Goal: Information Seeking & Learning: Learn about a topic

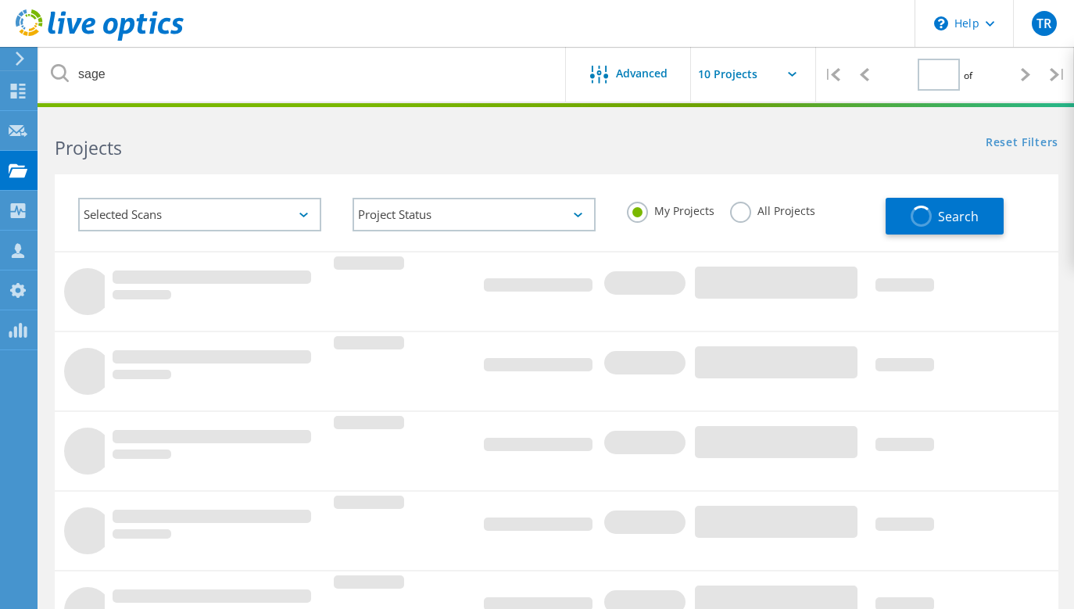
type input "1"
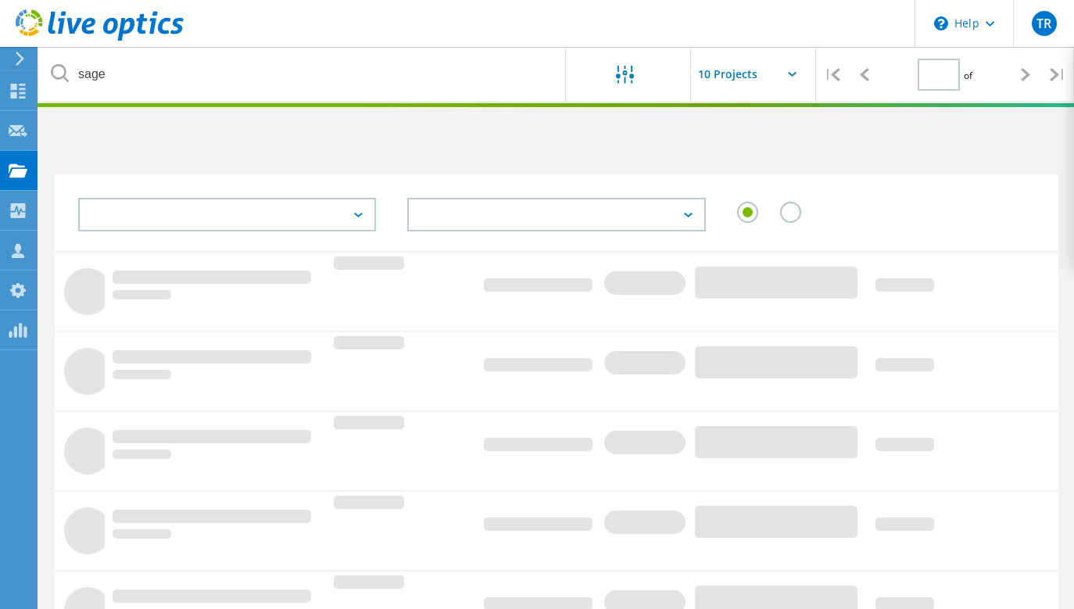
type input "1"
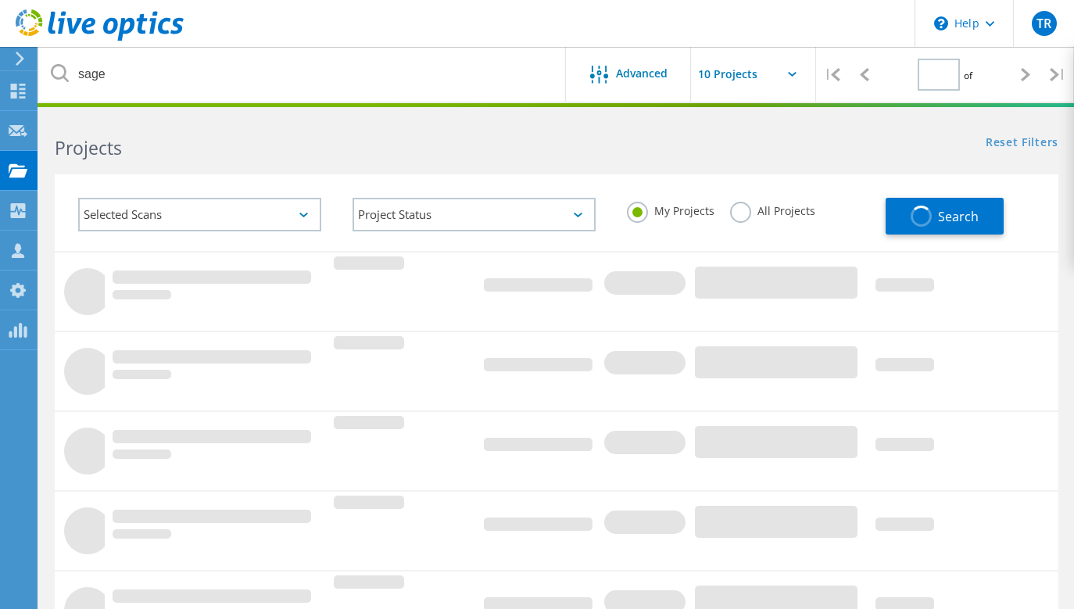
type input "1"
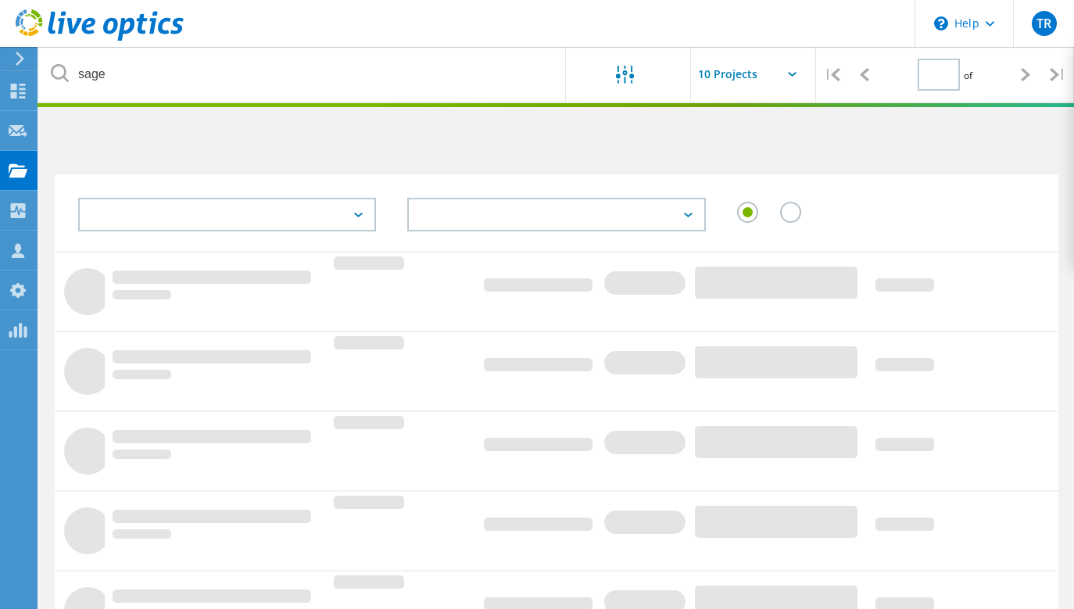
type input "1"
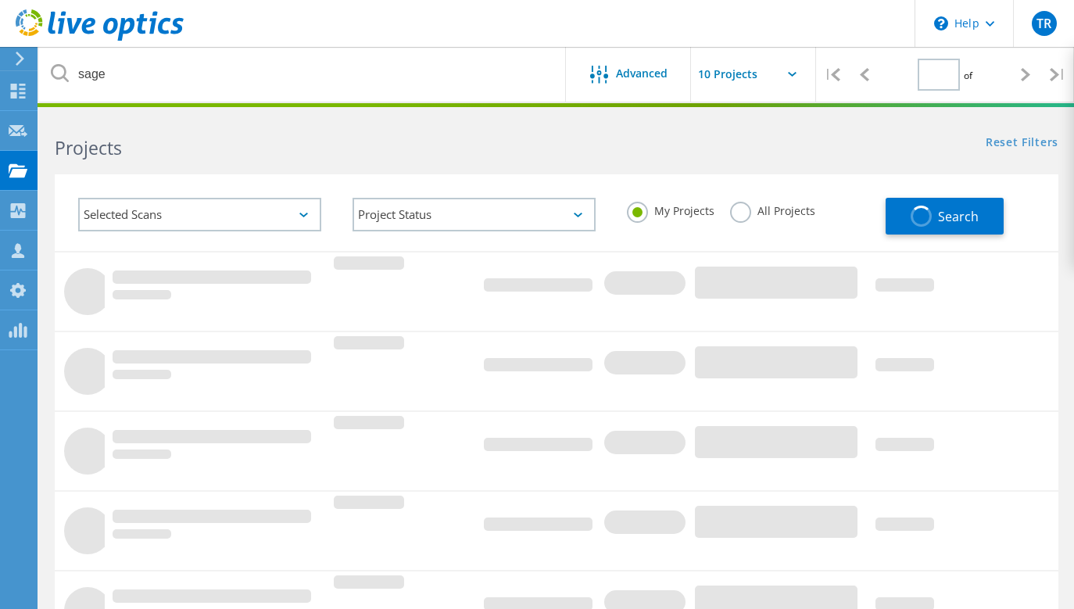
type input "1"
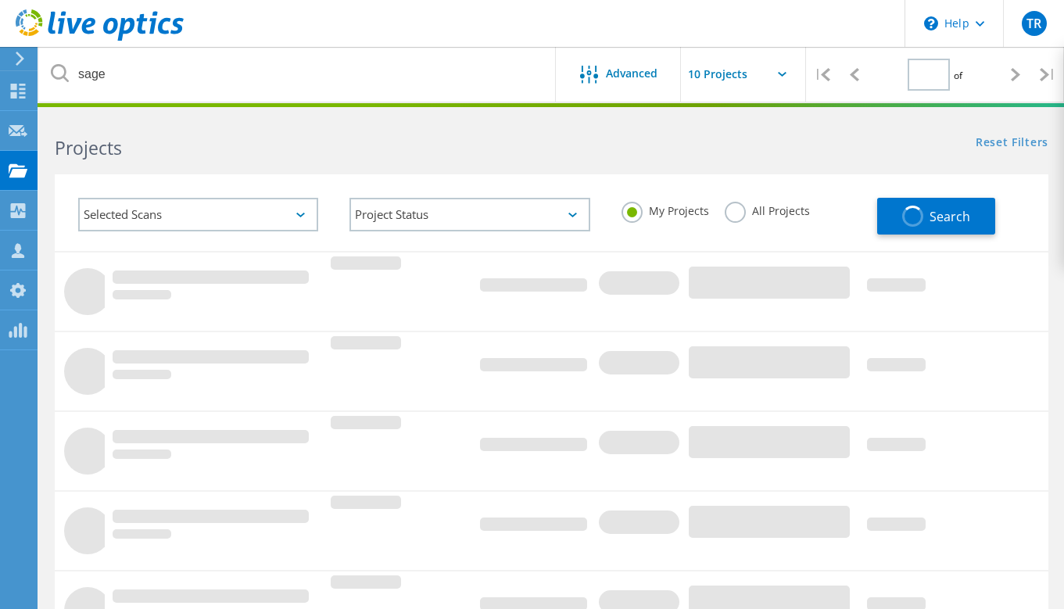
type input "1"
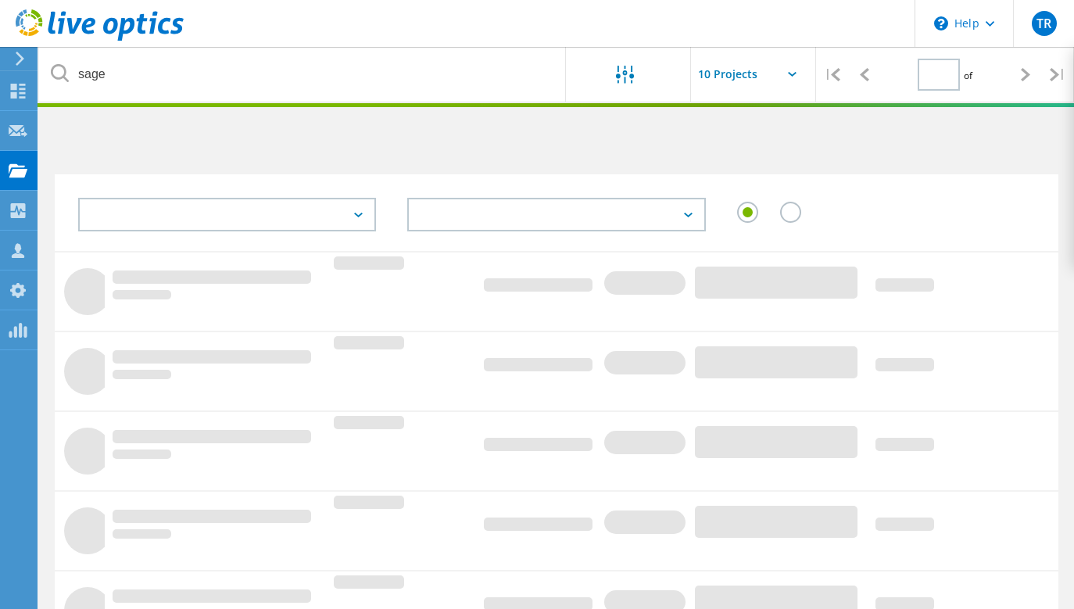
type input "1"
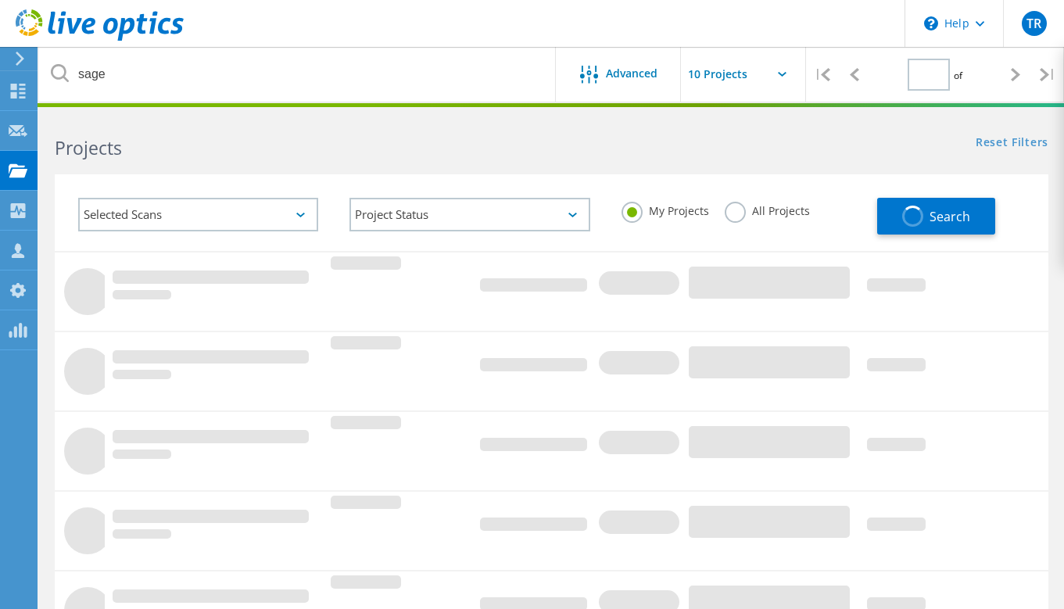
type input "1"
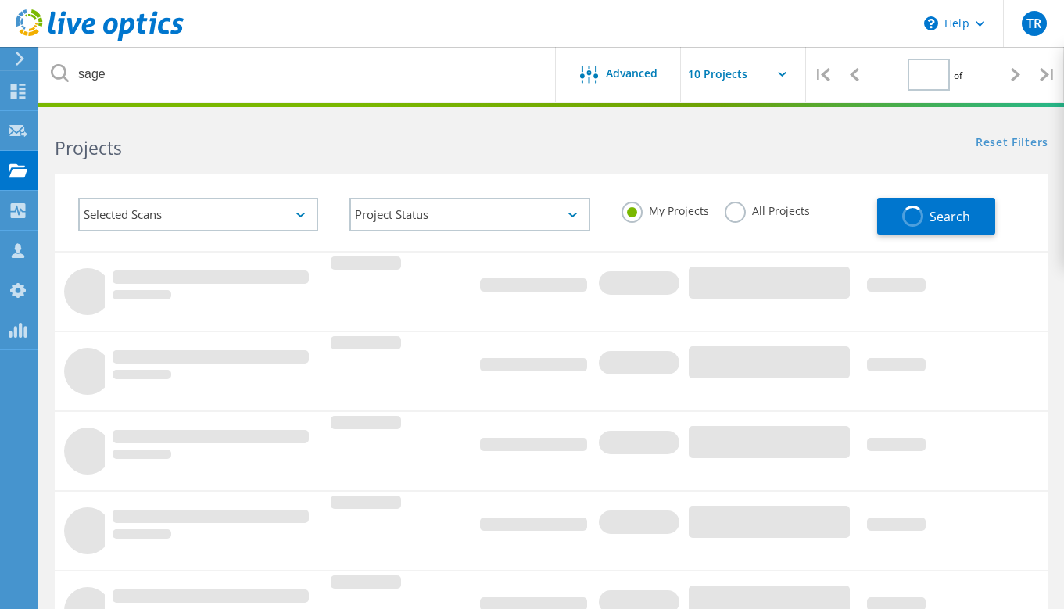
type input "1"
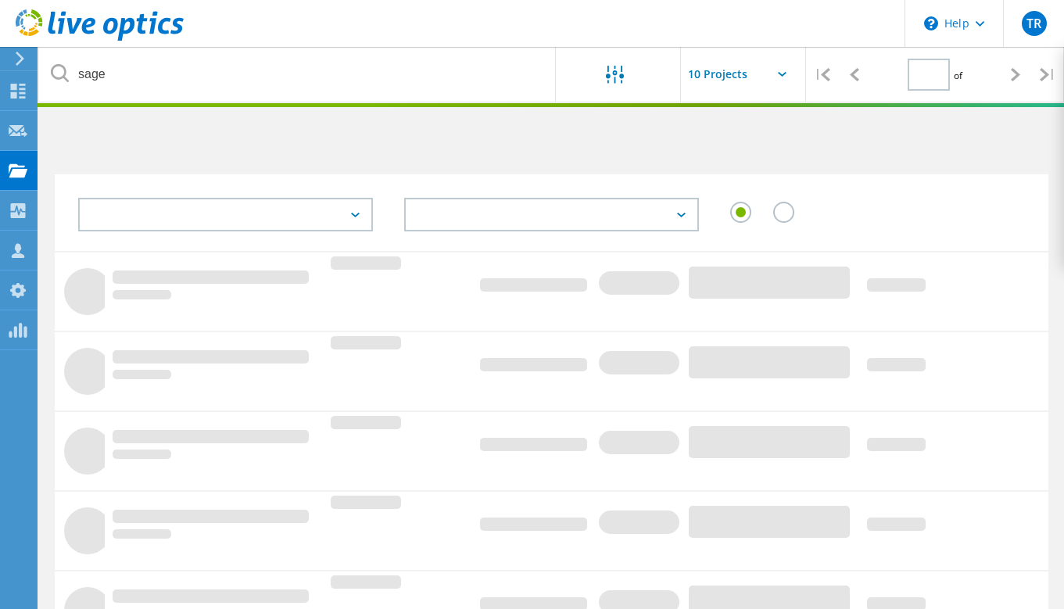
type input "1"
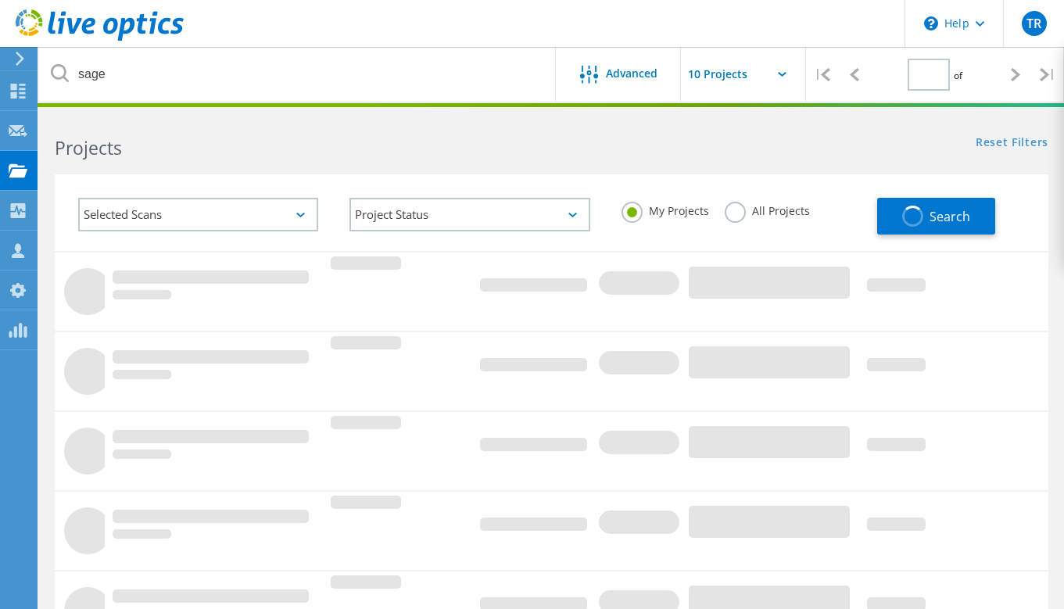
type input "1"
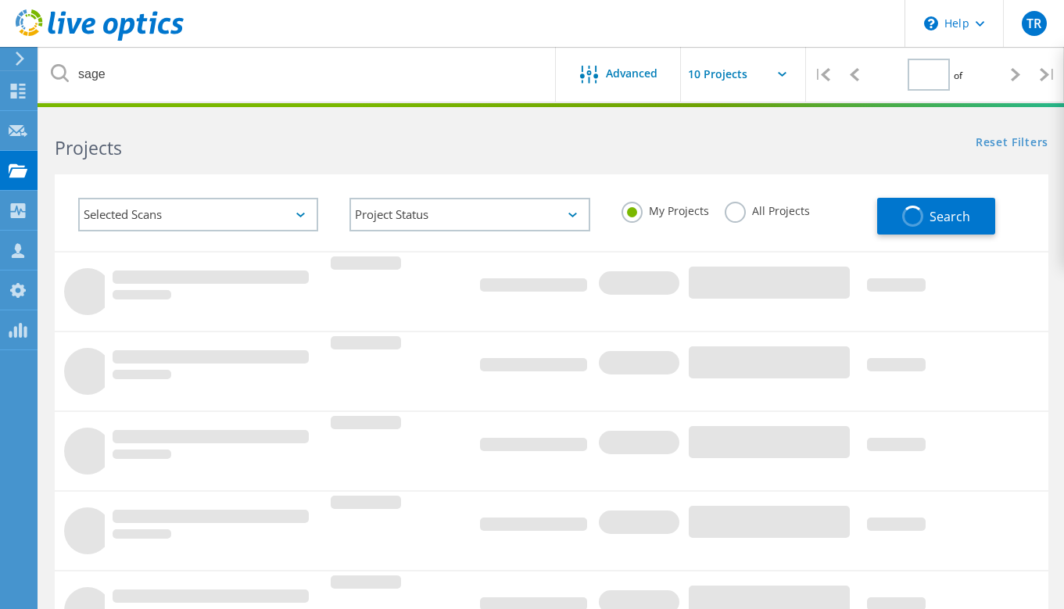
type input "1"
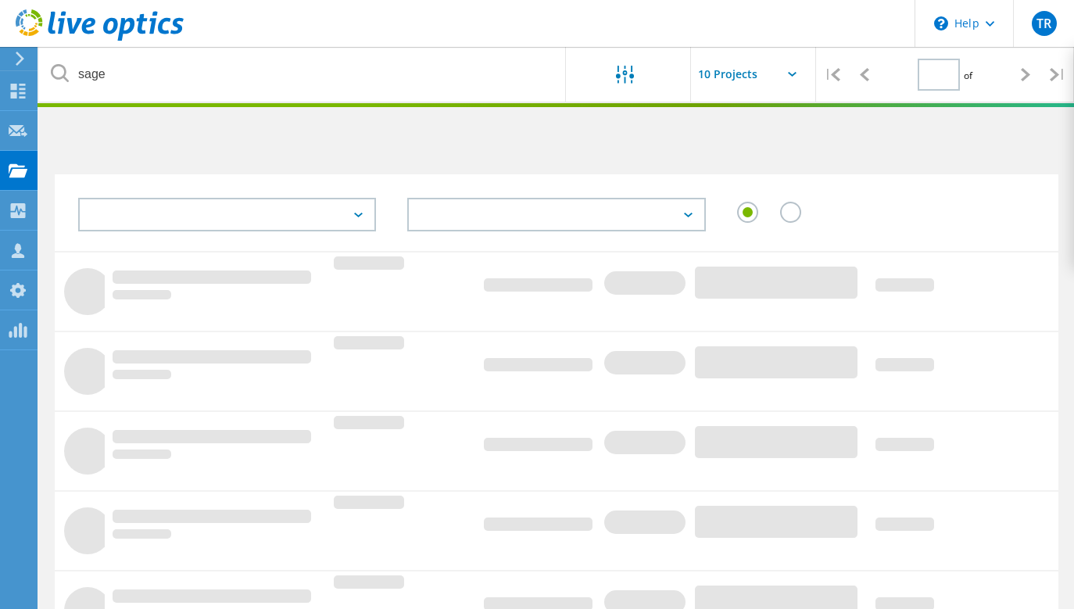
type input "1"
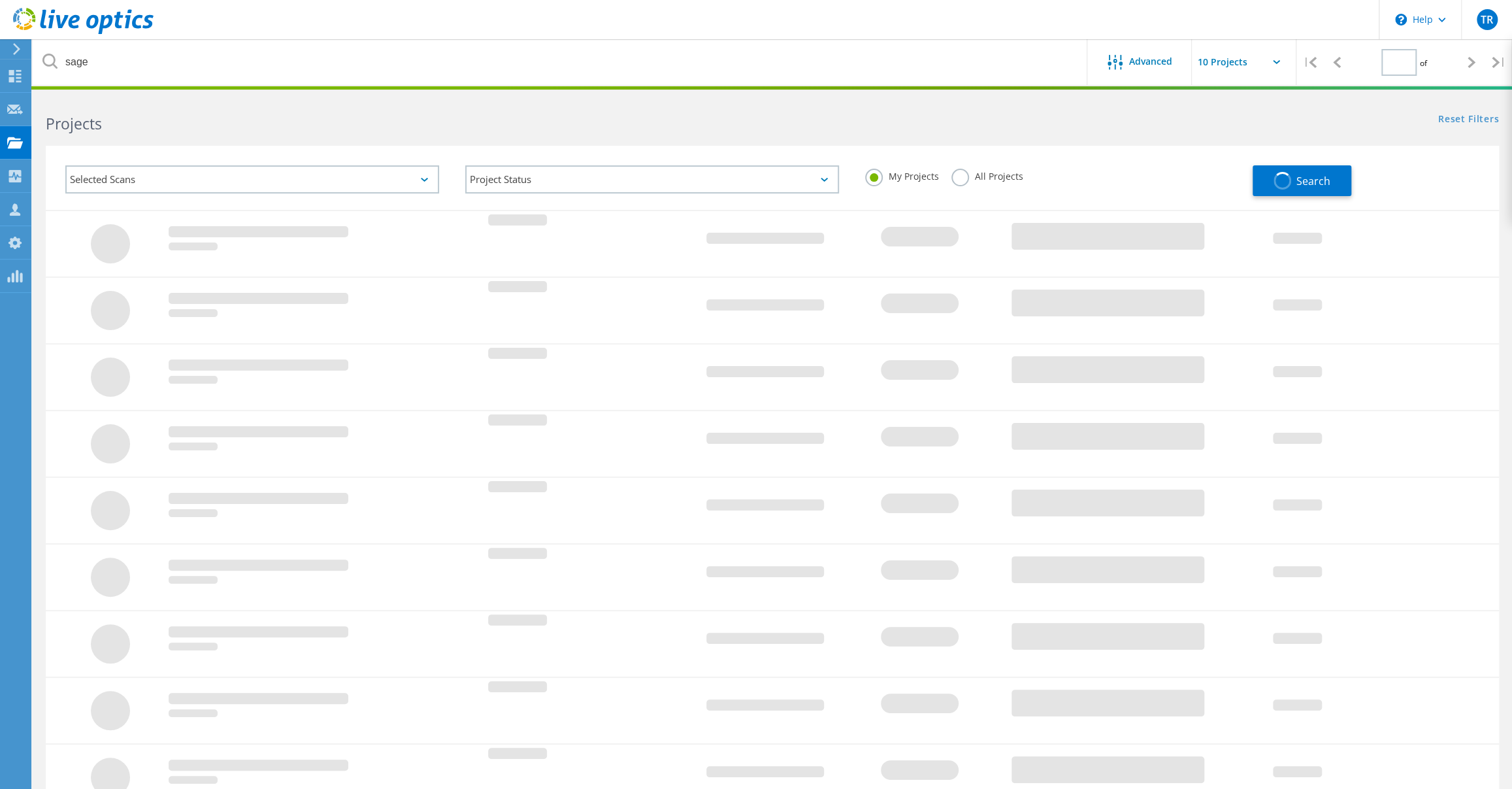
type input "1"
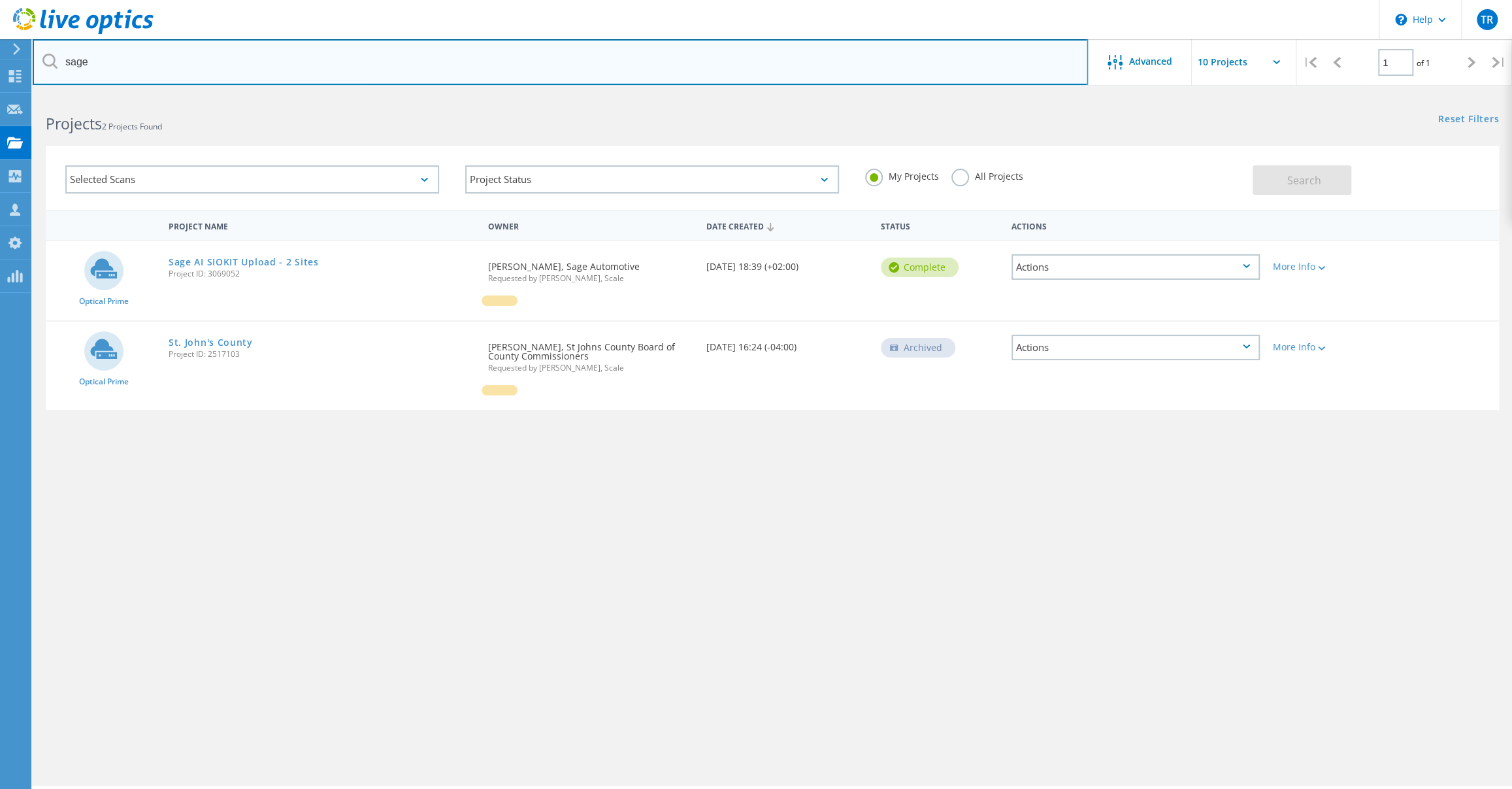
click at [304, 59] on input "sage" at bounding box center [560, 62] width 1055 height 46
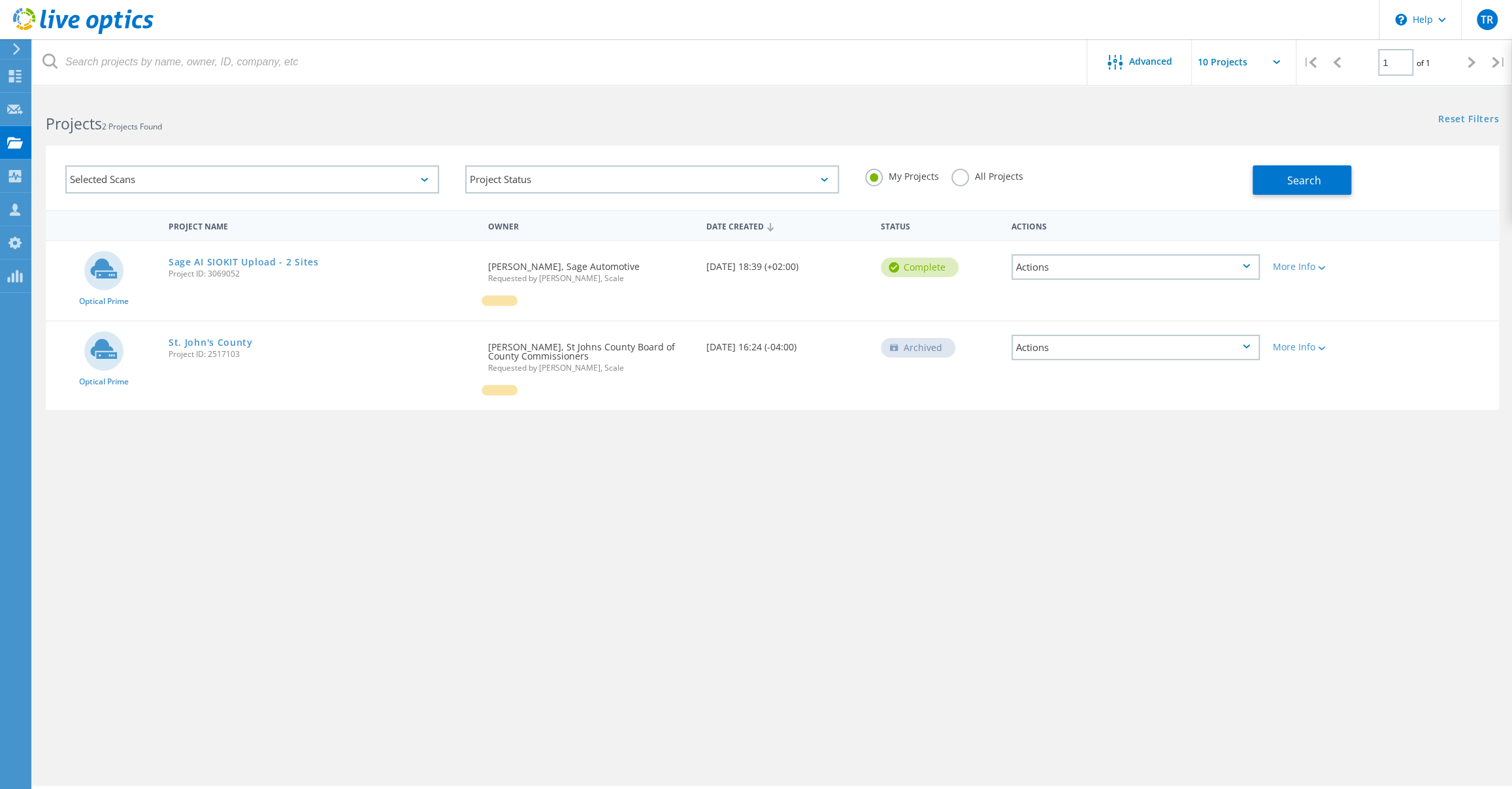
click at [118, 25] on use at bounding box center [84, 20] width 140 height 26
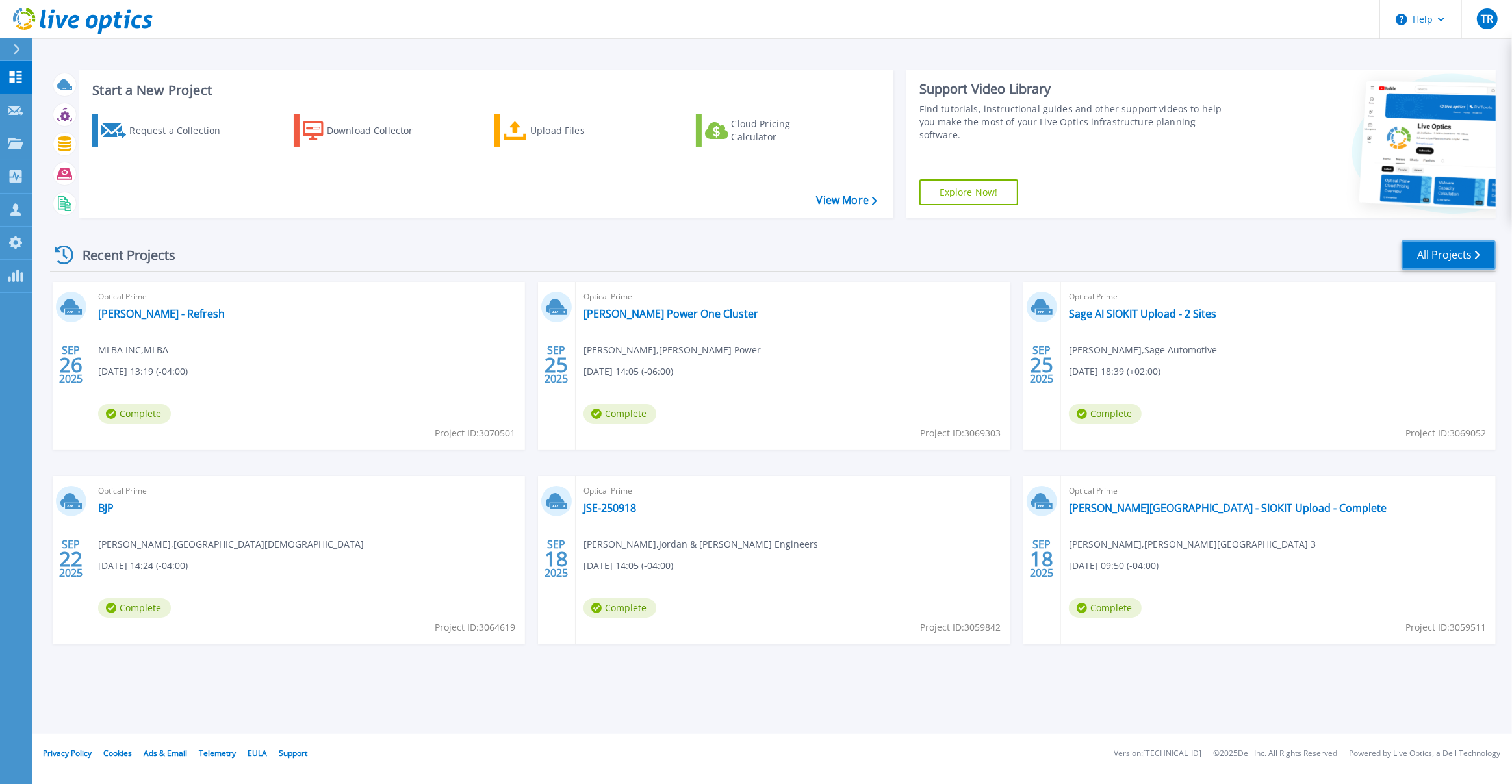
click at [1447, 250] on link "All Projects" at bounding box center [1449, 254] width 94 height 29
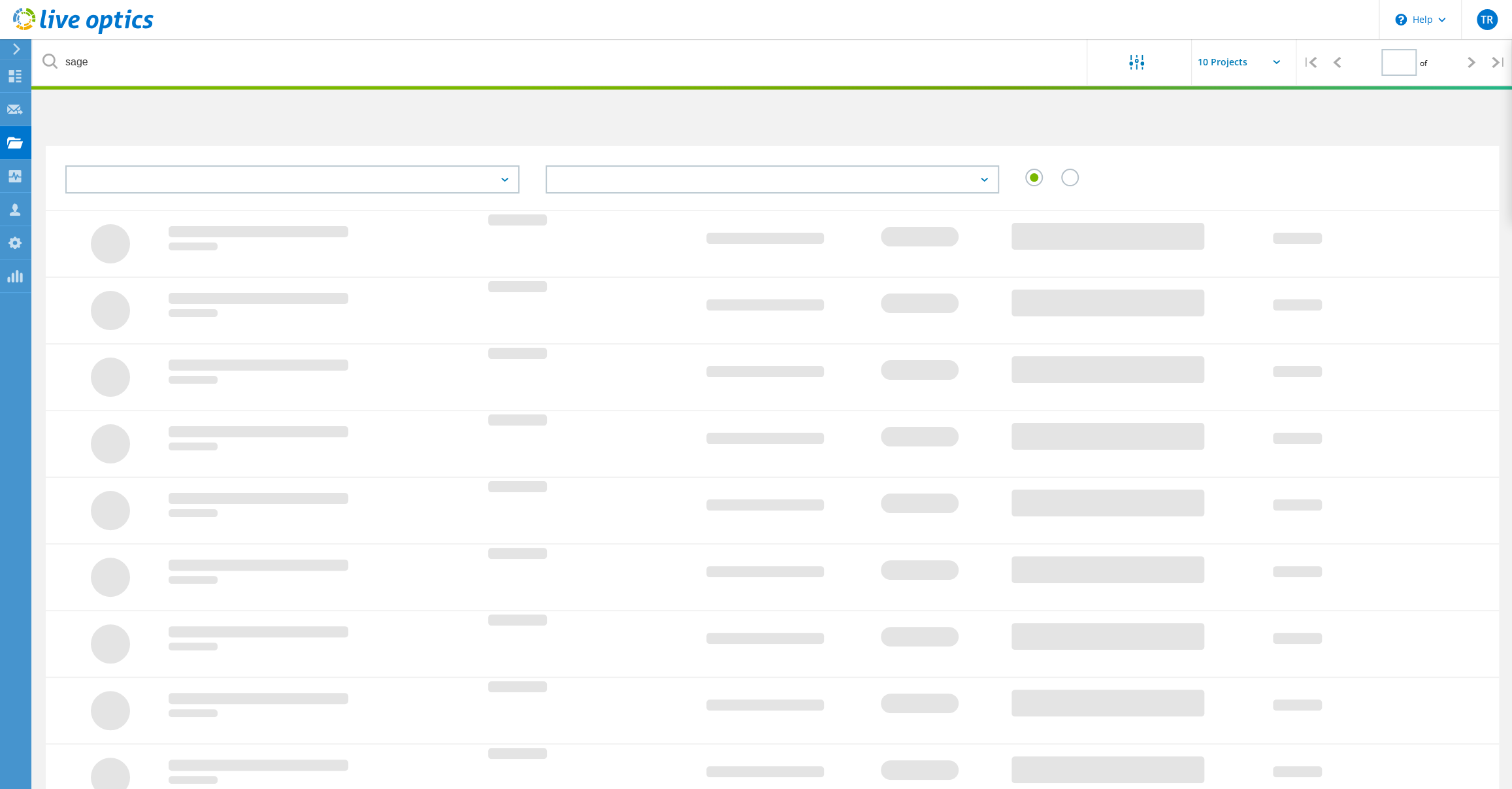
type input "1"
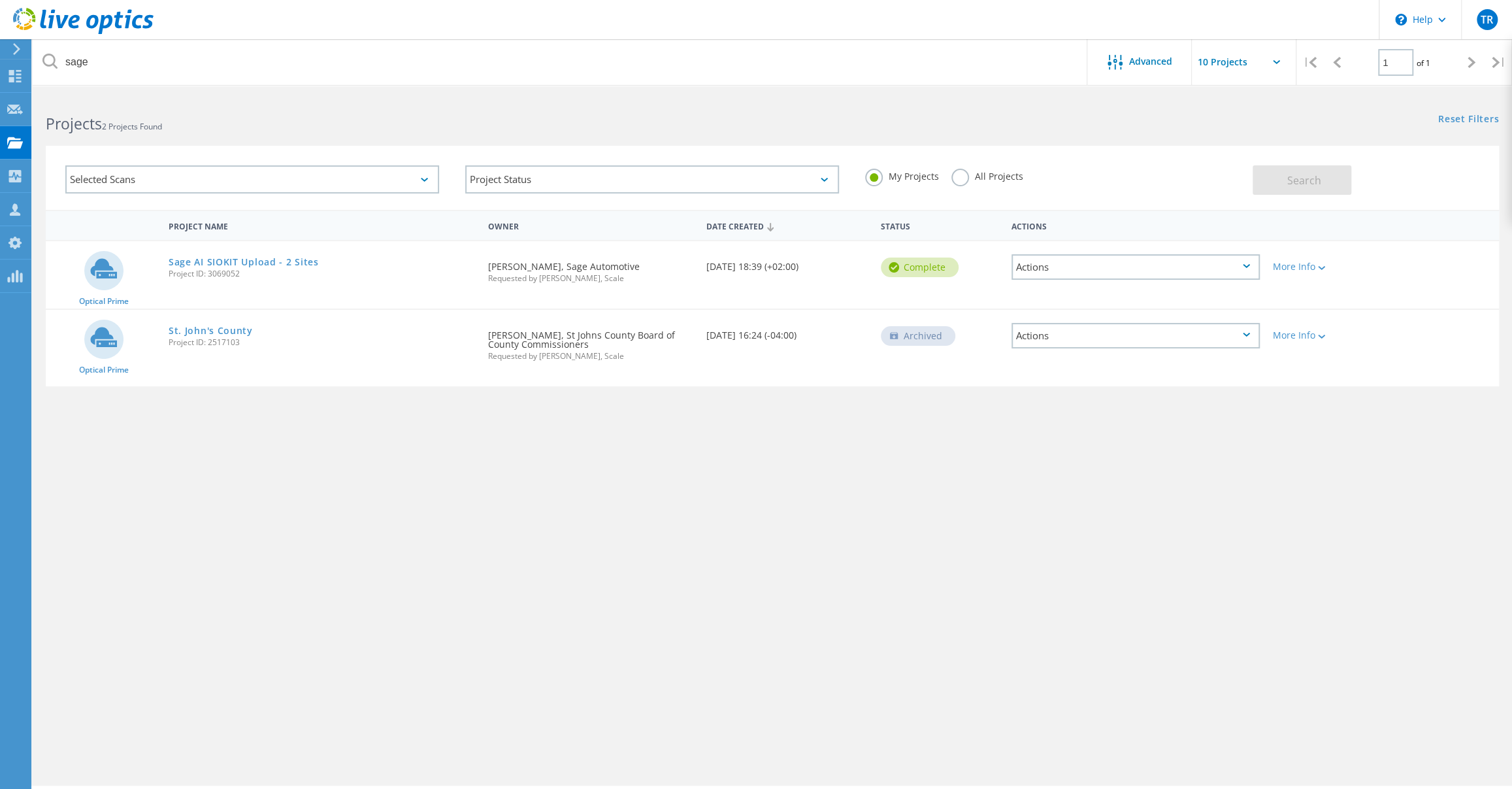
click at [966, 175] on label "All Projects" at bounding box center [987, 175] width 71 height 13
click at [0, 0] on input "All Projects" at bounding box center [0, 0] width 0 height 0
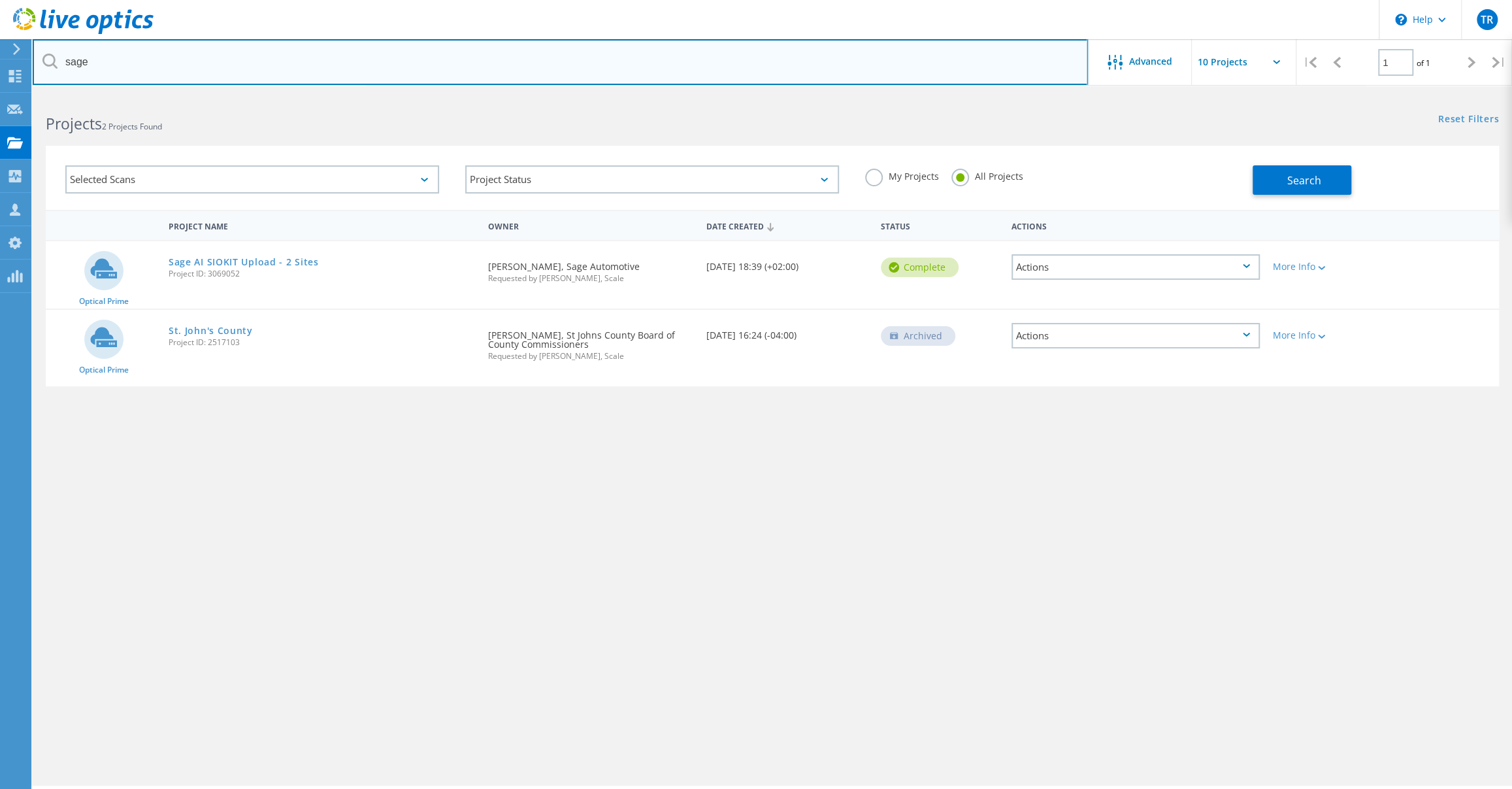
click at [282, 61] on input "sage" at bounding box center [560, 62] width 1055 height 46
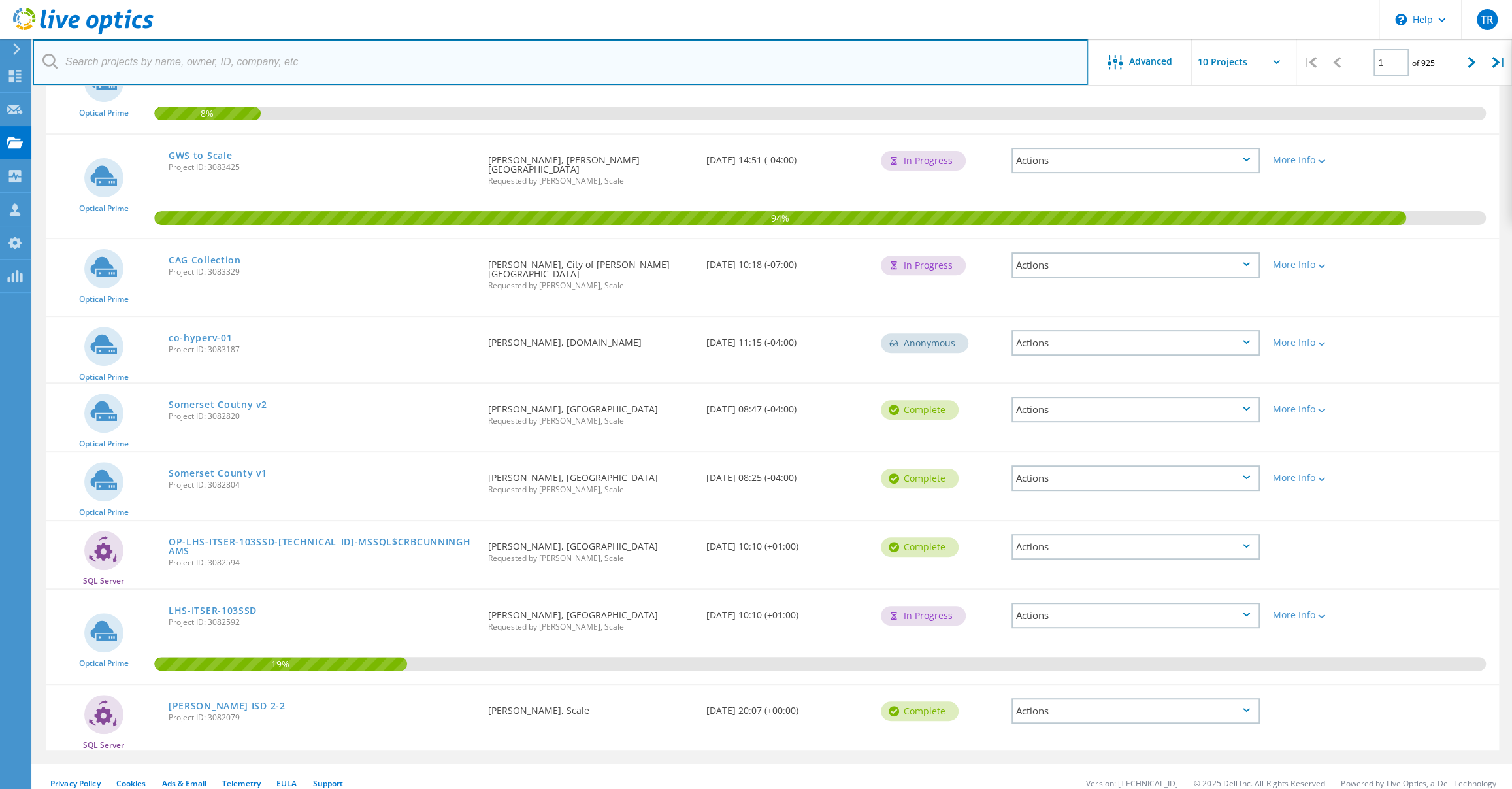
scroll to position [271, 0]
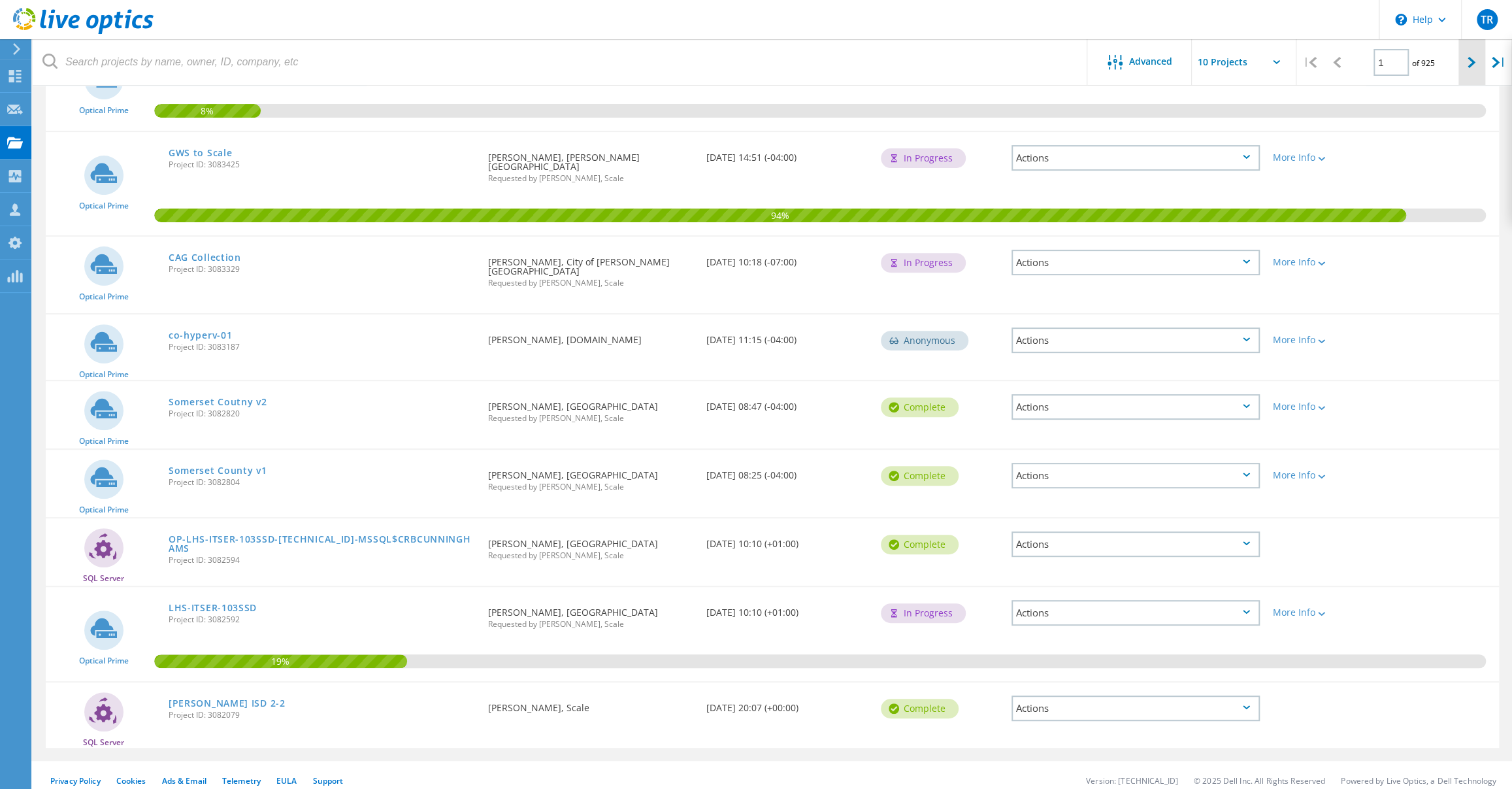
click at [1474, 65] on icon at bounding box center [1471, 62] width 8 height 11
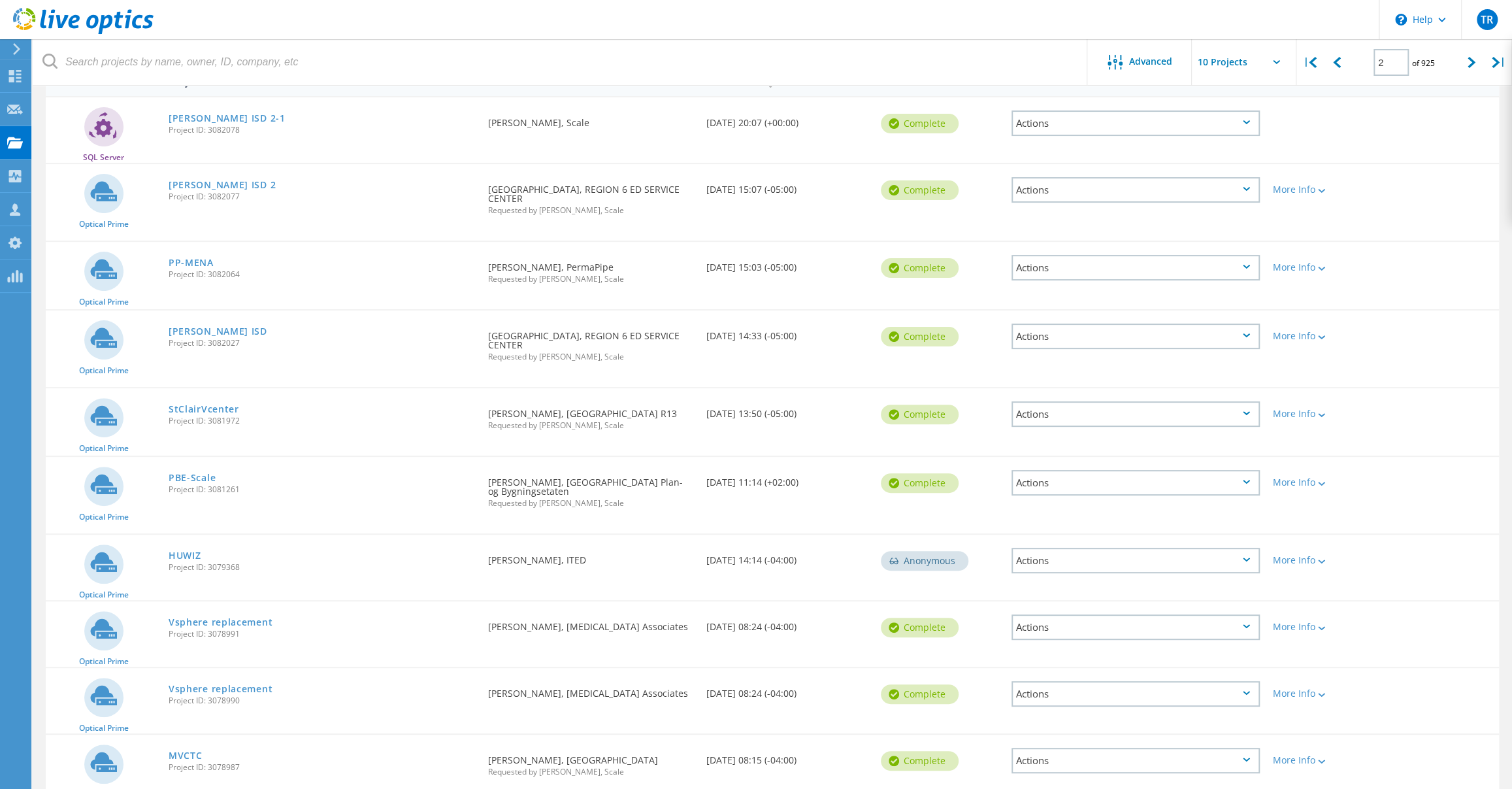
scroll to position [198, 0]
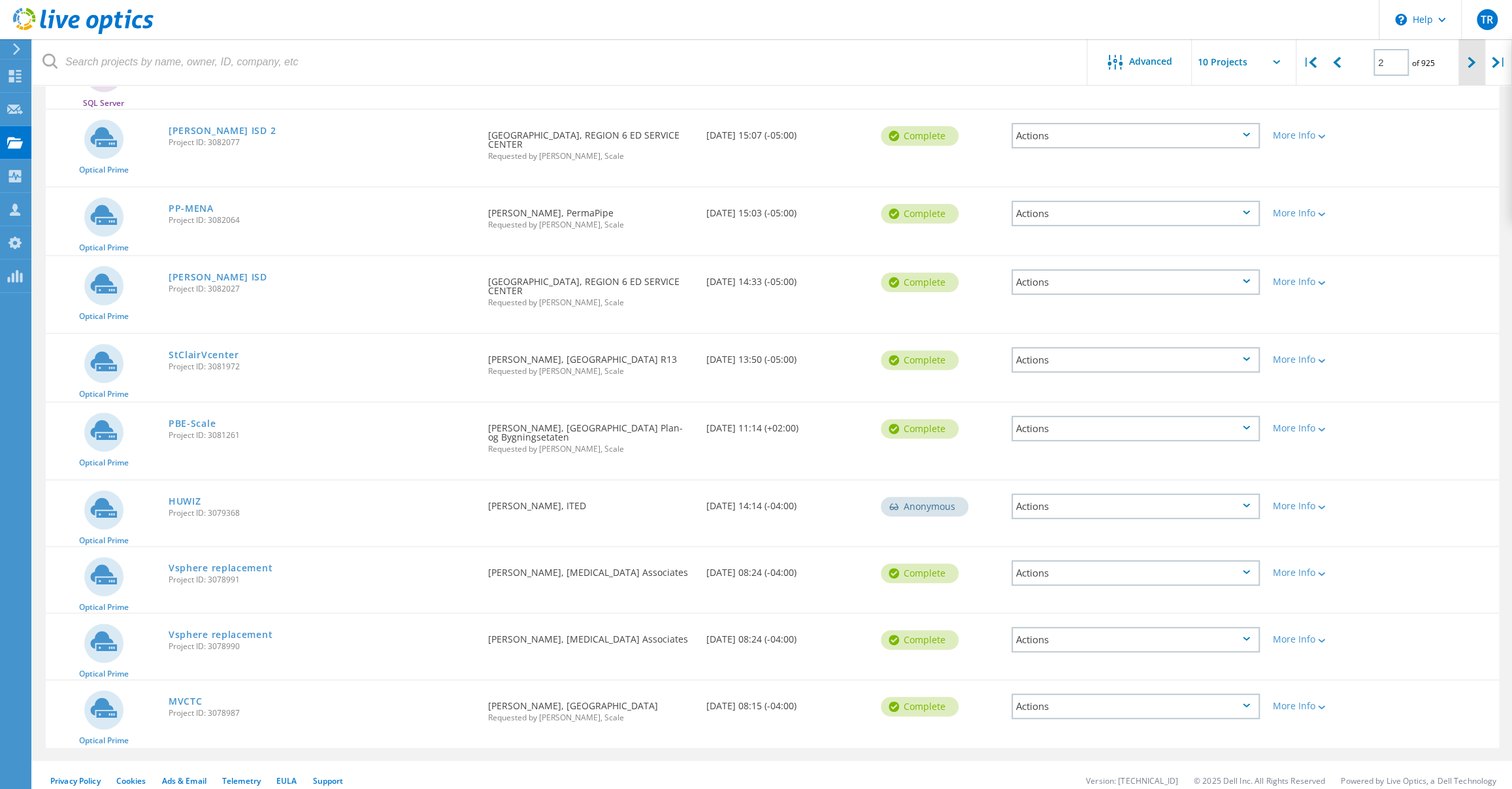
click at [1468, 64] on icon at bounding box center [1471, 62] width 8 height 11
type input "3"
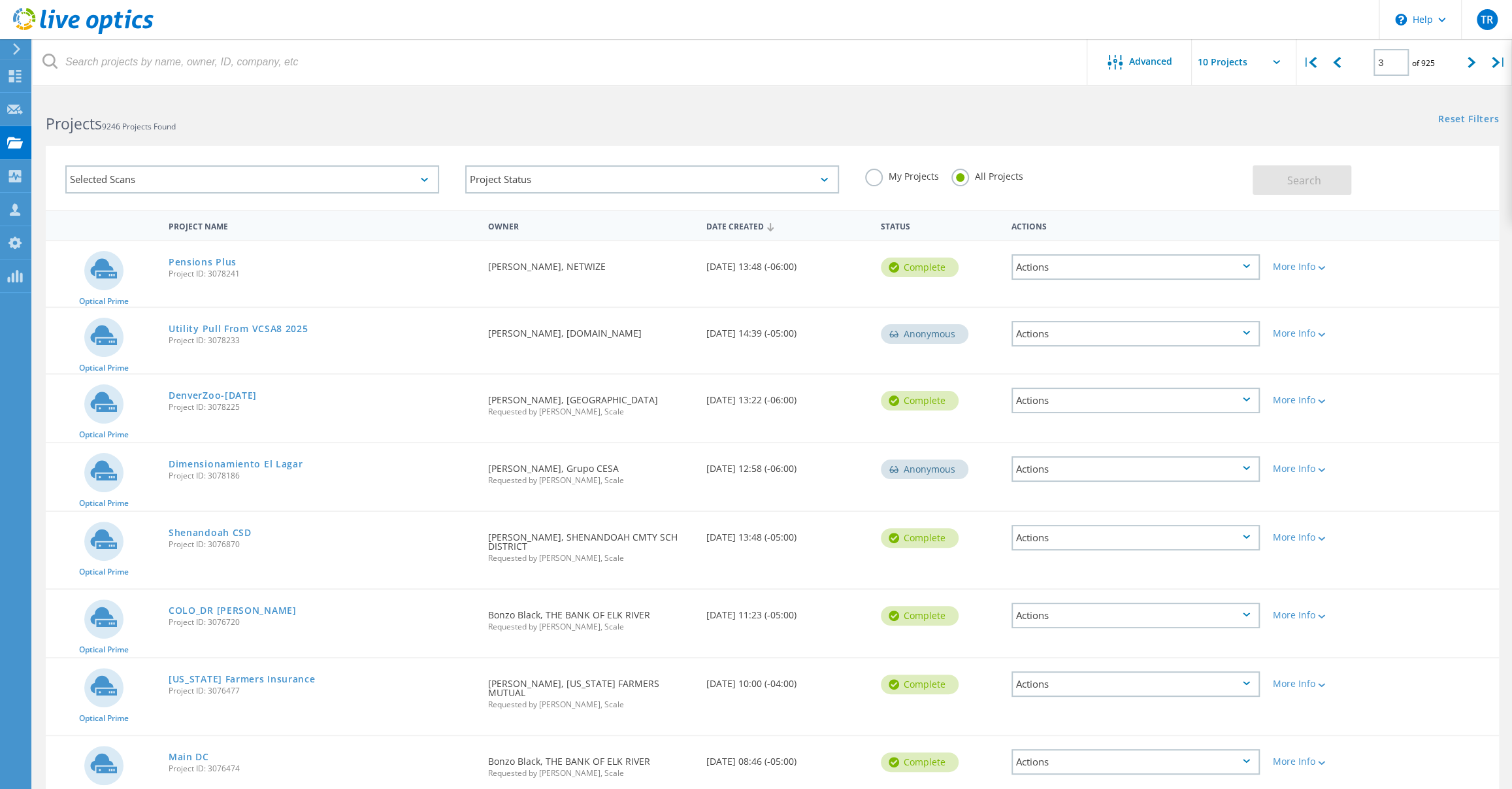
scroll to position [60, 0]
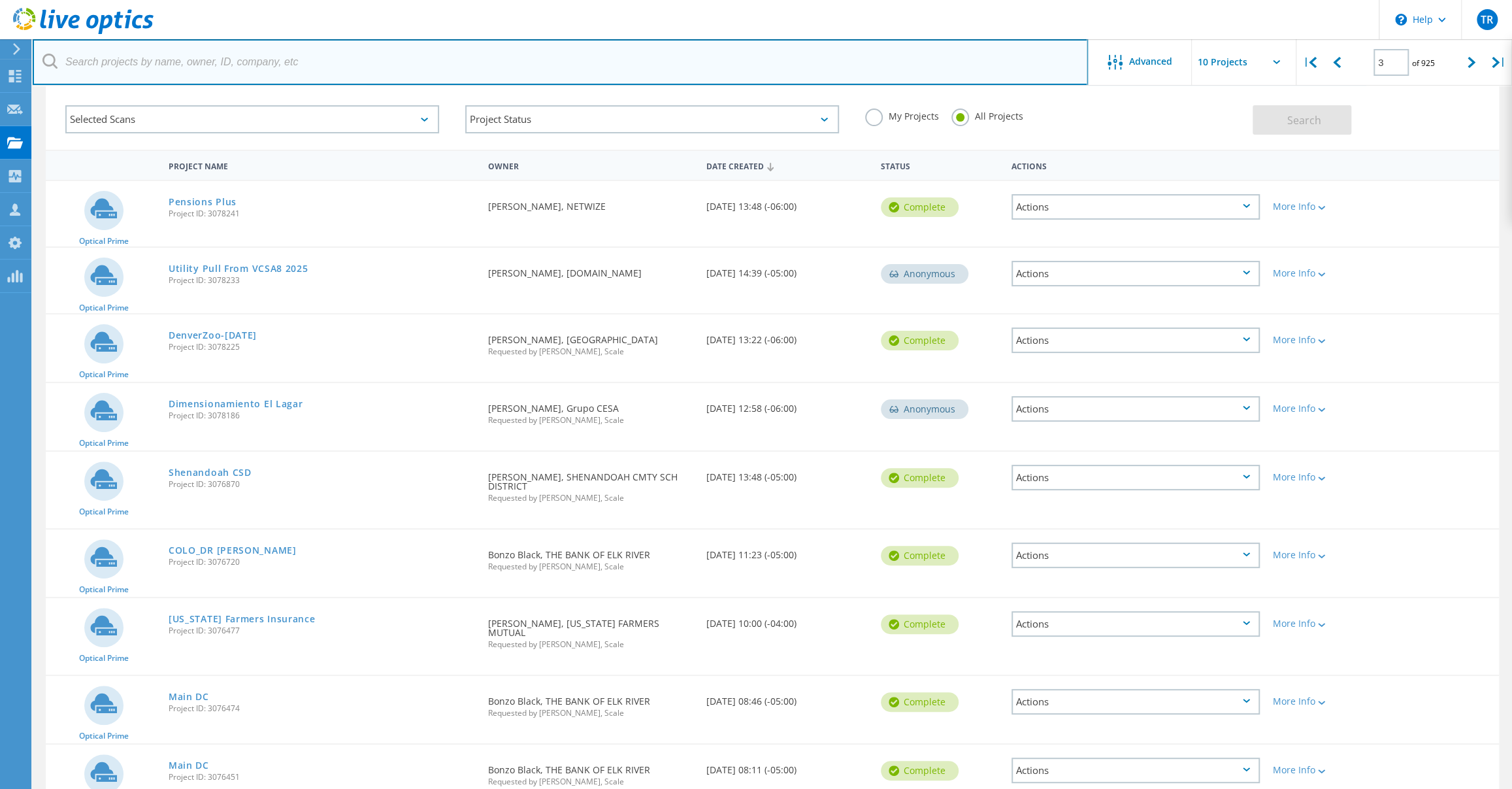
click at [378, 56] on input "text" at bounding box center [560, 62] width 1055 height 46
paste input "[EMAIL_ADDRESS][DOMAIN_NAME]"
type input "[EMAIL_ADDRESS][DOMAIN_NAME]"
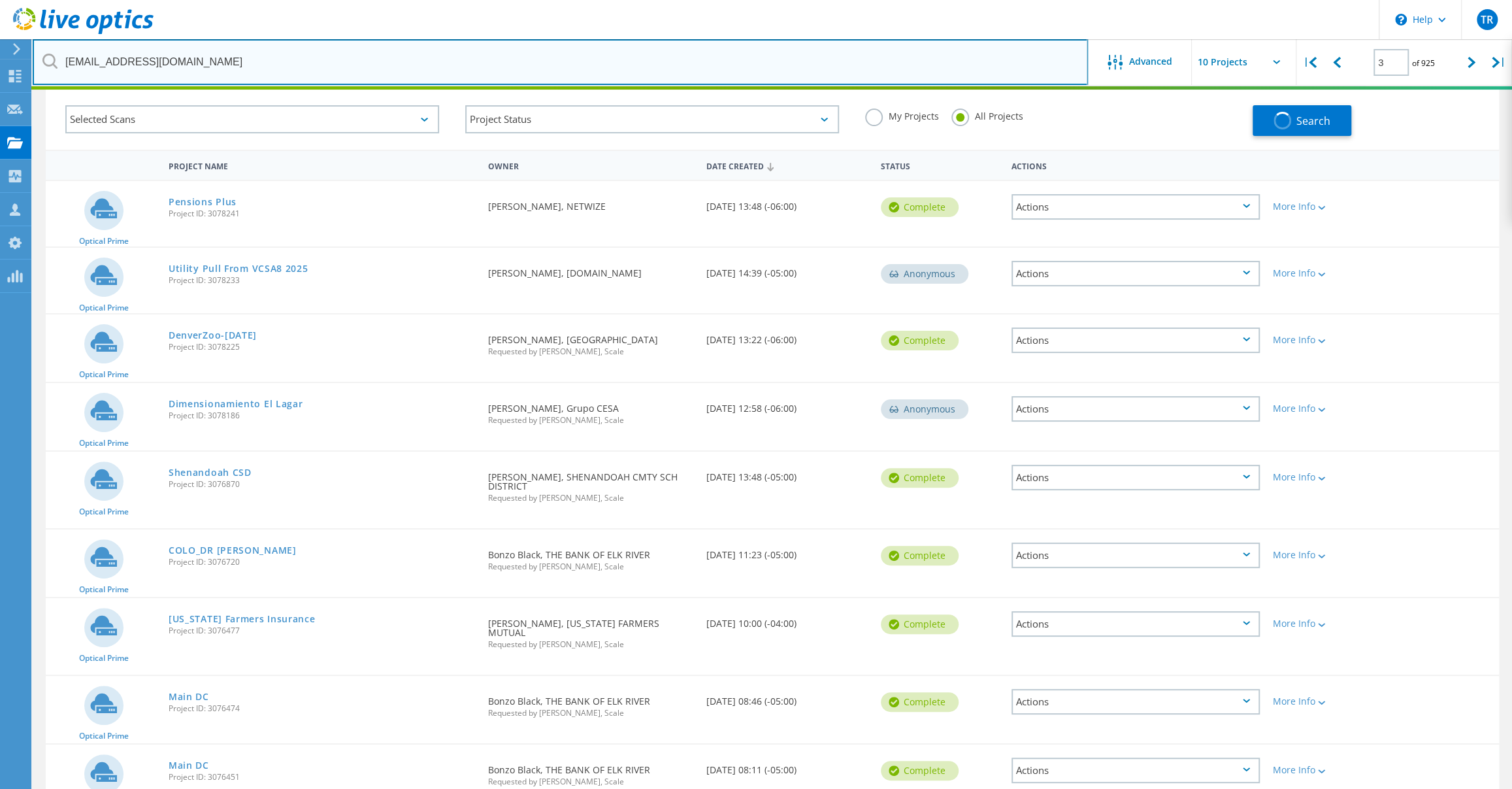
type input "1"
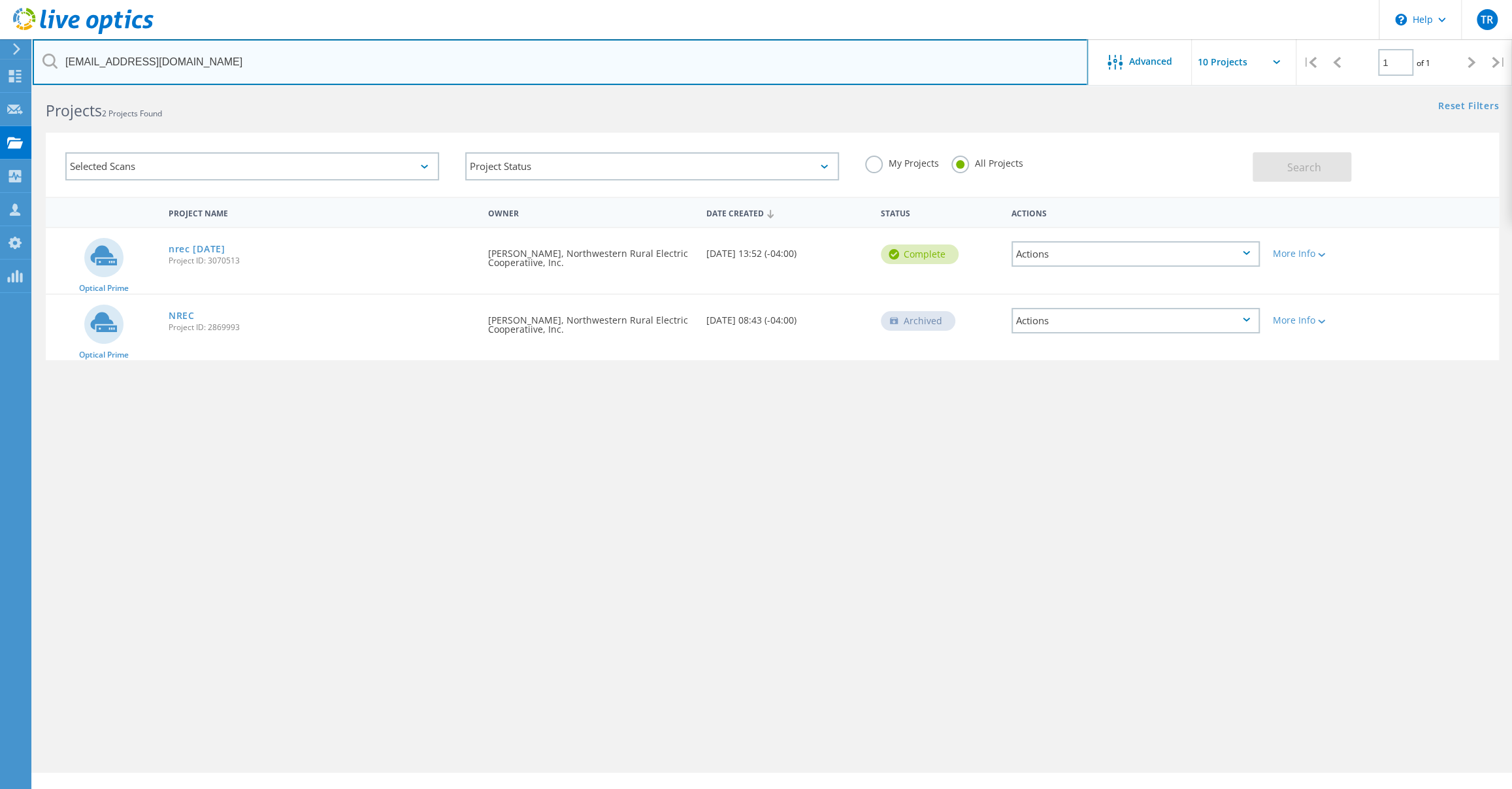
scroll to position [0, 0]
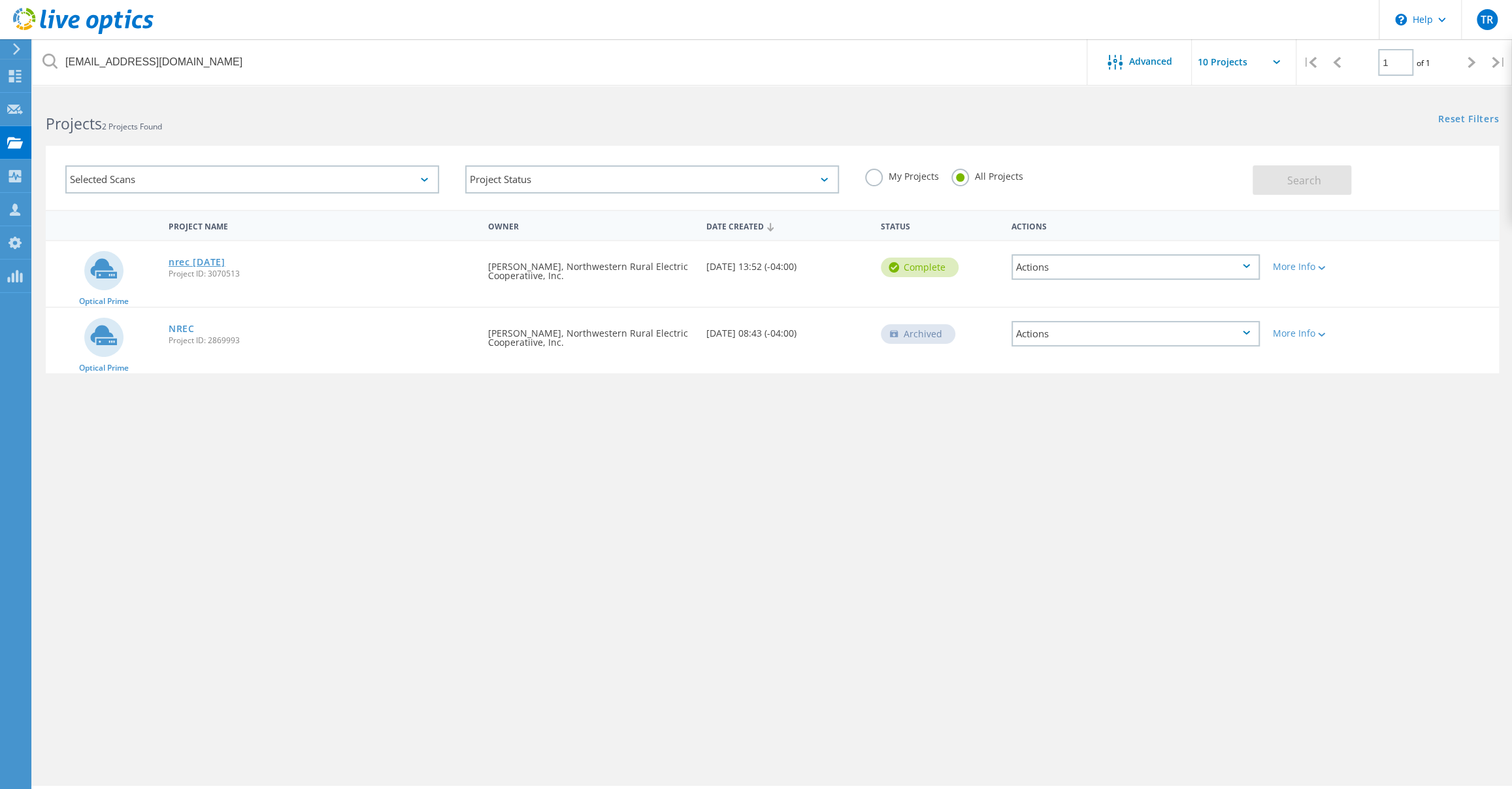
click at [217, 261] on link "nrec [DATE]" at bounding box center [197, 262] width 57 height 9
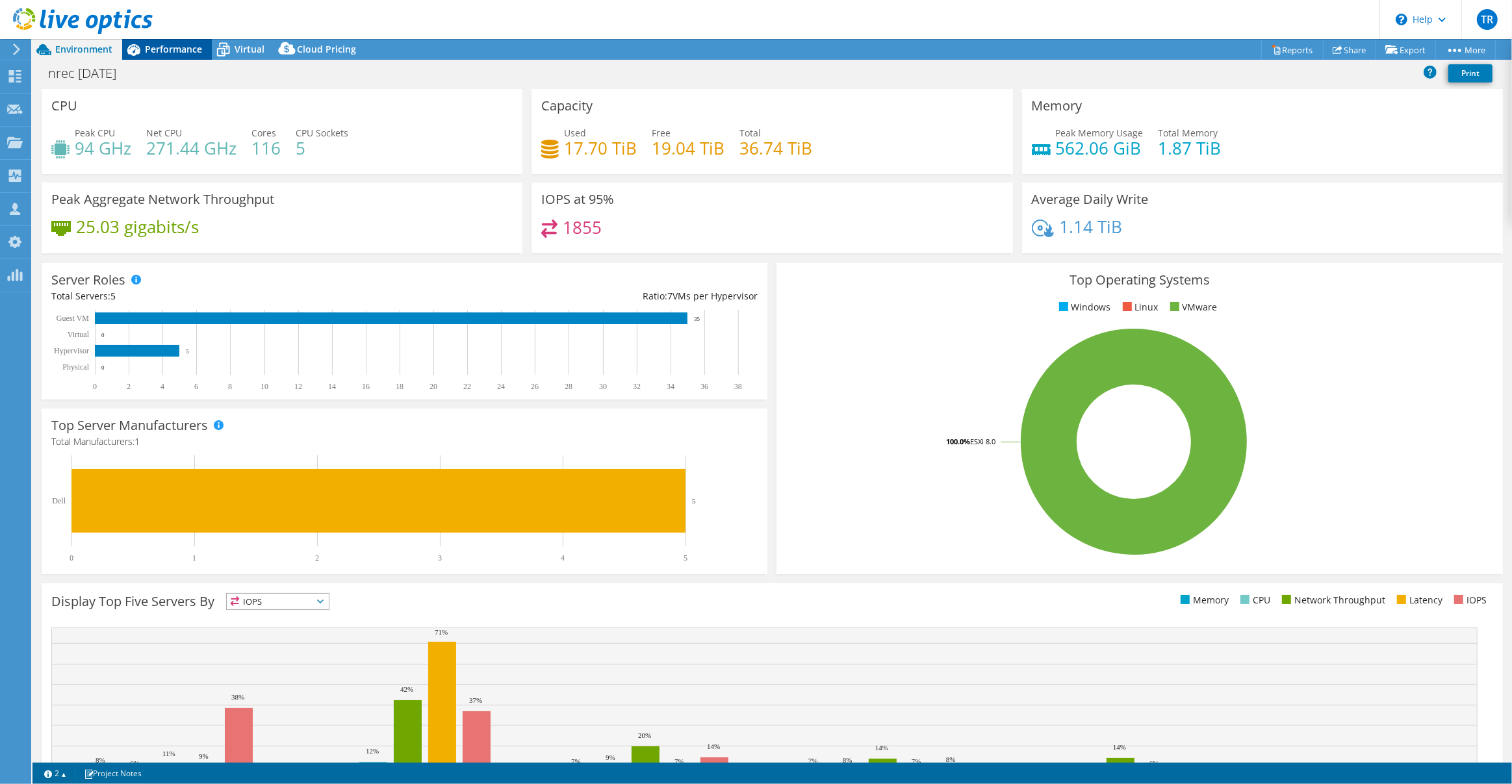
click at [168, 52] on span "Performance" at bounding box center [173, 49] width 57 height 12
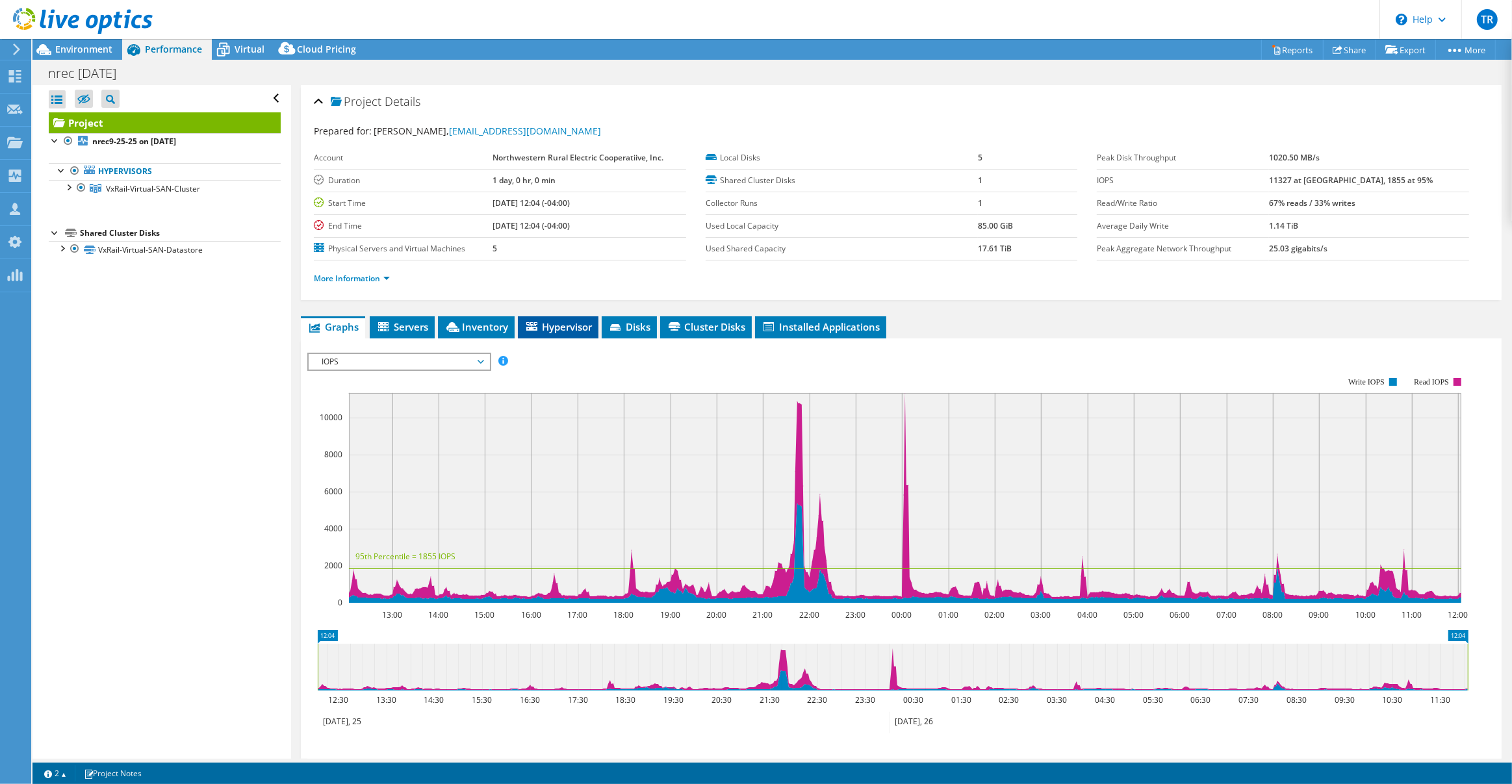
click at [566, 325] on span "Hypervisor" at bounding box center [558, 327] width 67 height 13
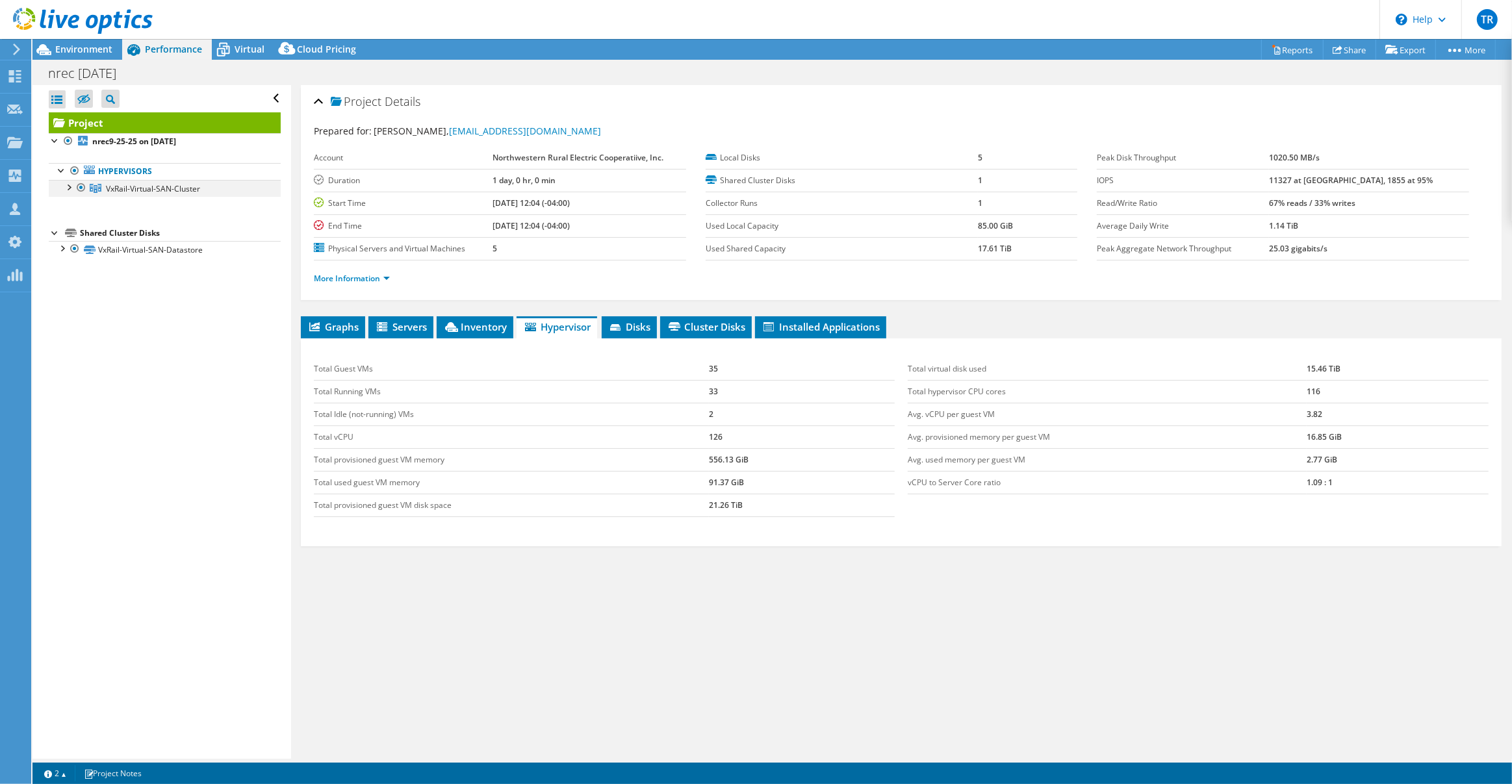
click at [67, 186] on div at bounding box center [68, 186] width 13 height 13
click at [1291, 48] on link "Reports" at bounding box center [1292, 50] width 62 height 20
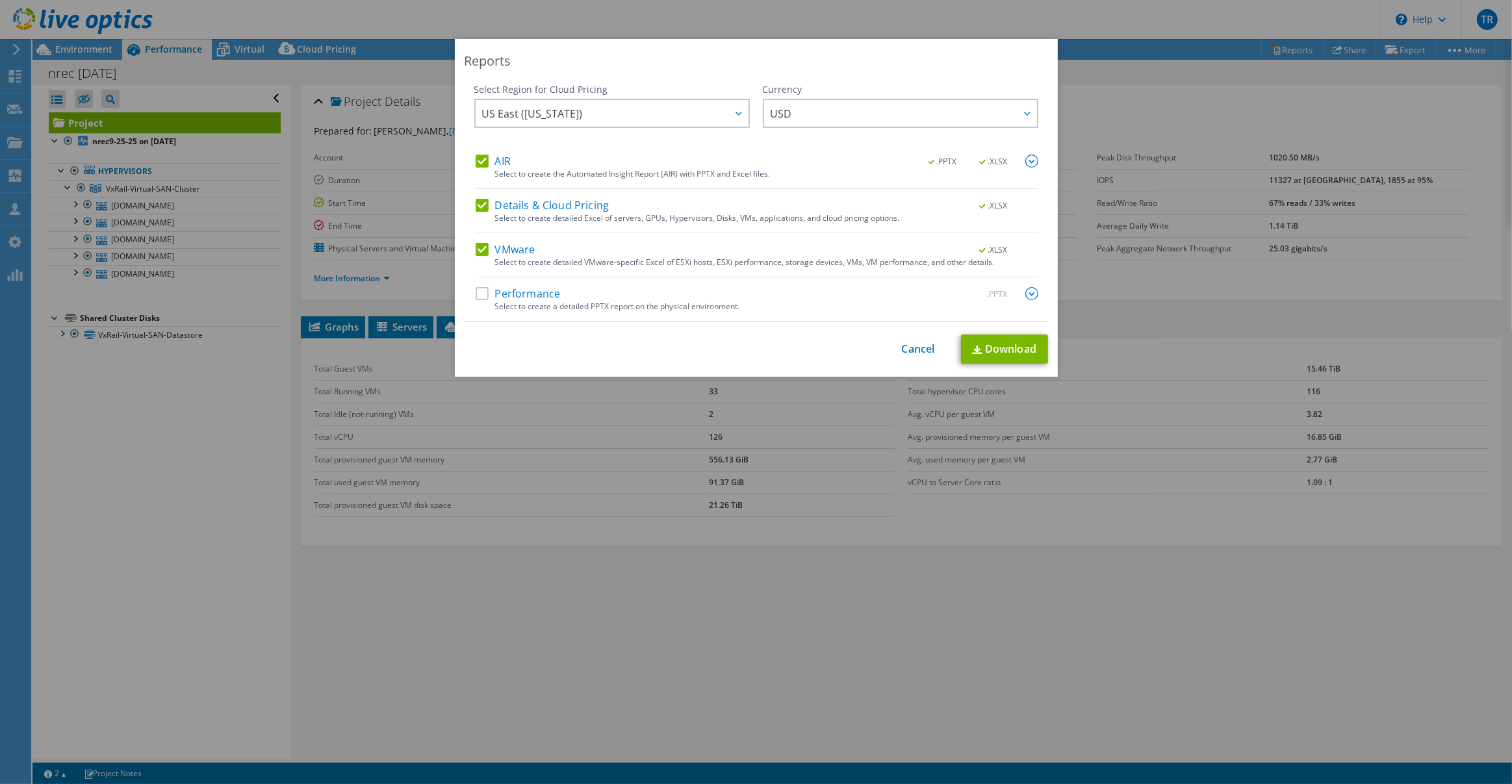
click at [477, 289] on label "Performance" at bounding box center [518, 293] width 85 height 13
click at [0, 0] on input "Performance" at bounding box center [0, 0] width 0 height 0
click at [1001, 348] on link "Download" at bounding box center [1005, 348] width 87 height 29
click at [902, 346] on link "Cancel" at bounding box center [919, 349] width 33 height 12
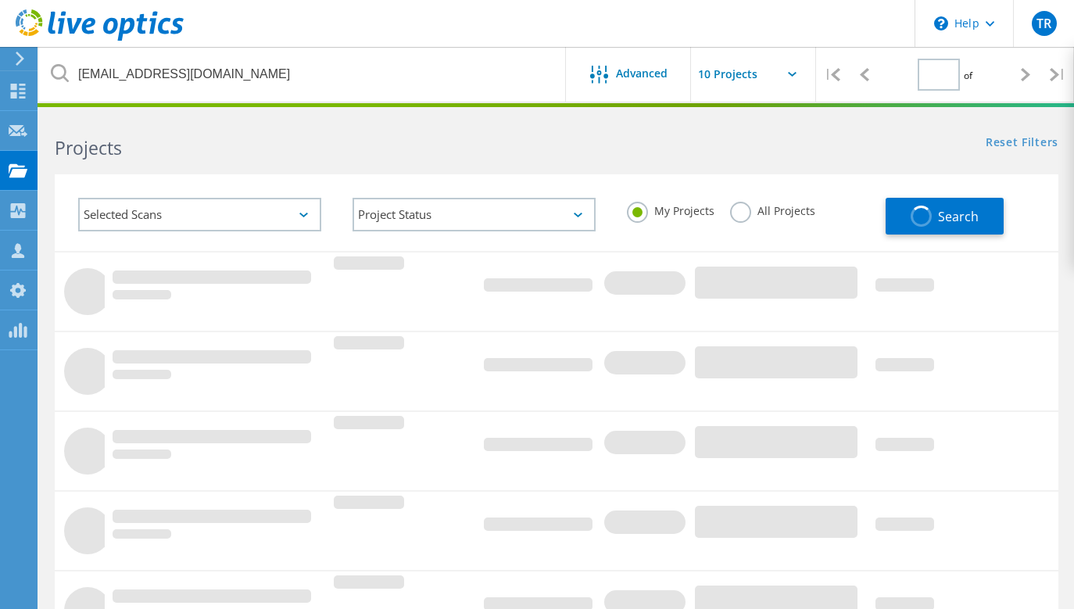
type input "1"
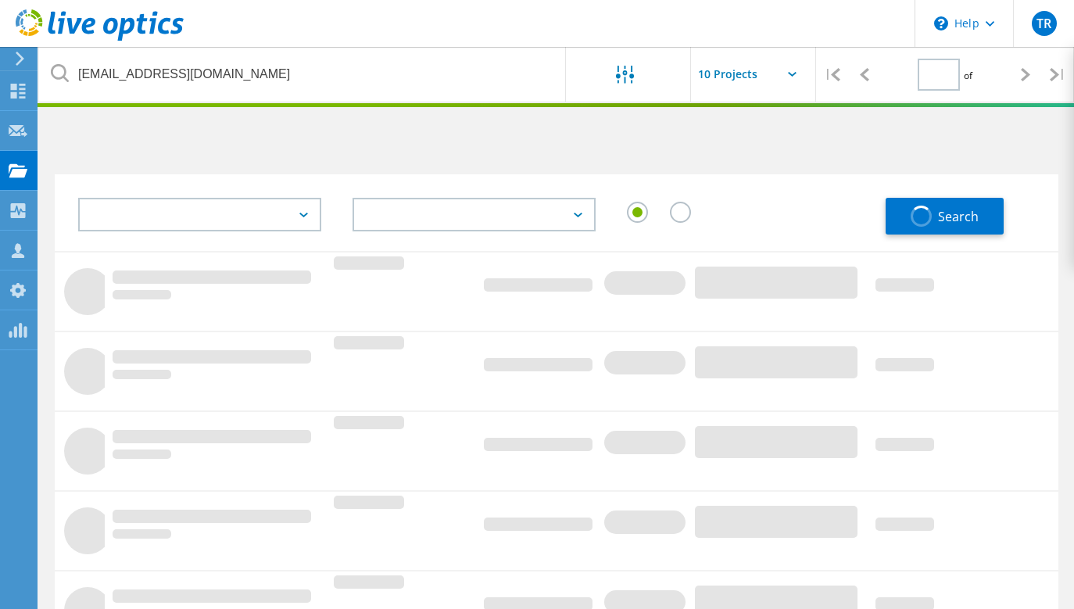
type input "1"
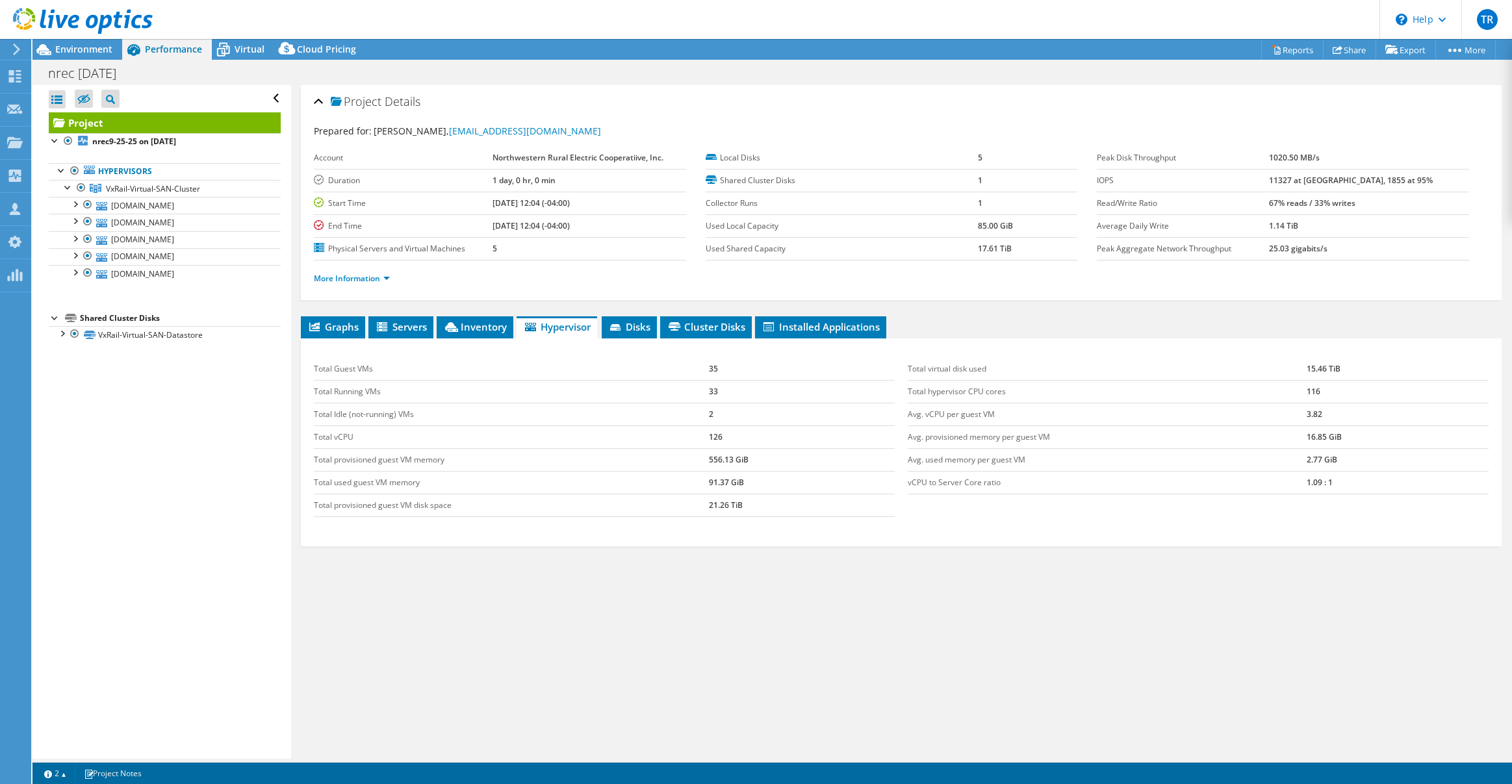
select select "USD"
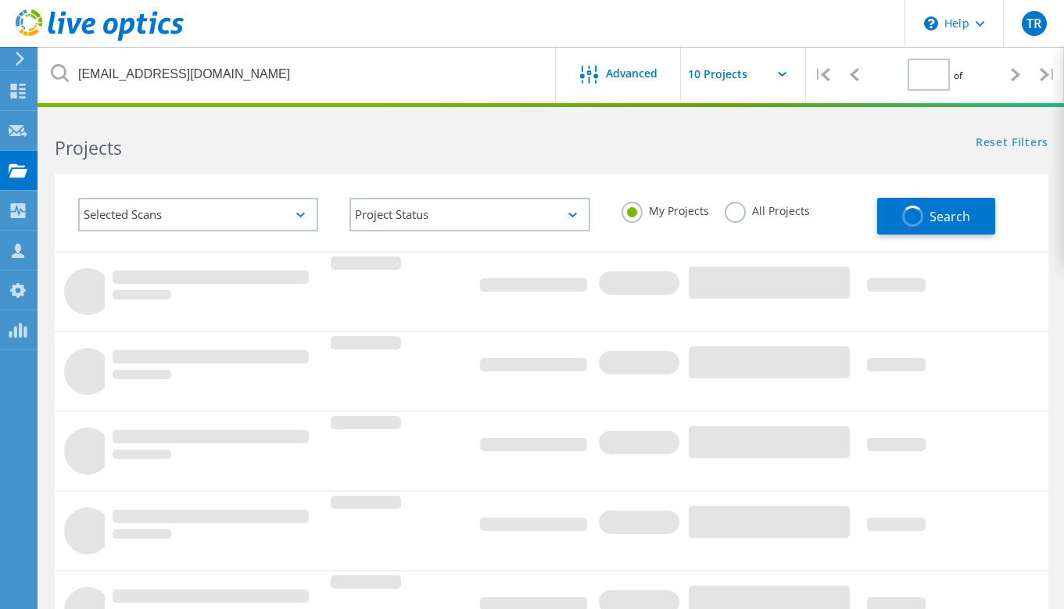
type input "1"
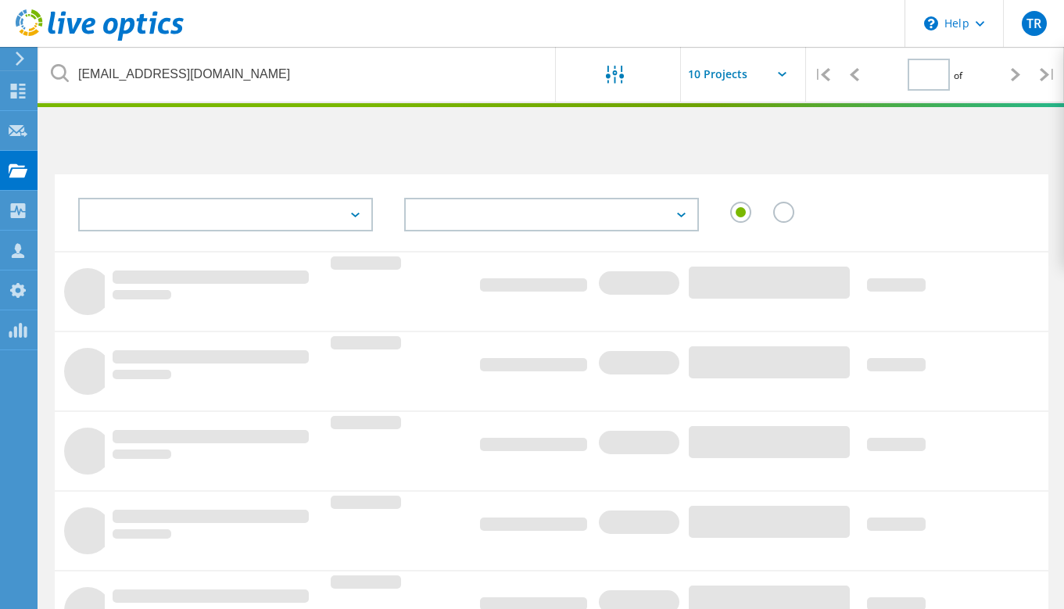
type input "1"
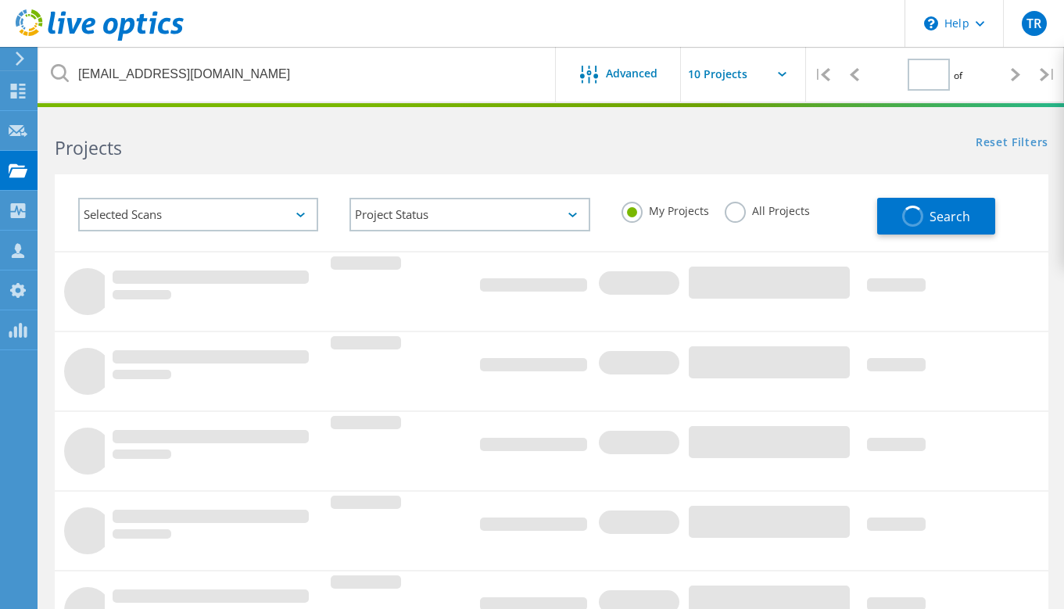
type input "1"
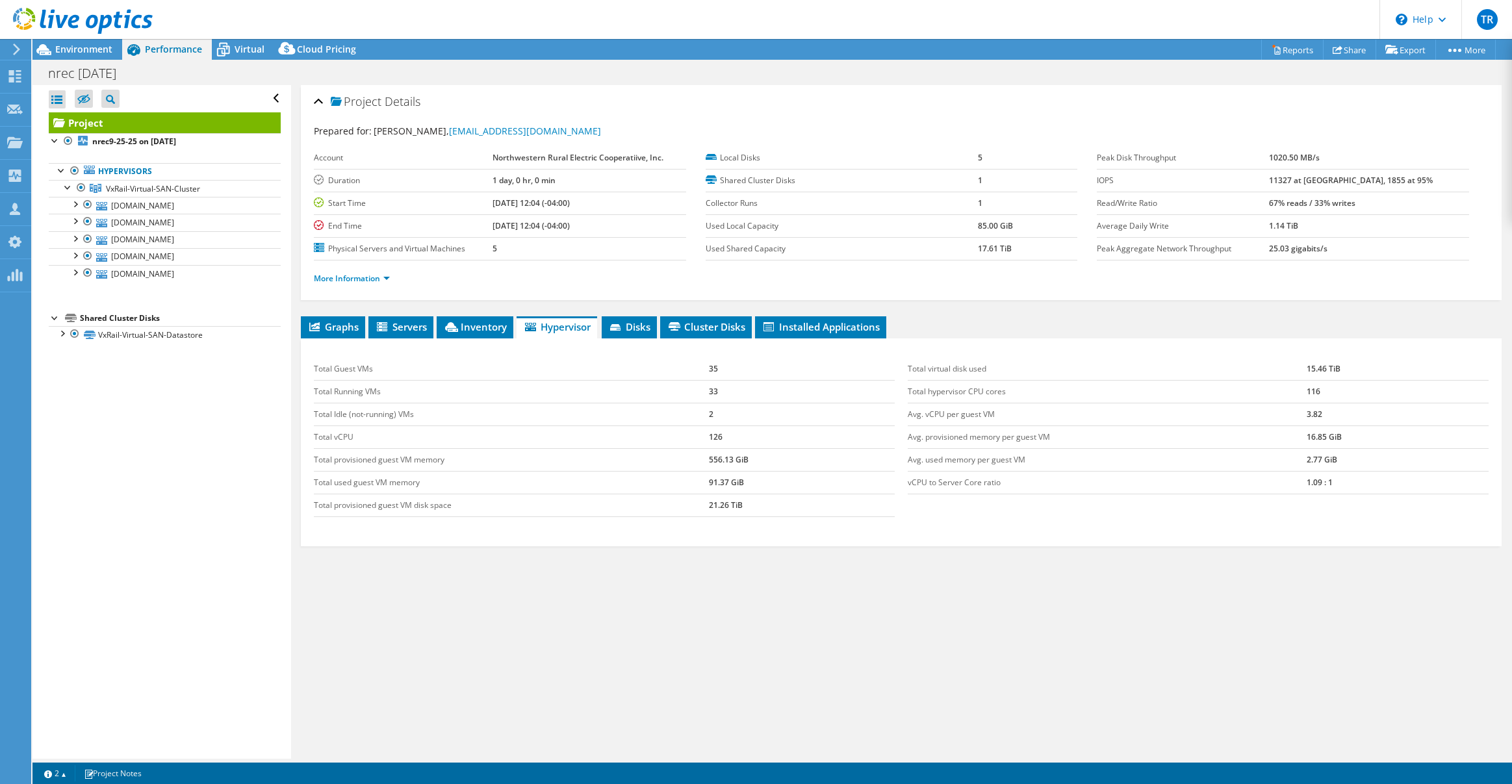
select select "USD"
click at [67, 46] on span "Environment" at bounding box center [83, 49] width 57 height 12
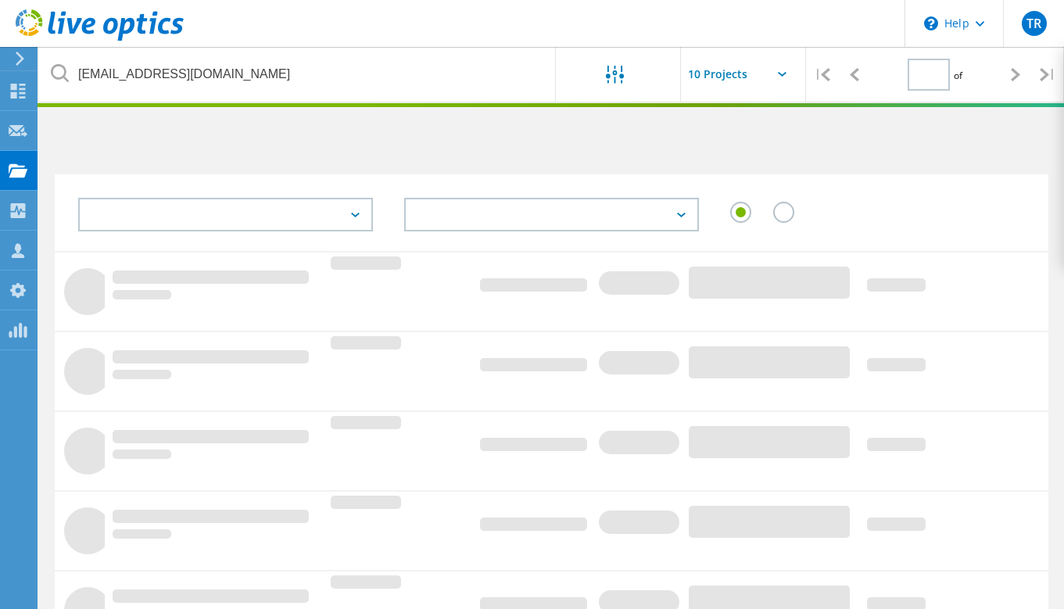
type input "1"
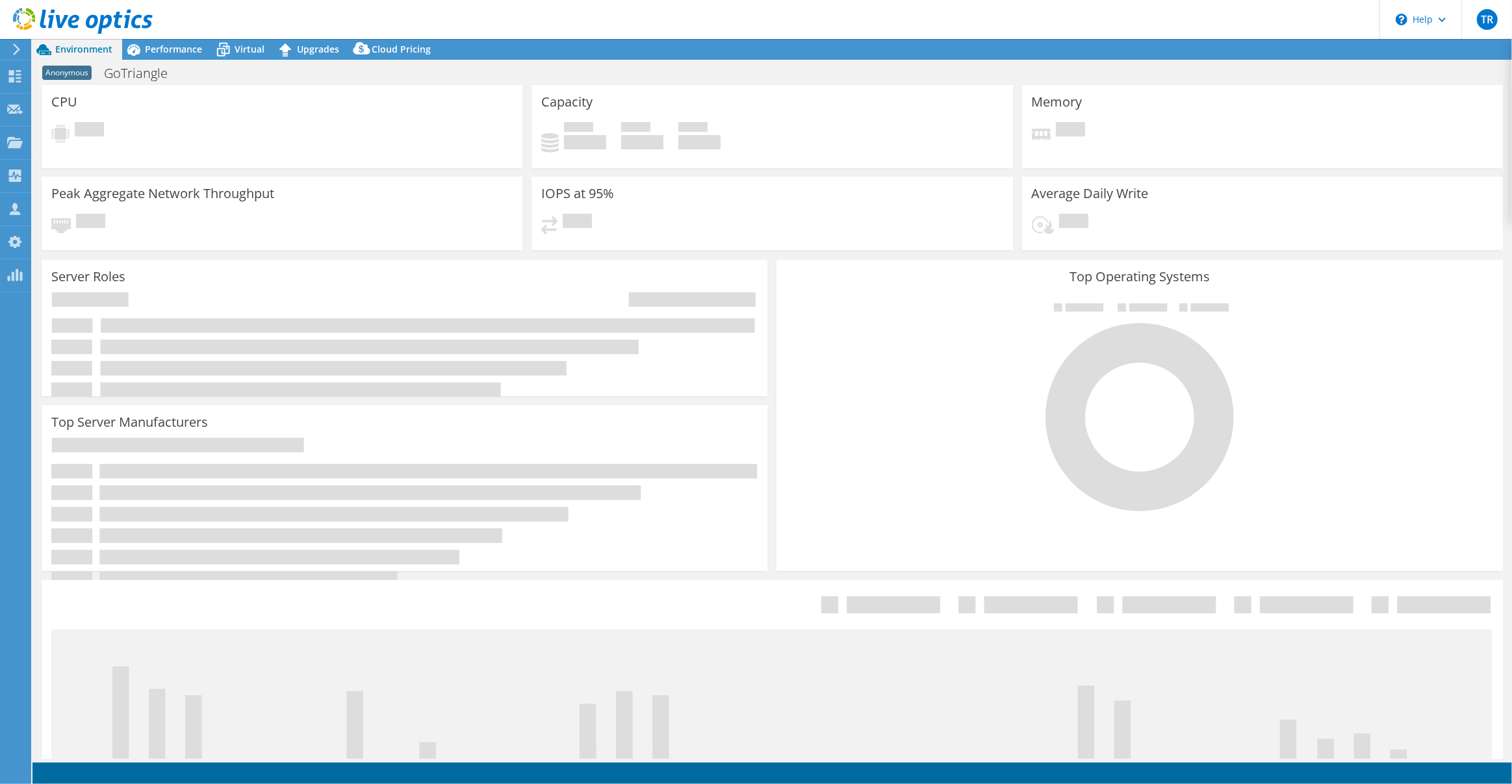
select select "USD"
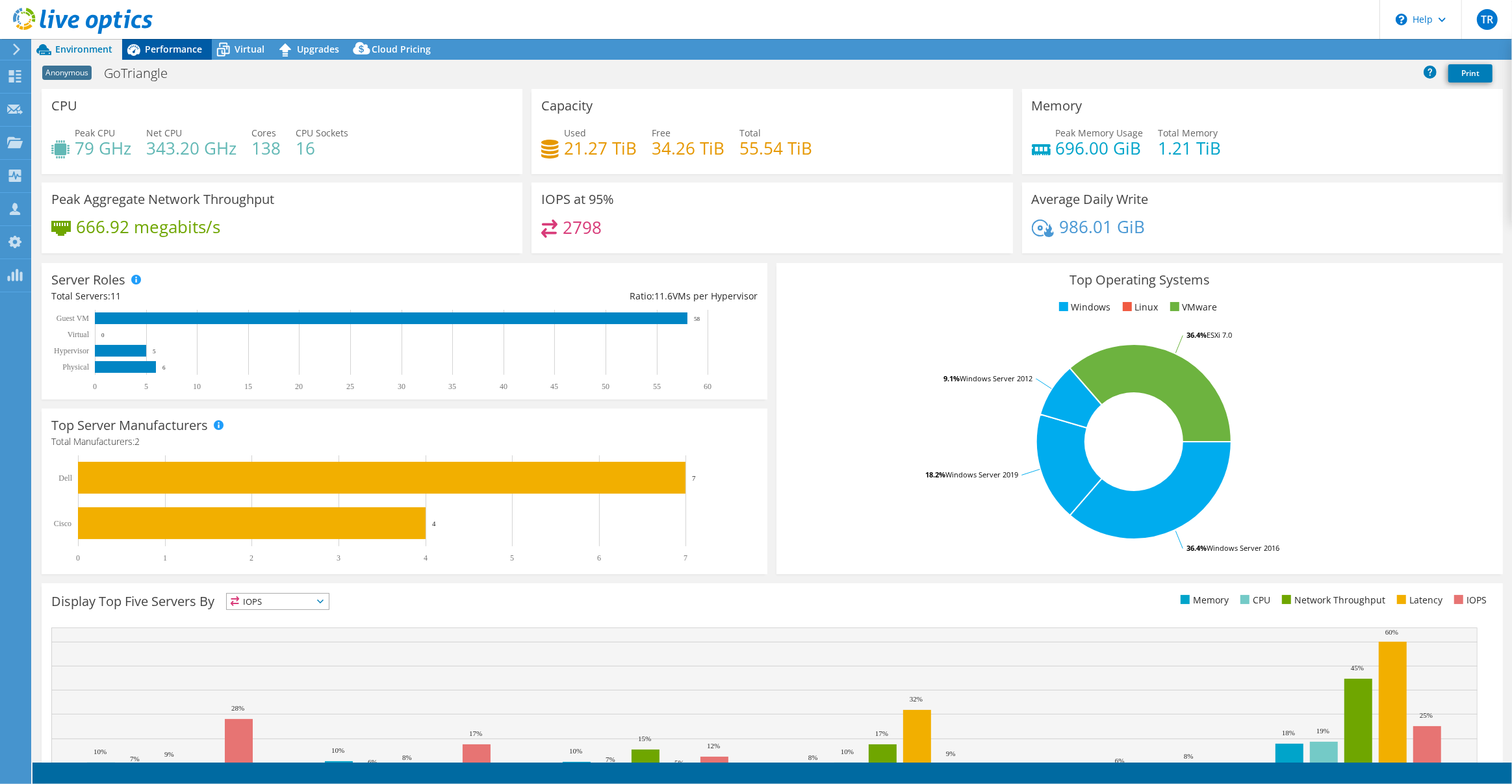
click at [176, 44] on span "Performance" at bounding box center [173, 49] width 57 height 12
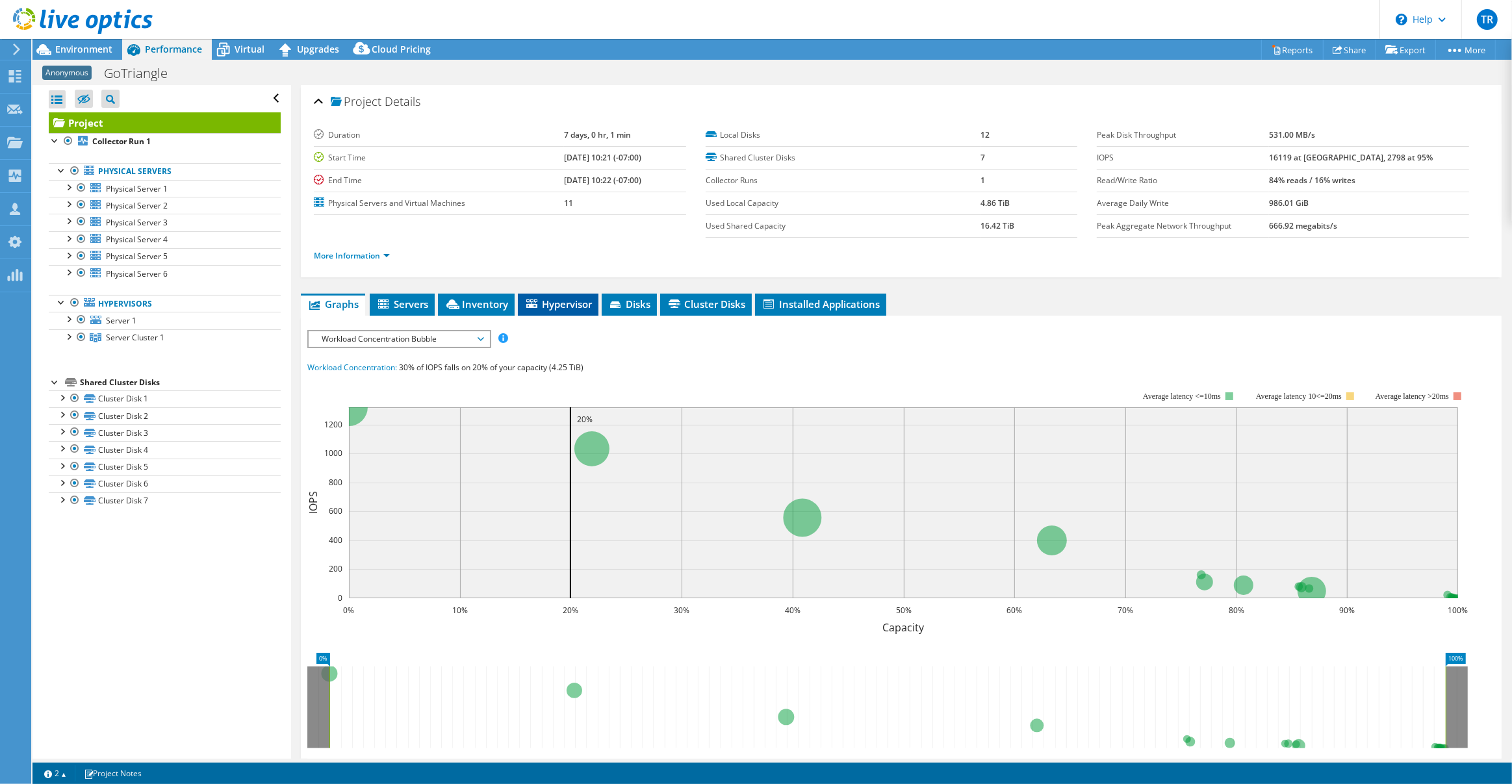
click at [558, 302] on span "Hypervisor" at bounding box center [558, 304] width 67 height 13
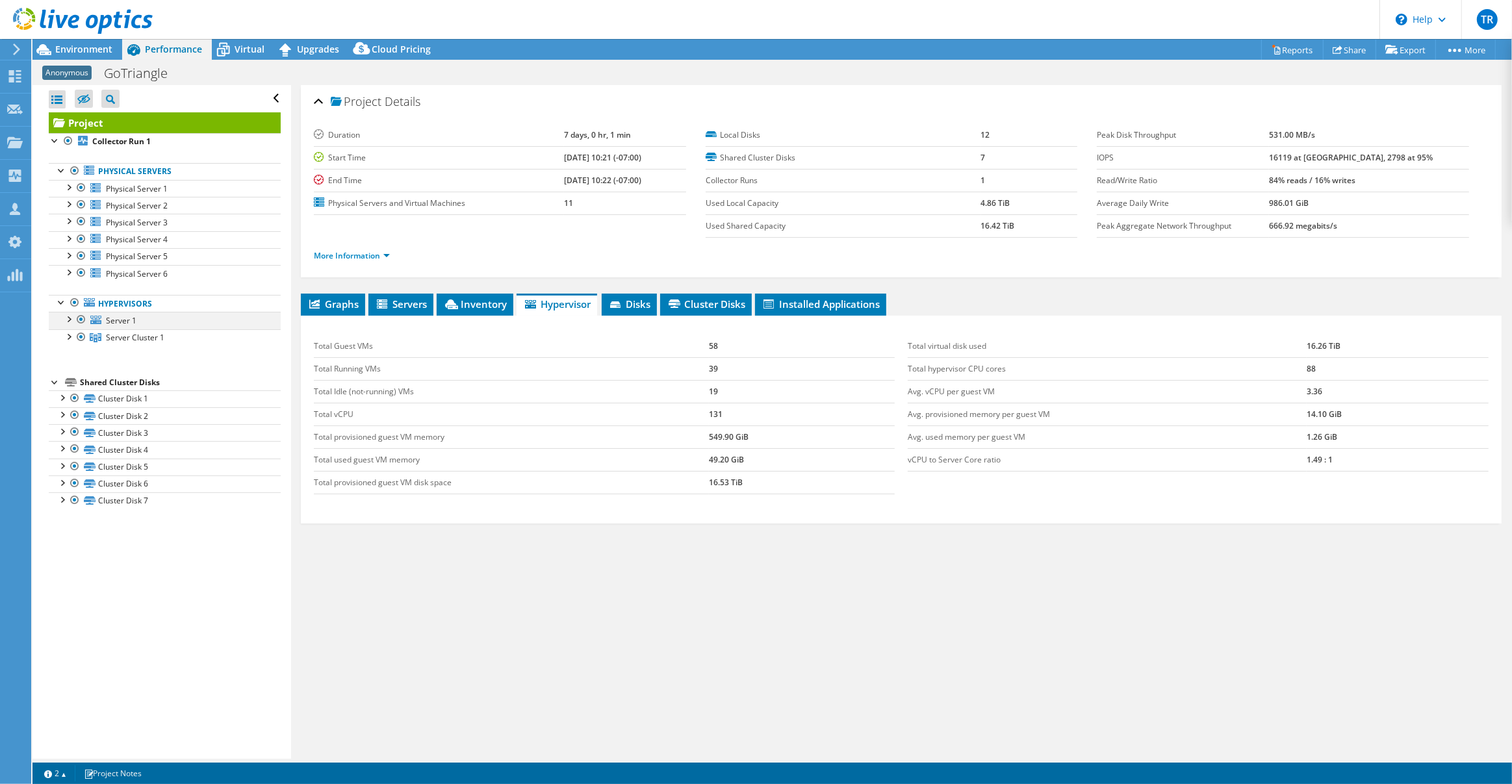
click at [70, 318] on div at bounding box center [68, 318] width 13 height 13
click at [71, 338] on div at bounding box center [68, 336] width 13 height 13
click at [1401, 49] on link "Export" at bounding box center [1406, 50] width 61 height 20
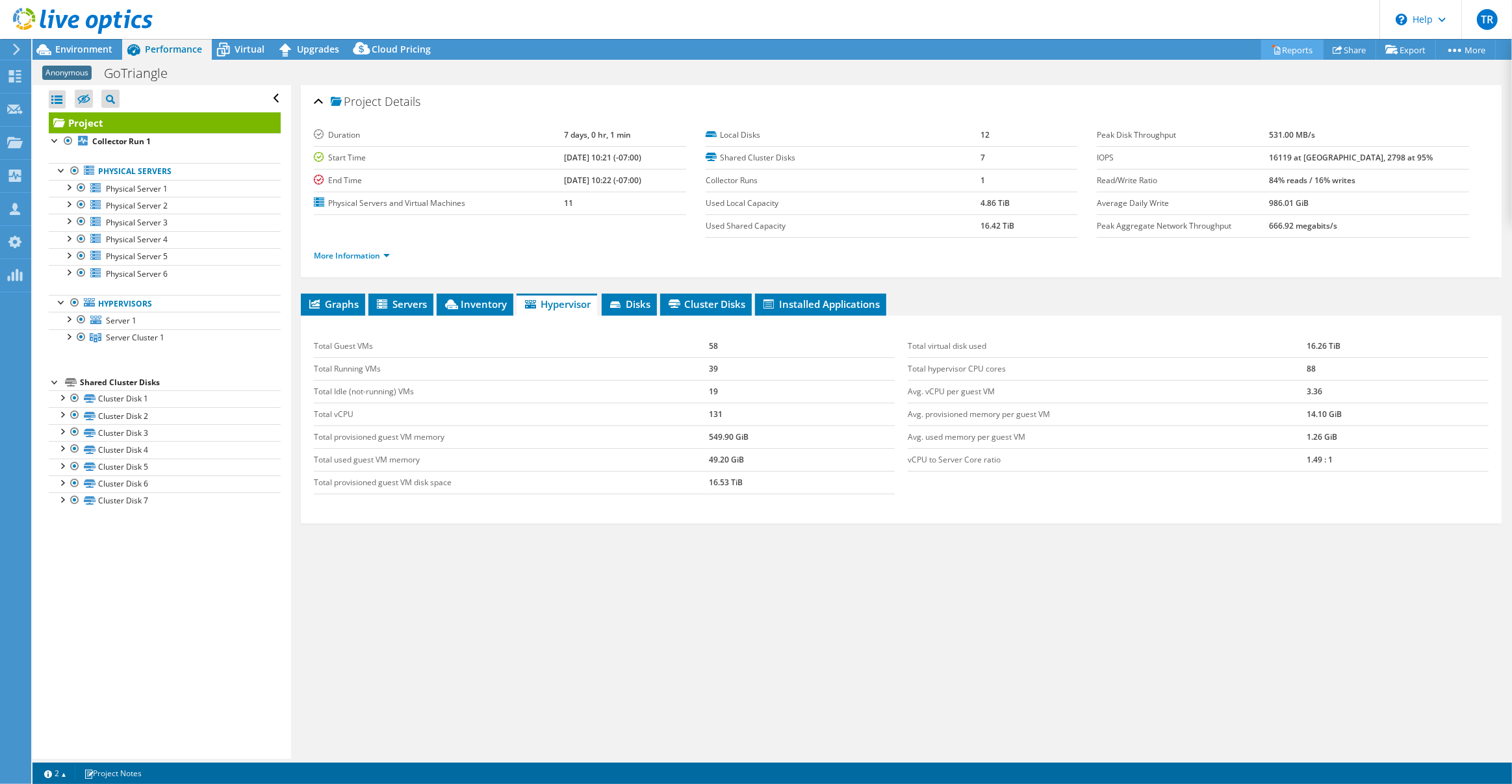
click at [1298, 51] on link "Reports" at bounding box center [1292, 50] width 62 height 20
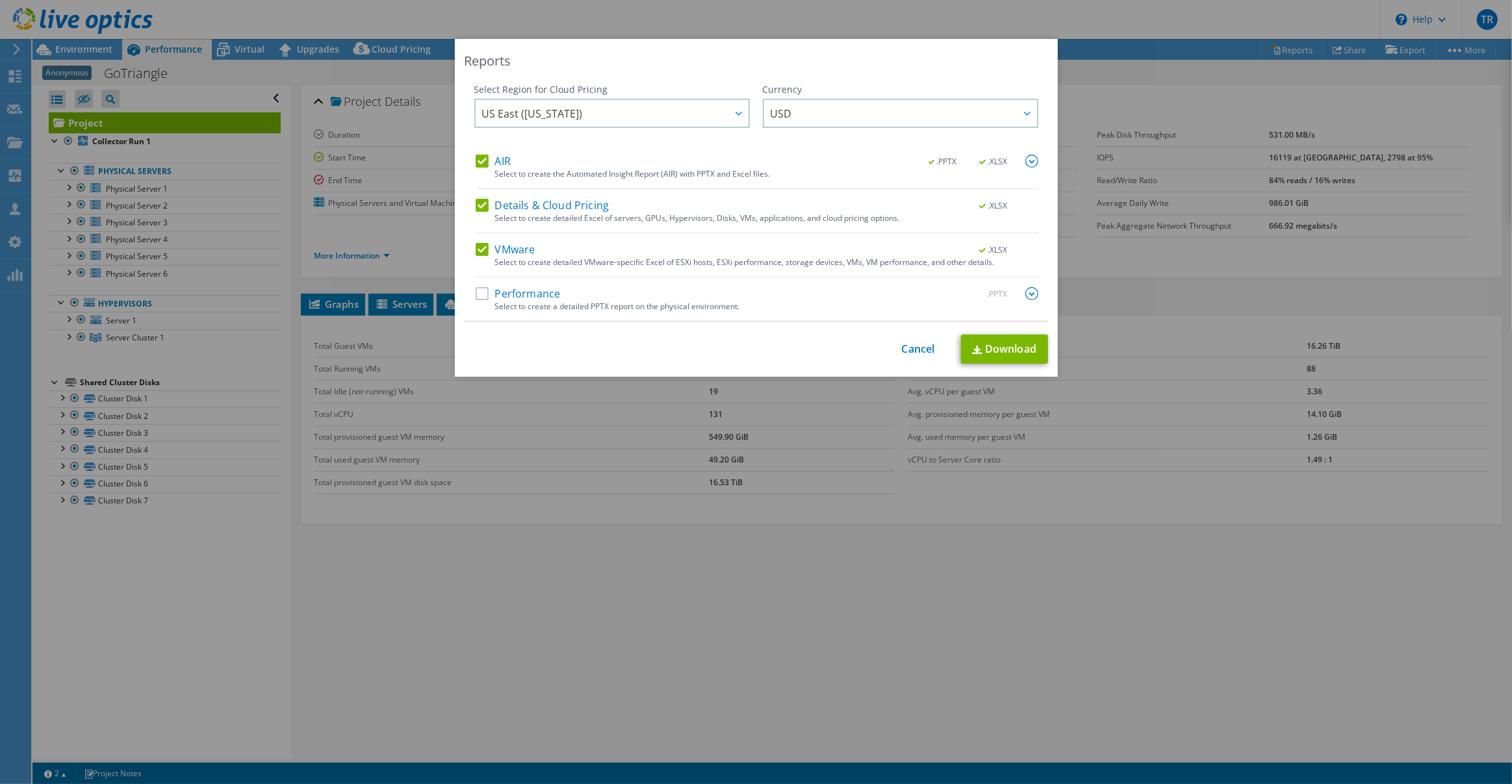
click at [511, 292] on label "Performance" at bounding box center [518, 293] width 85 height 13
click at [0, 0] on input "Performance" at bounding box center [0, 0] width 0 height 0
click at [1018, 353] on link "Download" at bounding box center [1005, 348] width 87 height 29
click at [908, 346] on link "Cancel" at bounding box center [919, 349] width 33 height 12
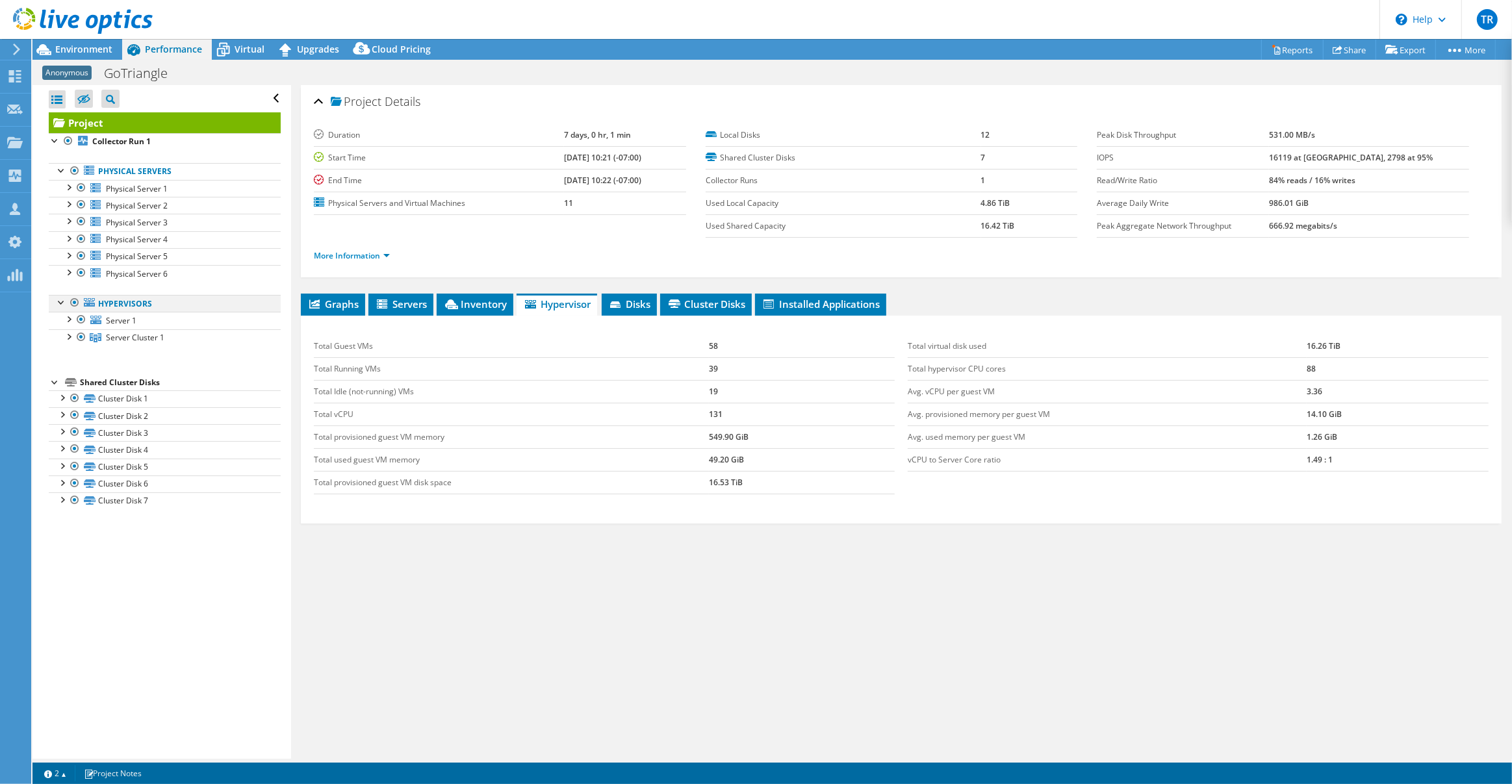
click at [76, 303] on div at bounding box center [75, 303] width 13 height 16
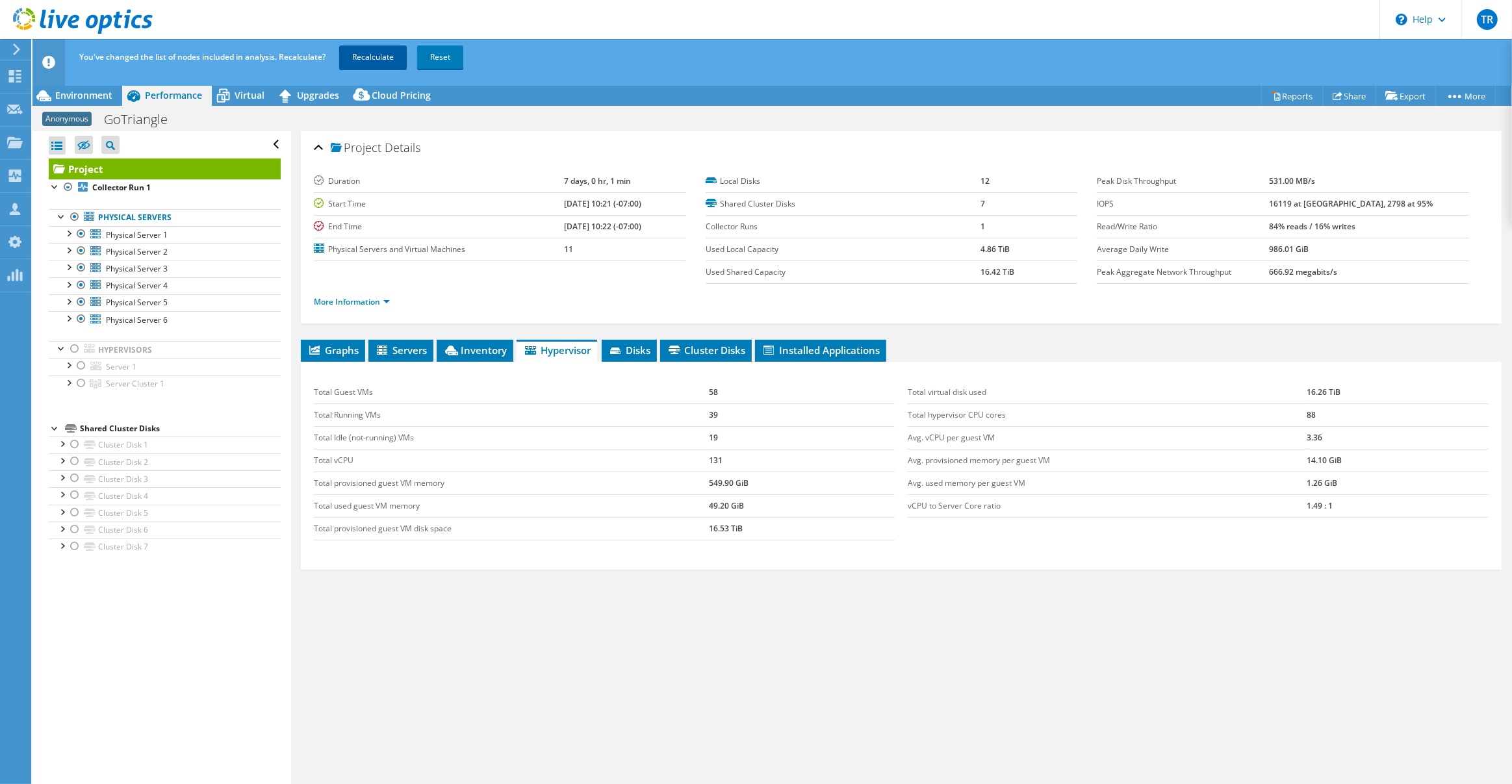
click at [381, 52] on link "Recalculate" at bounding box center [373, 57] width 67 height 23
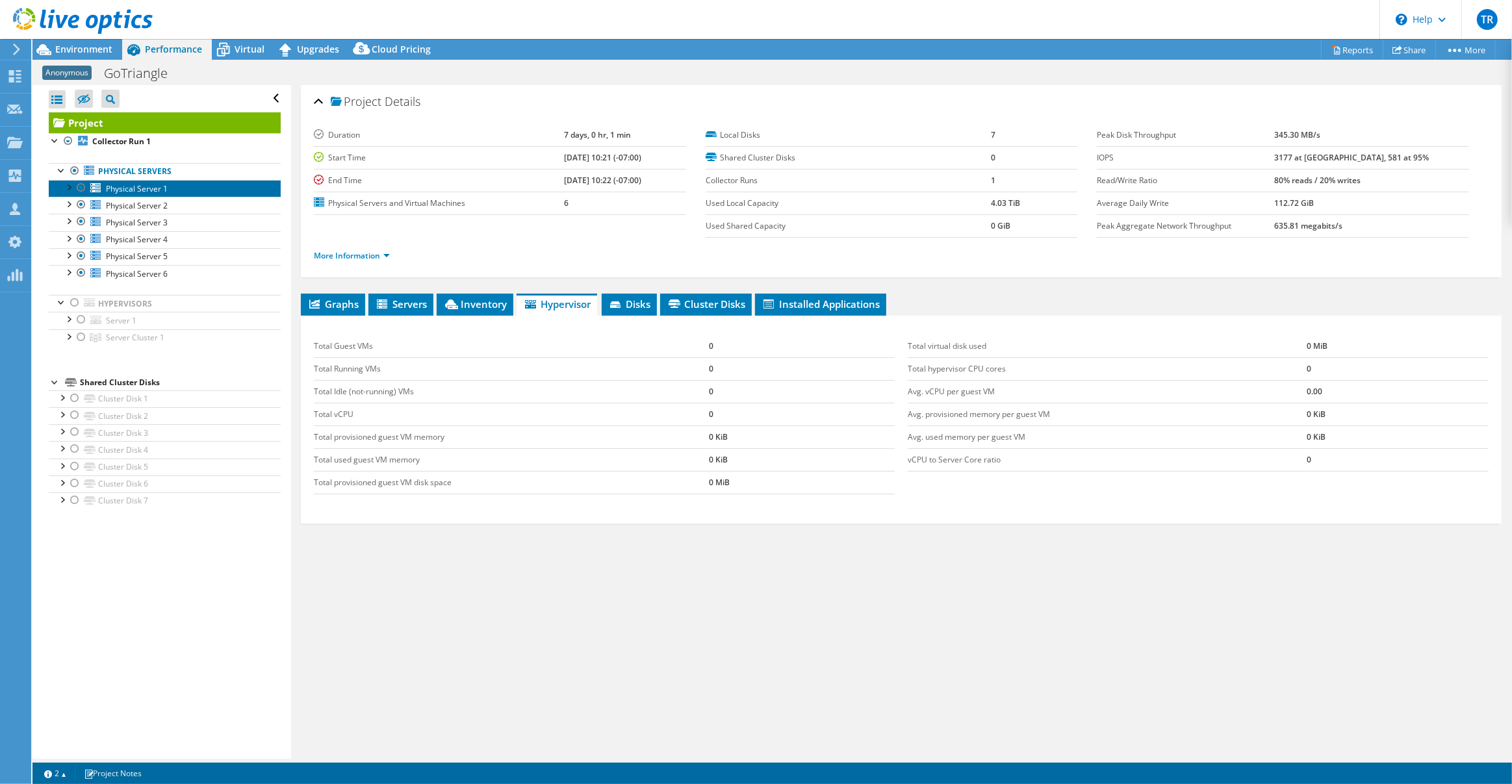
click at [175, 188] on link "Physical Server 1" at bounding box center [165, 188] width 232 height 17
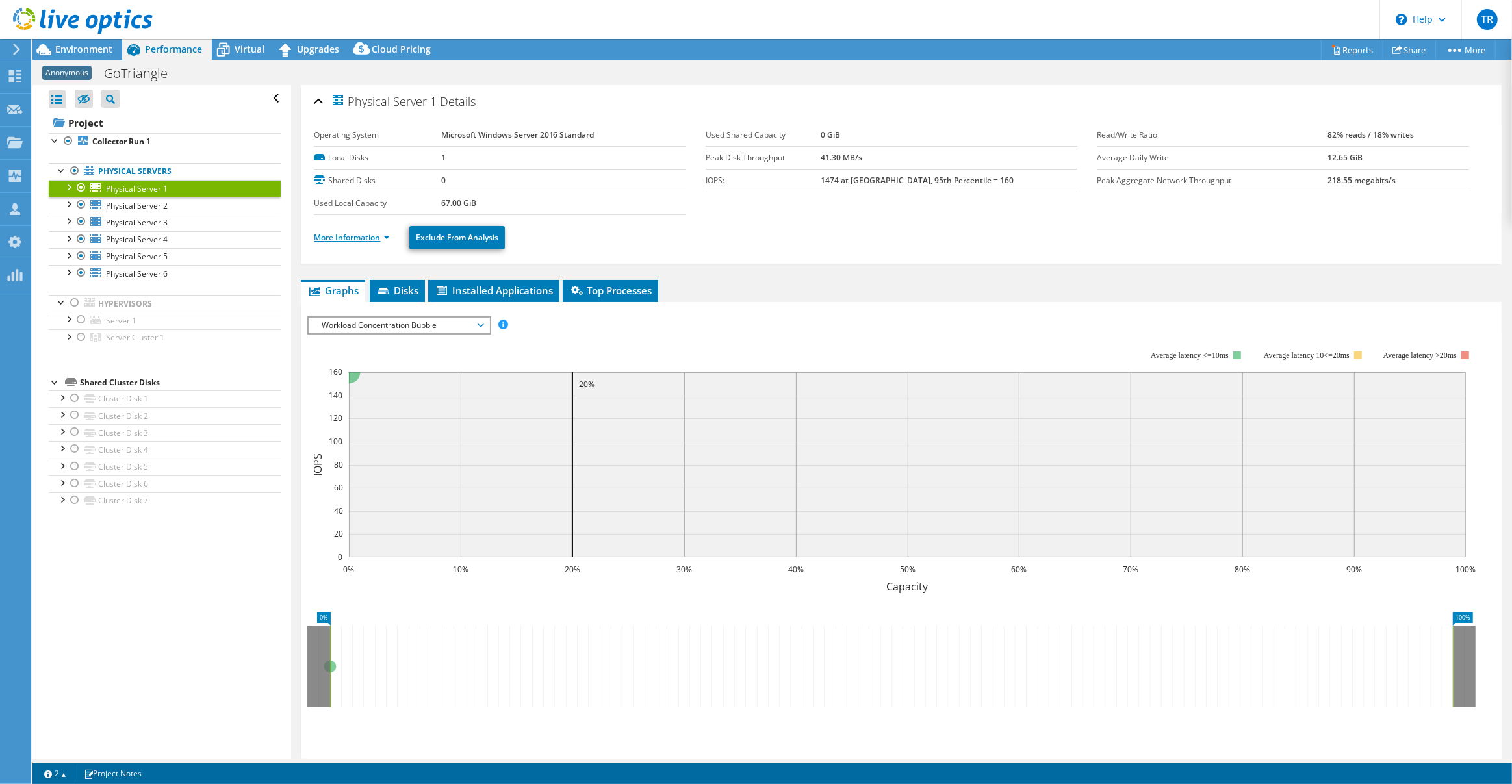
click at [387, 235] on link "More Information" at bounding box center [351, 237] width 76 height 11
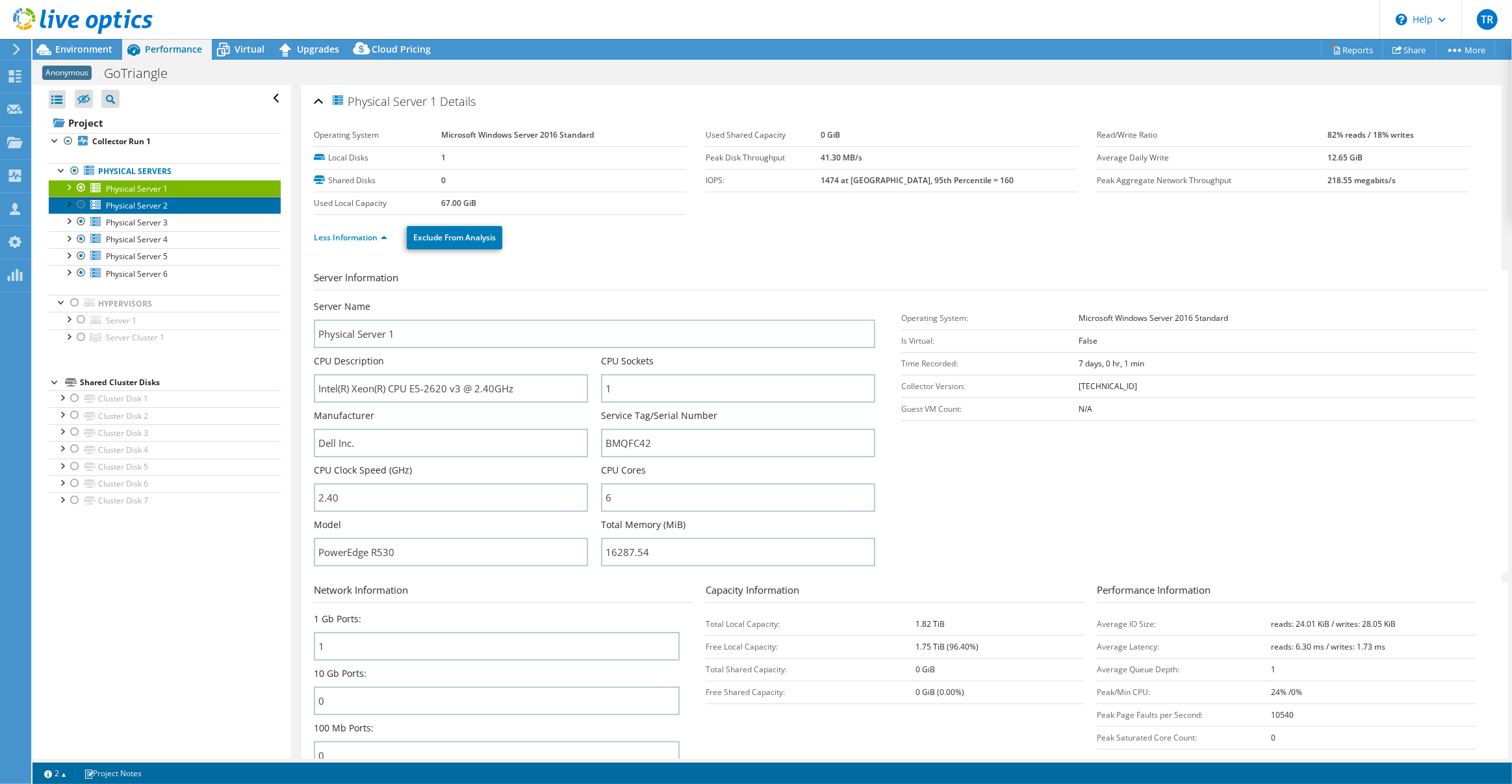
click at [214, 205] on link "Physical Server 2" at bounding box center [165, 205] width 232 height 17
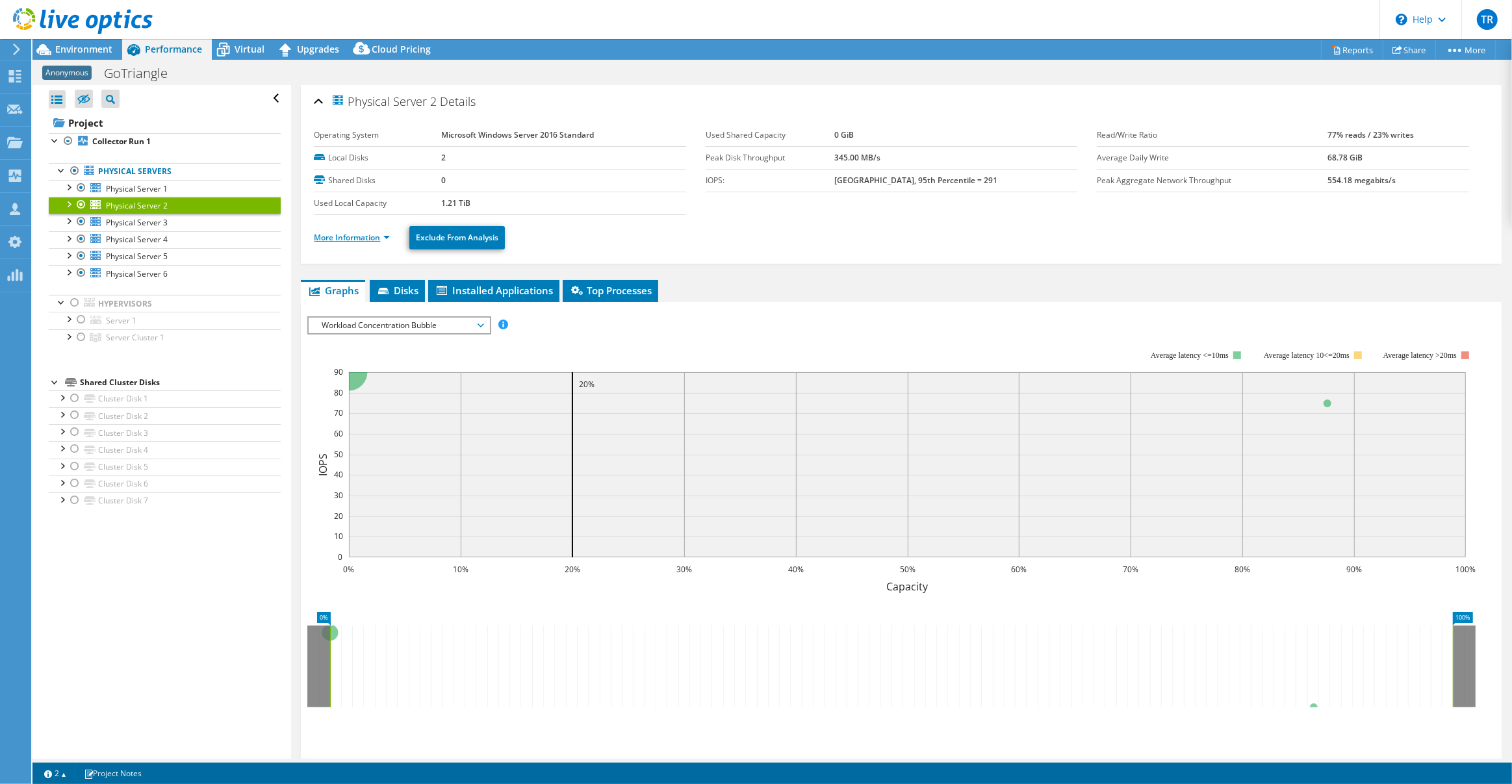
click at [378, 234] on link "More Information" at bounding box center [351, 237] width 76 height 11
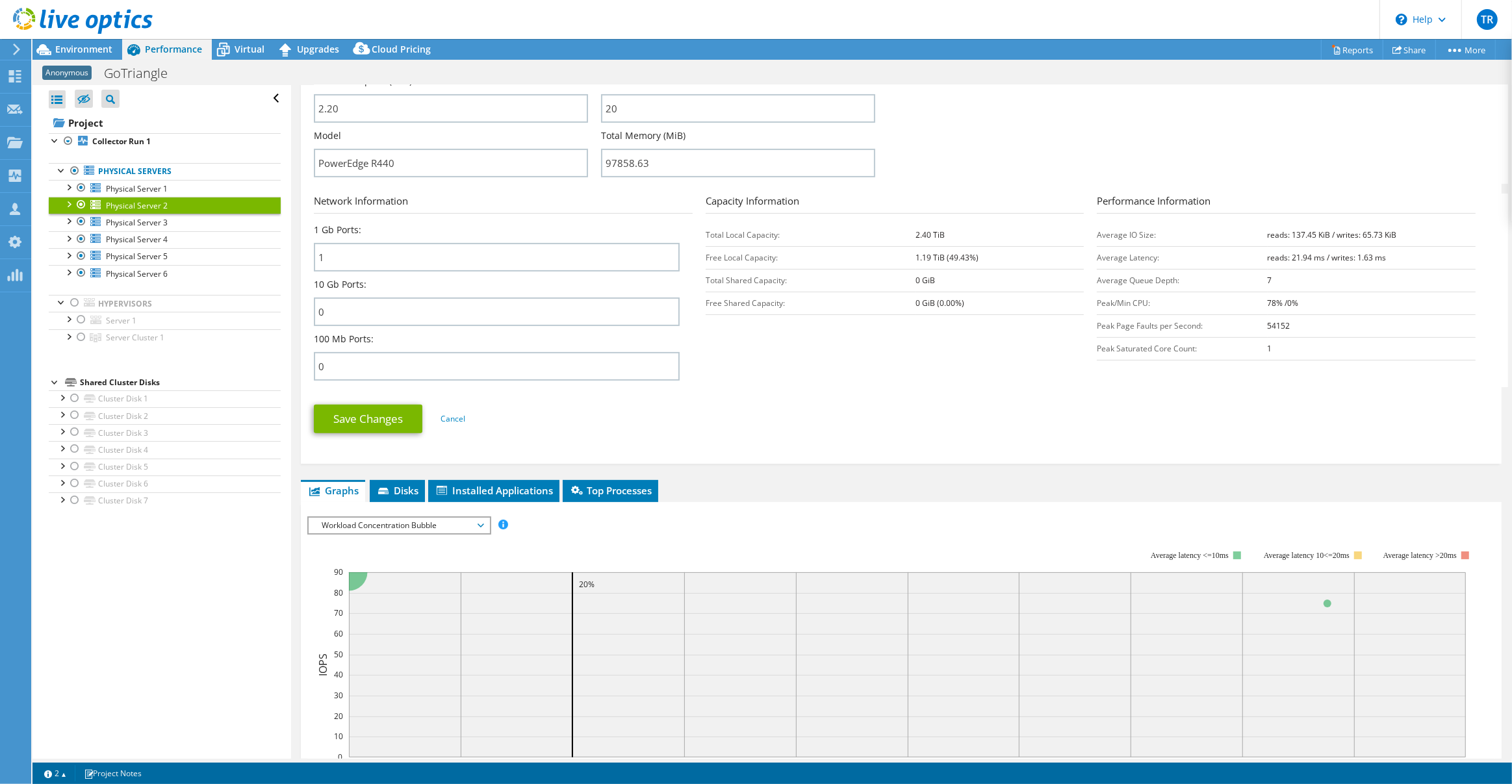
scroll to position [533, 0]
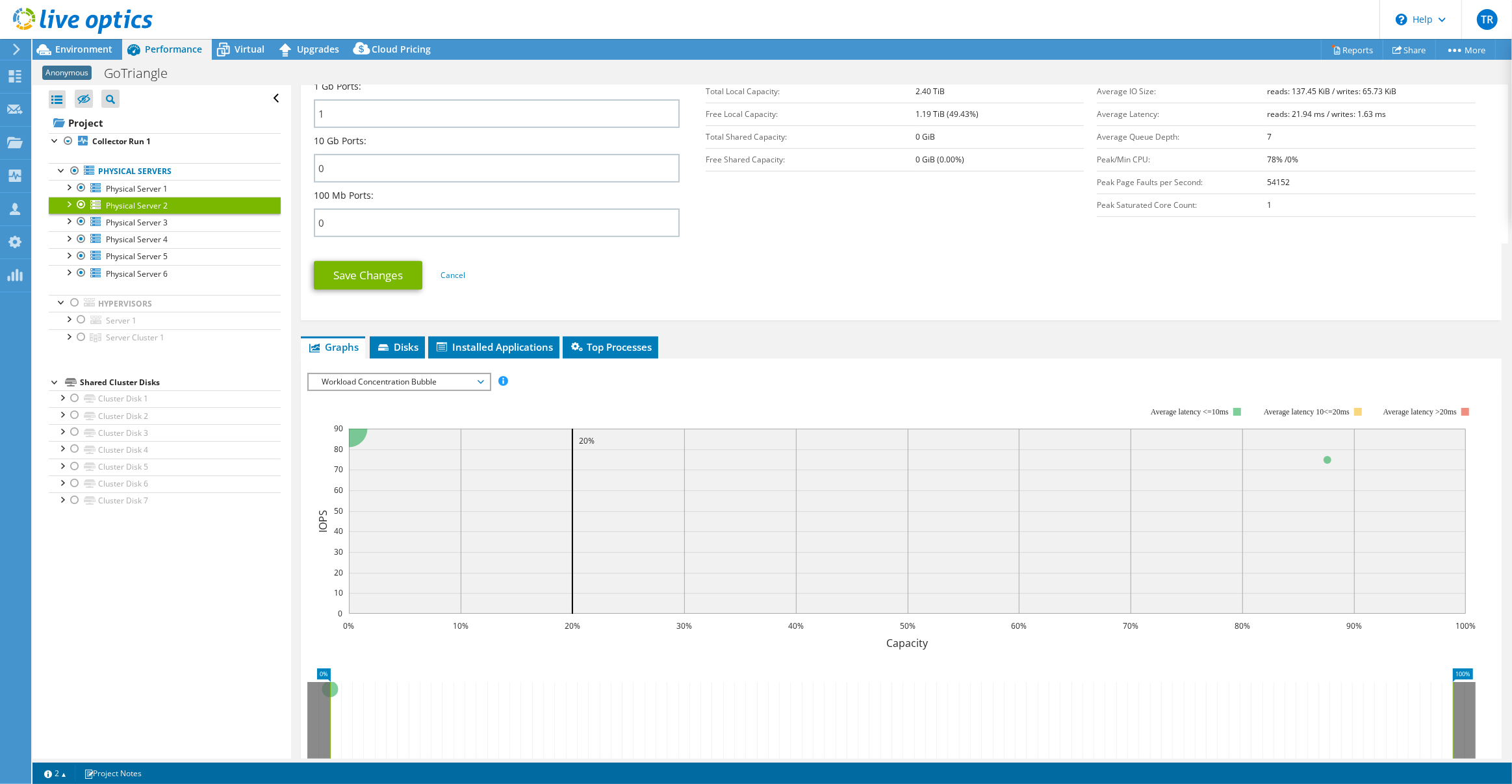
click at [481, 388] on span "Workload Concentration Bubble" at bounding box center [398, 382] width 167 height 16
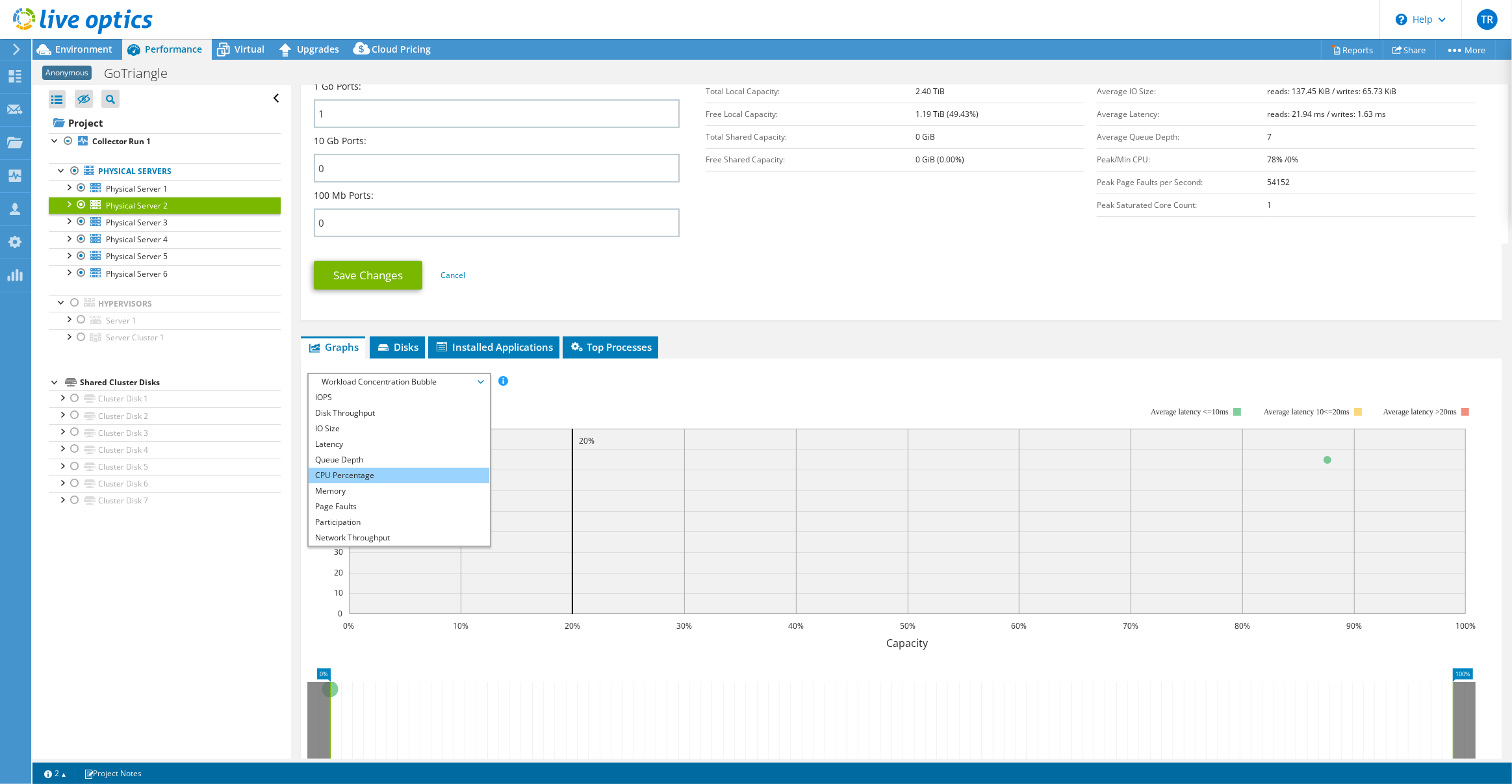
click at [400, 477] on li "CPU Percentage" at bounding box center [398, 476] width 180 height 16
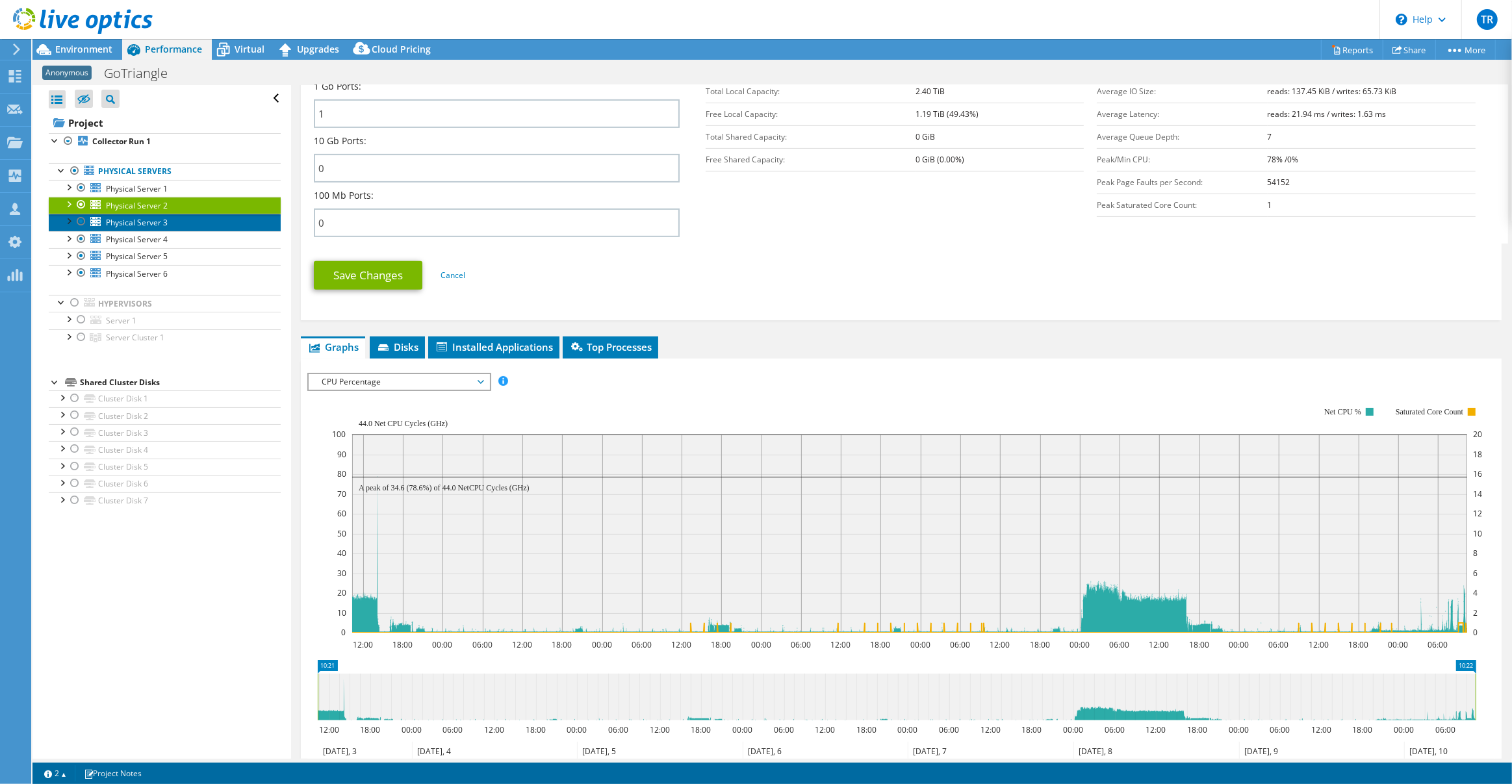
click at [189, 221] on link "Physical Server 3" at bounding box center [165, 222] width 232 height 17
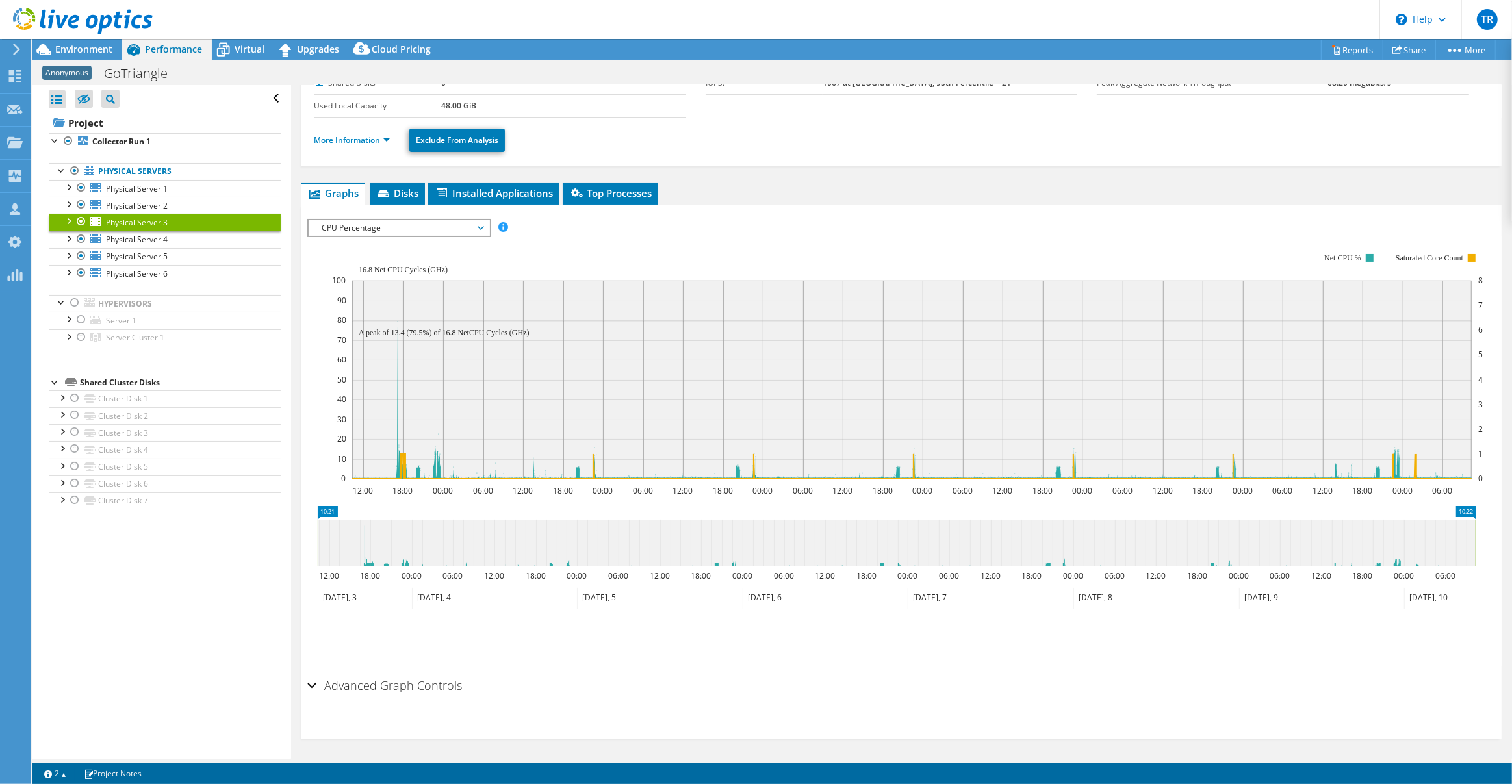
scroll to position [0, 0]
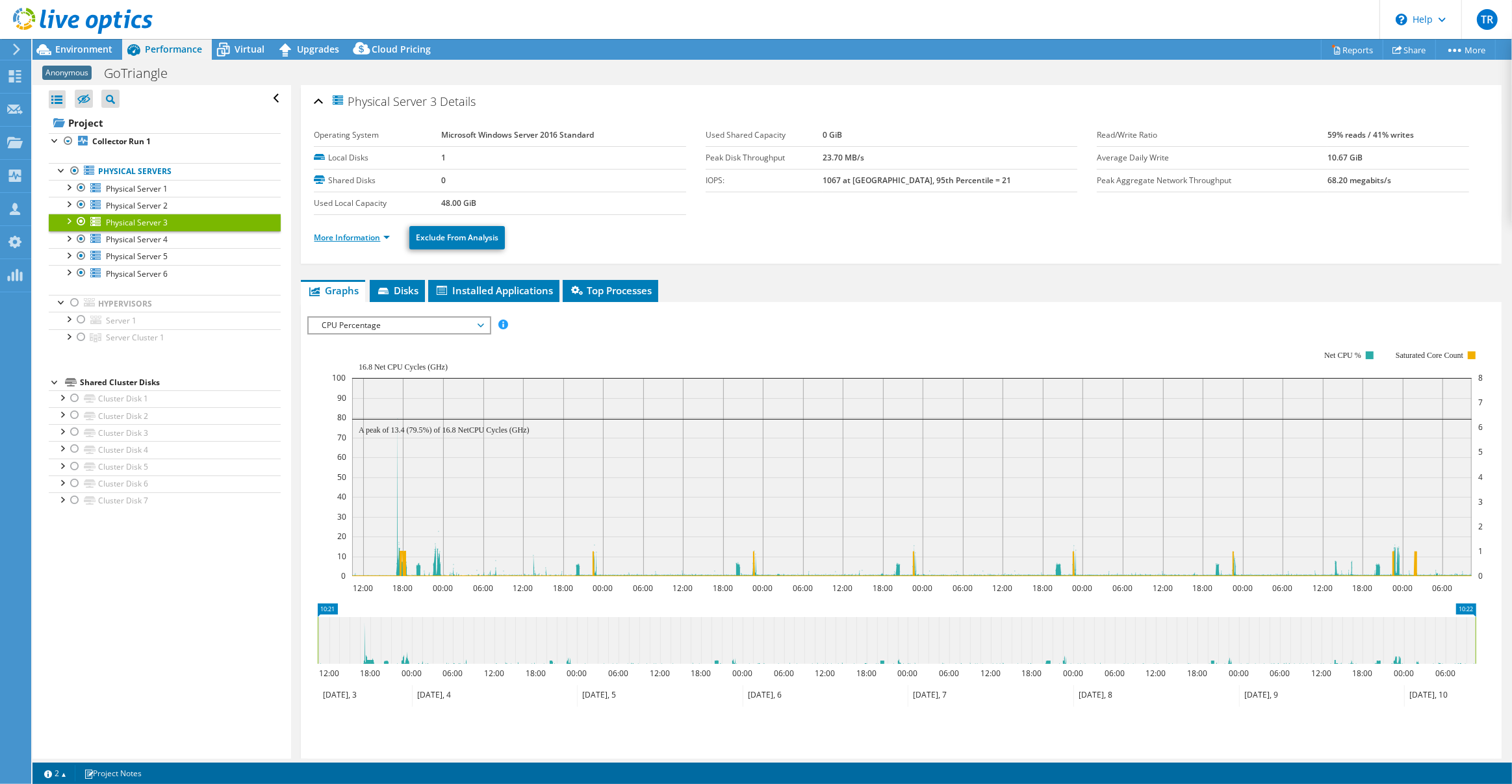
click at [381, 236] on link "More Information" at bounding box center [351, 237] width 76 height 11
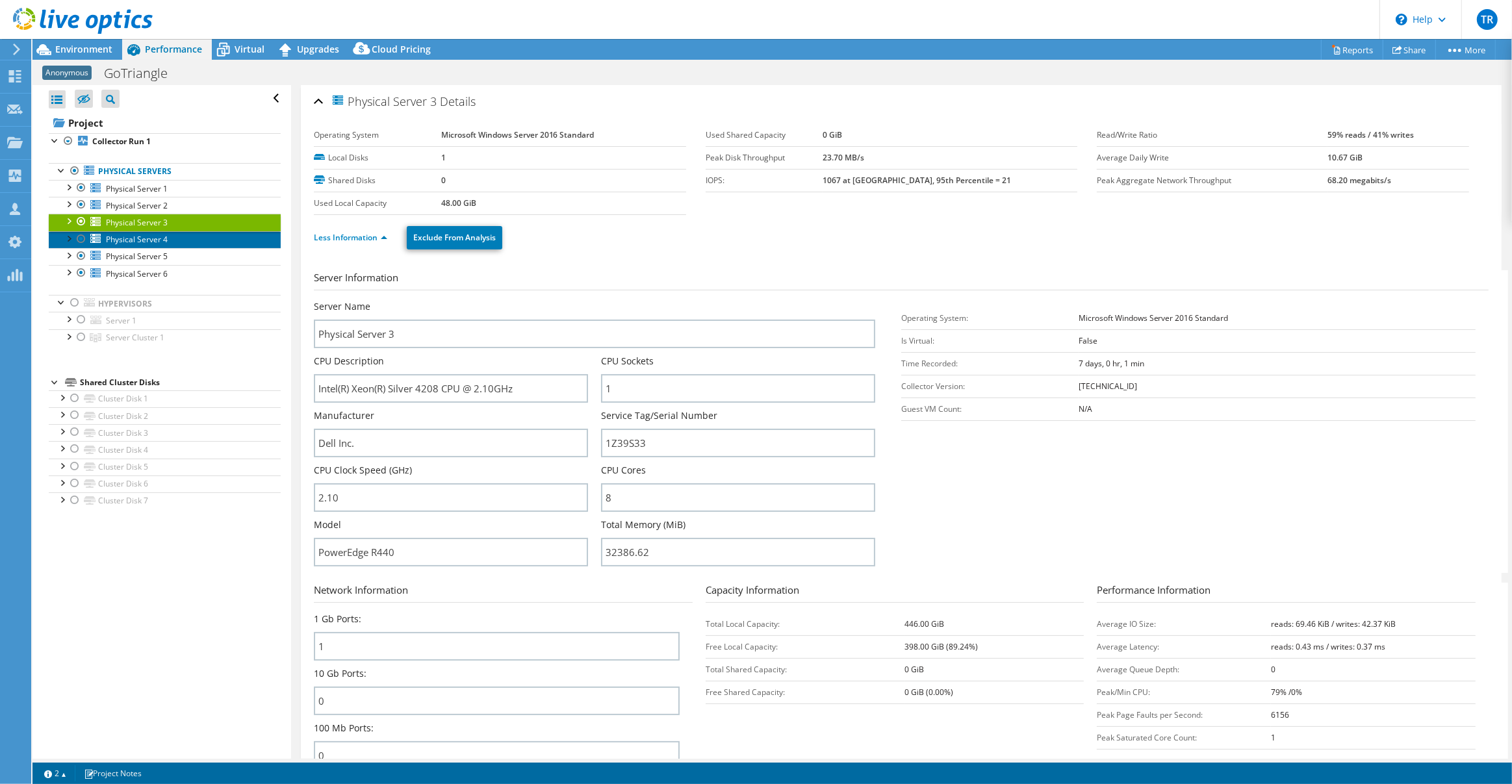
click at [154, 239] on span "Physical Server 4" at bounding box center [136, 239] width 62 height 11
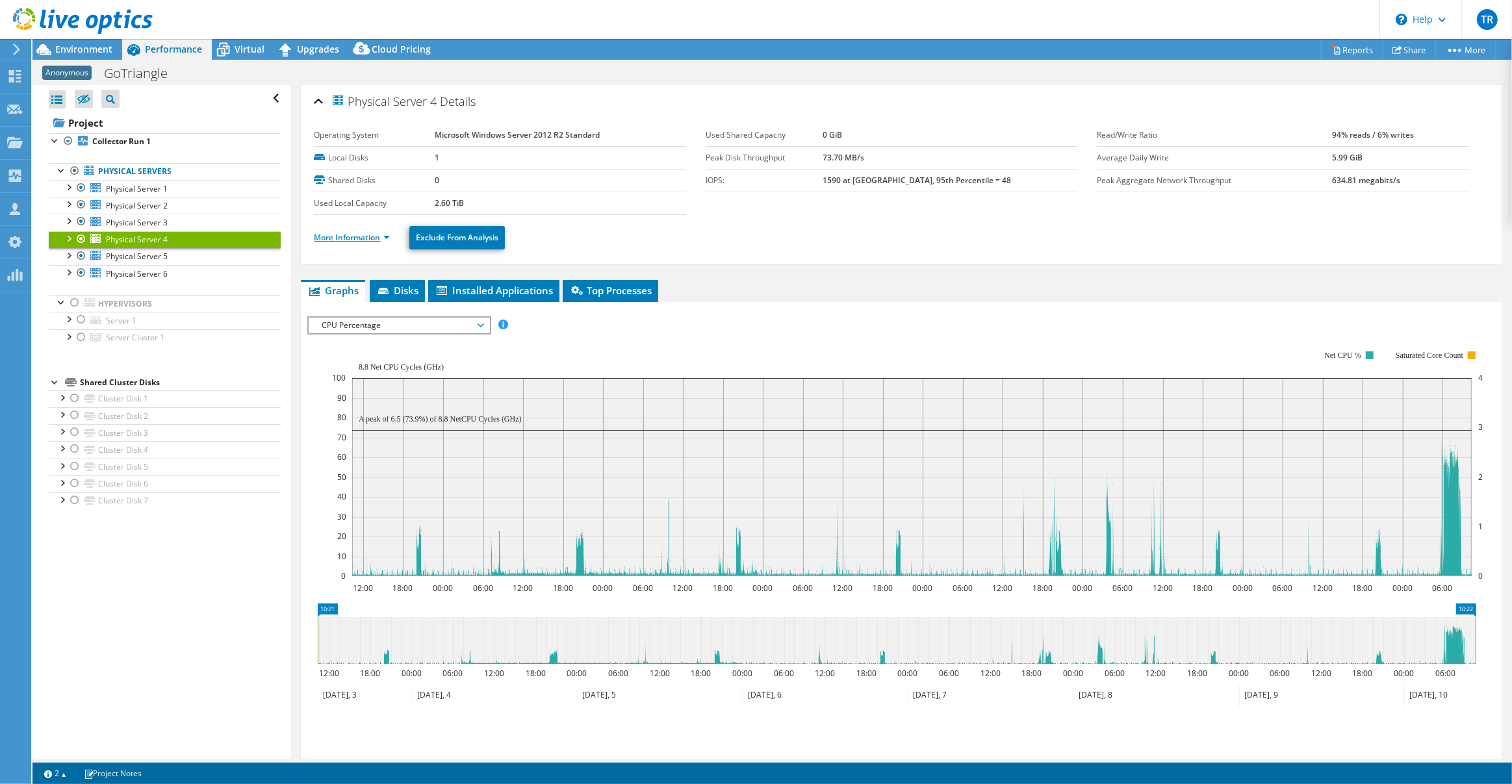
click at [383, 236] on link "More Information" at bounding box center [351, 237] width 76 height 11
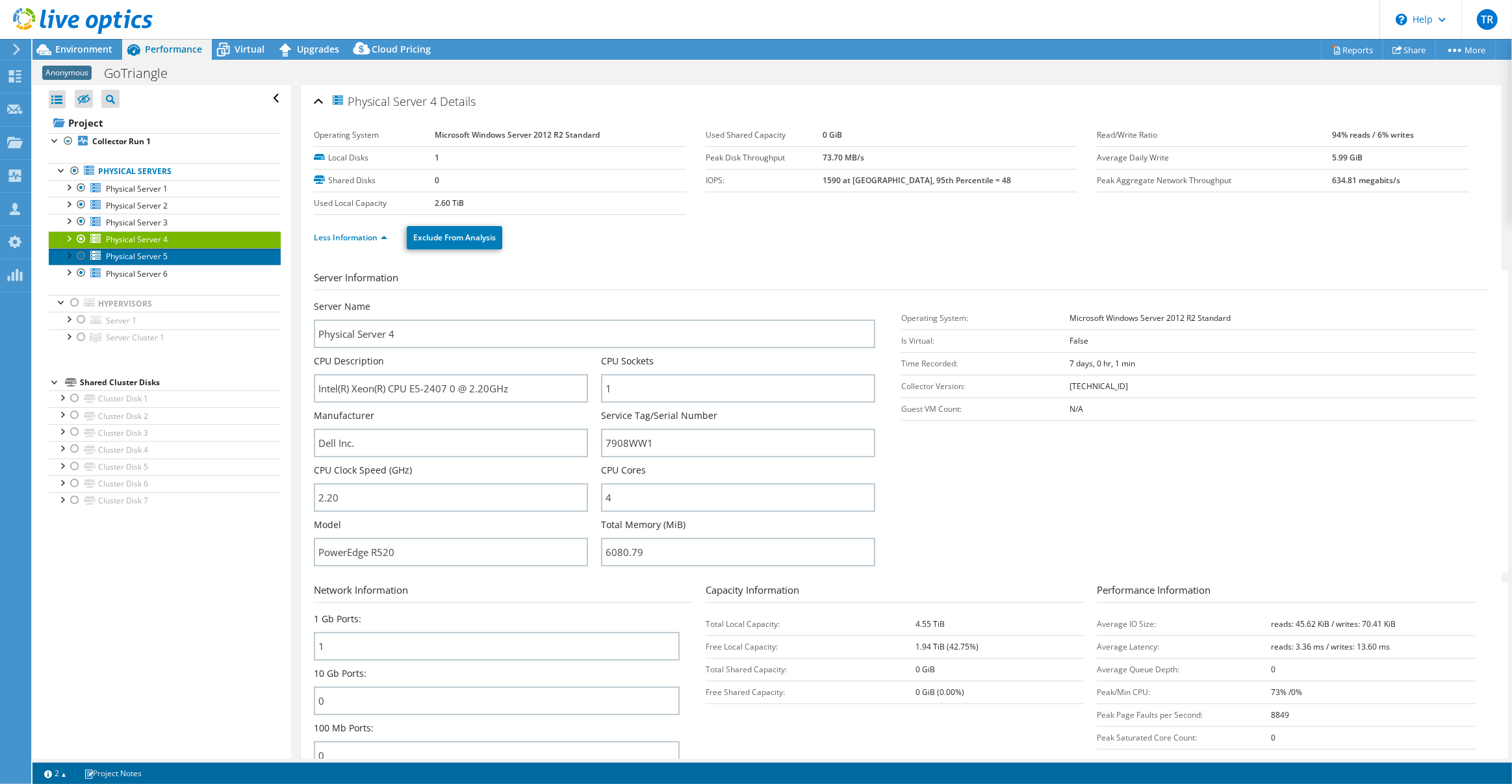
click at [121, 257] on span "Physical Server 5" at bounding box center [136, 256] width 62 height 11
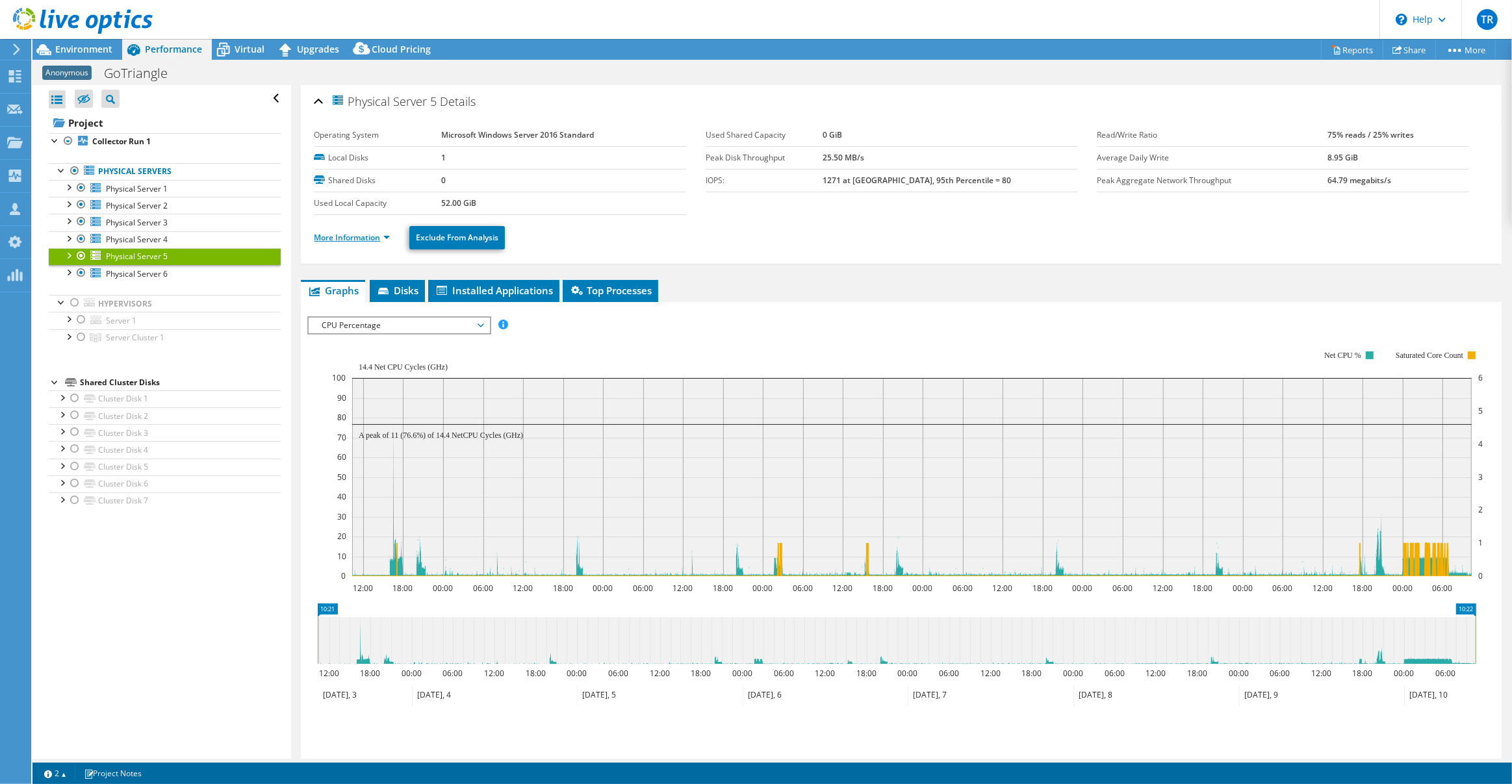
click at [385, 234] on link "More Information" at bounding box center [351, 237] width 76 height 11
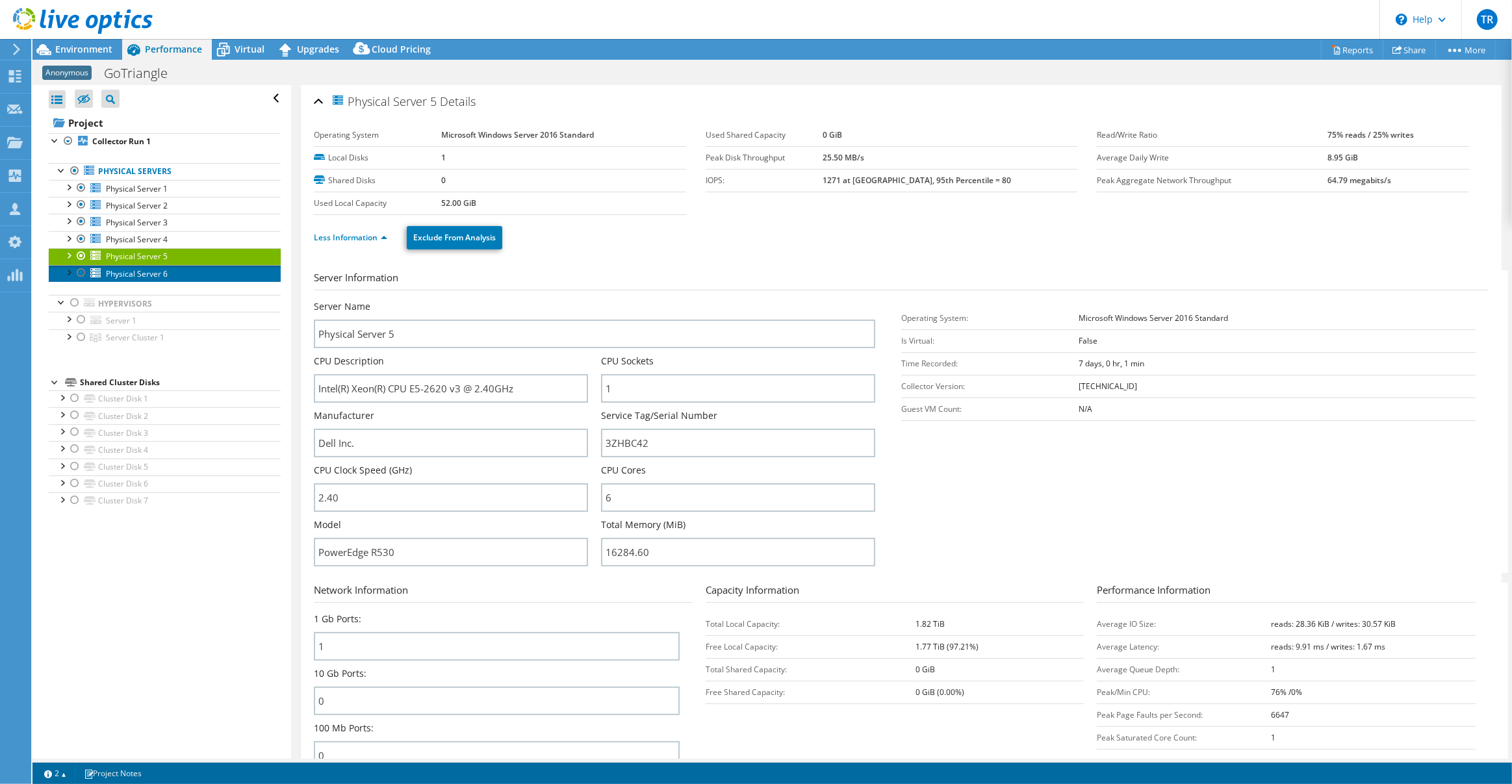
click at [130, 269] on span "Physical Server 6" at bounding box center [136, 274] width 62 height 11
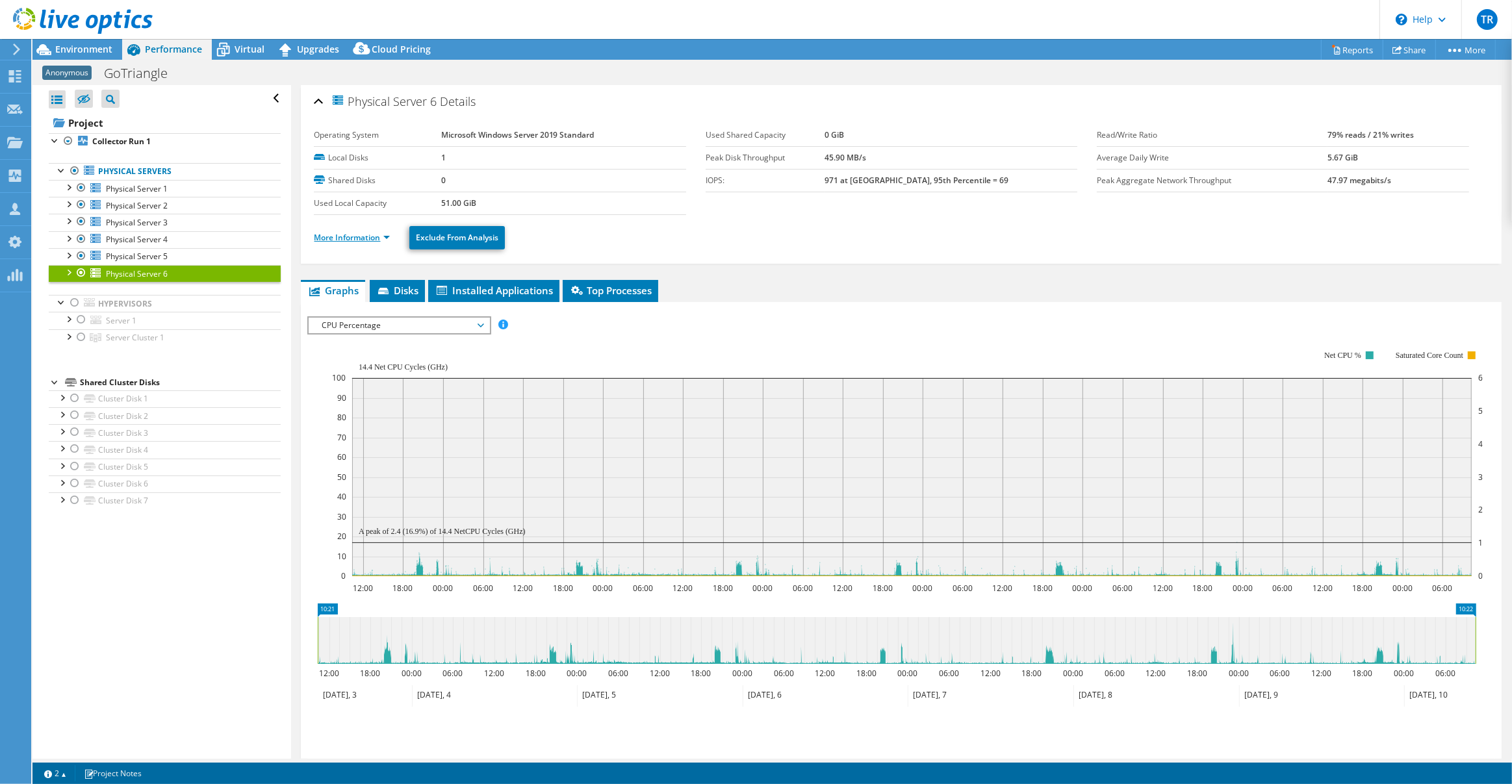
click at [385, 235] on link "More Information" at bounding box center [351, 237] width 76 height 11
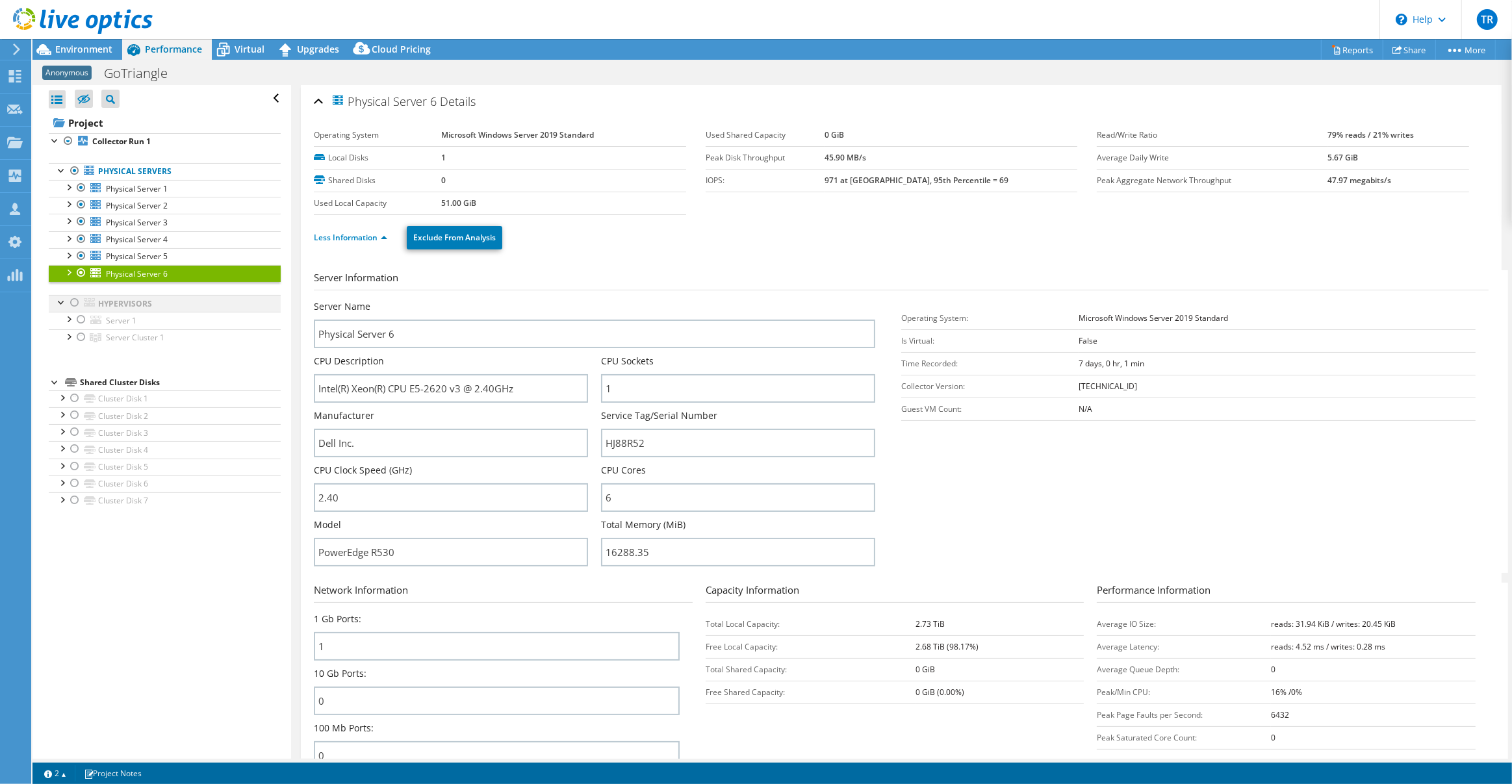
click at [73, 302] on div at bounding box center [75, 303] width 13 height 16
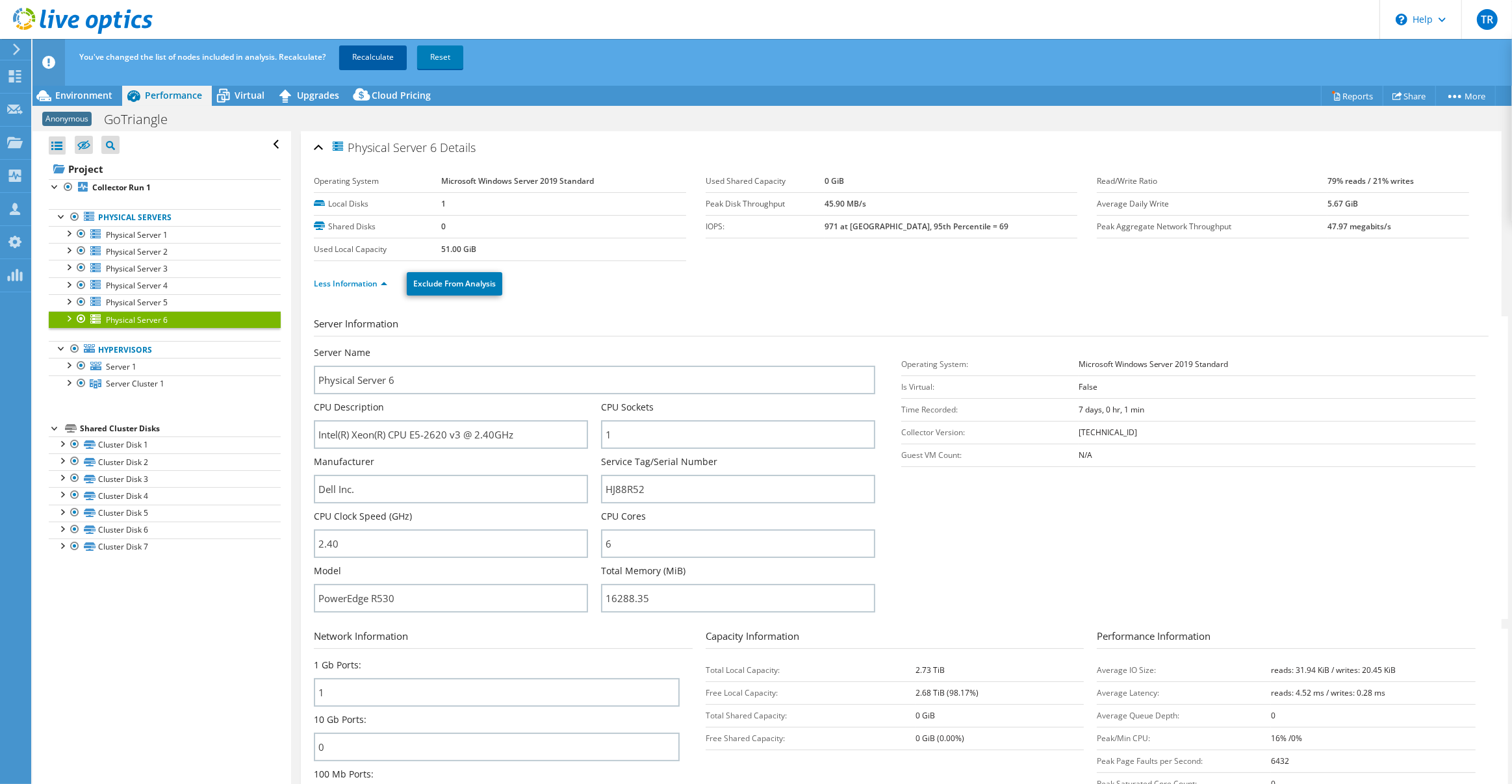
click at [349, 53] on link "Recalculate" at bounding box center [373, 57] width 67 height 23
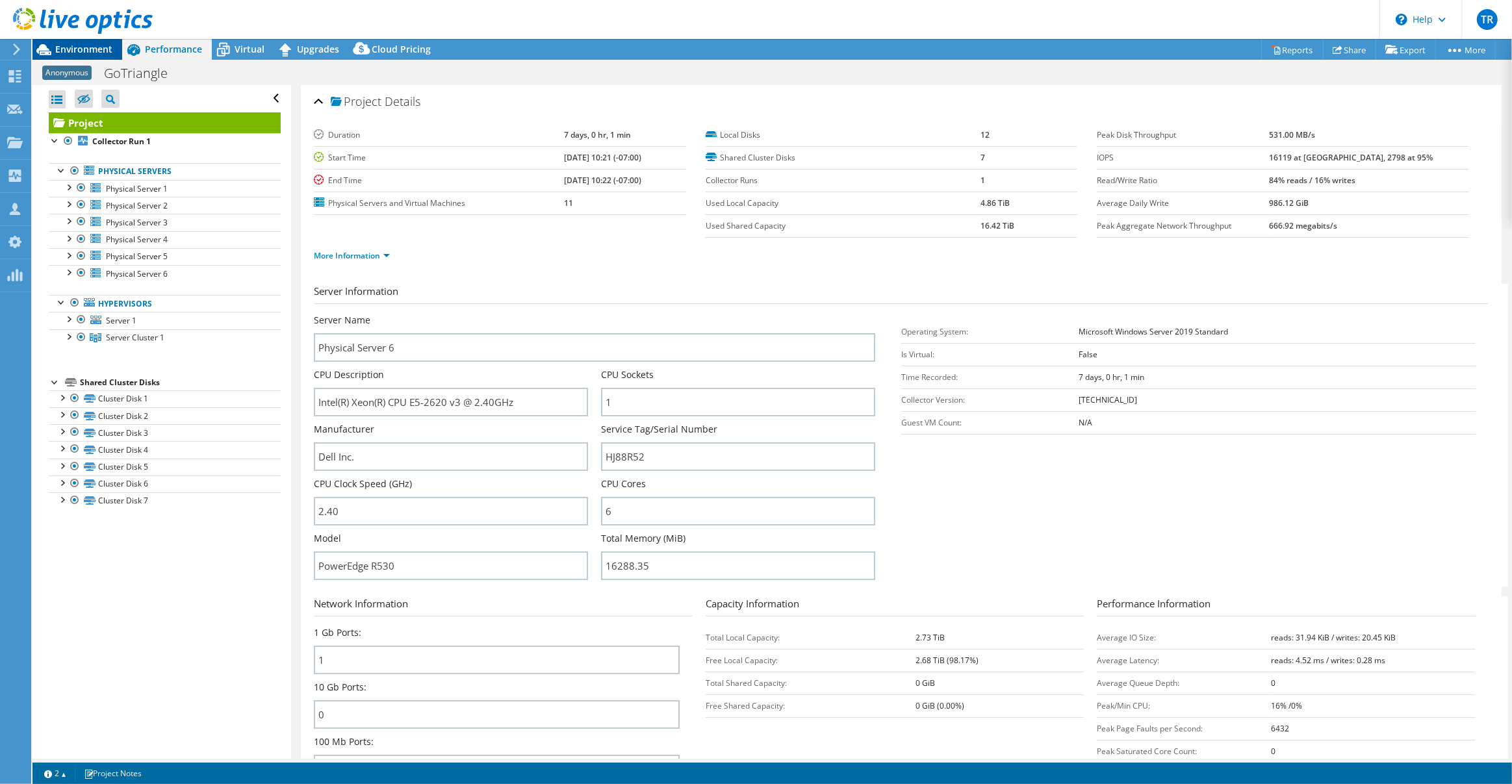
drag, startPoint x: 67, startPoint y: 46, endPoint x: 89, endPoint y: 55, distance: 23.8
click at [67, 46] on span "Environment" at bounding box center [83, 49] width 57 height 12
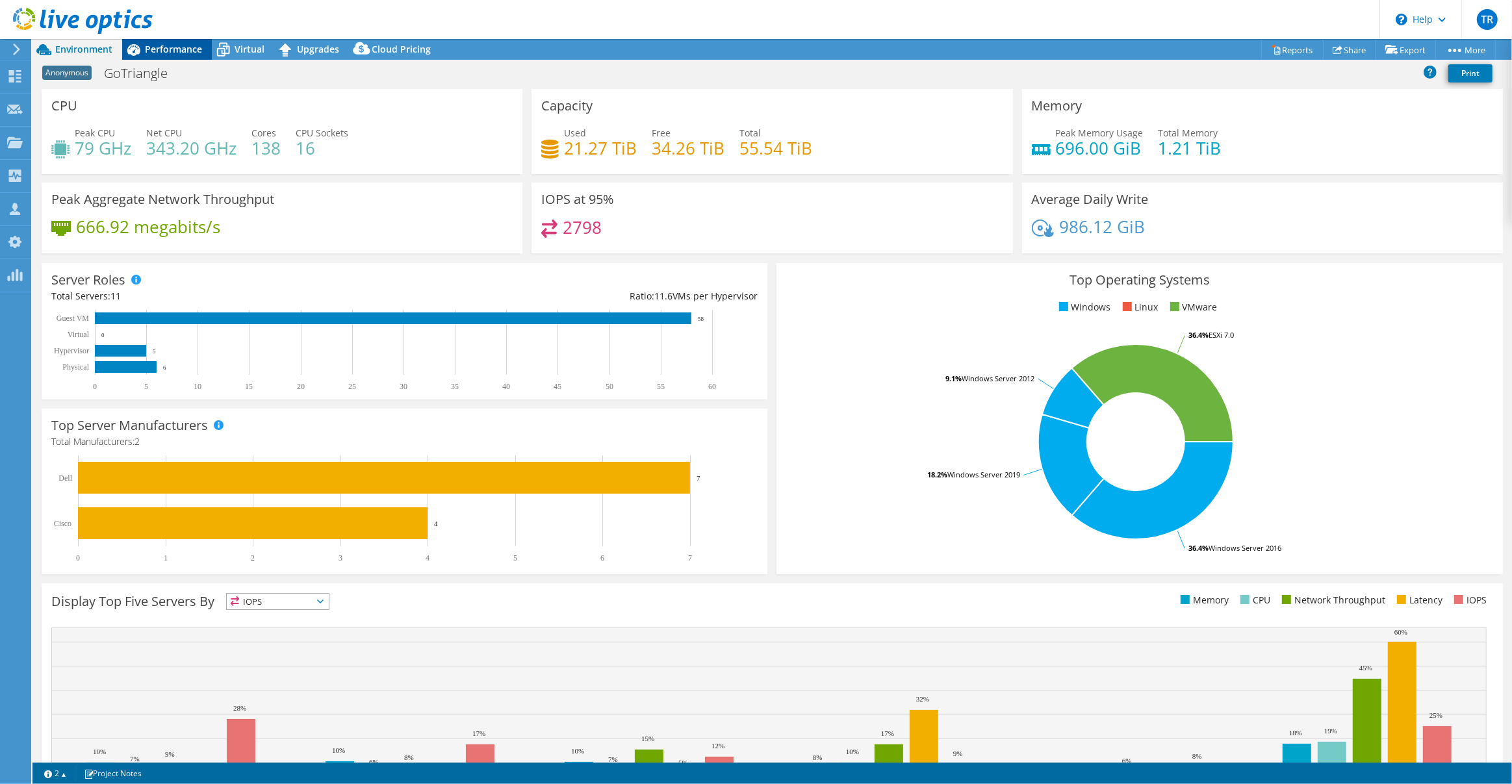
click at [154, 40] on div "Performance" at bounding box center [167, 49] width 90 height 21
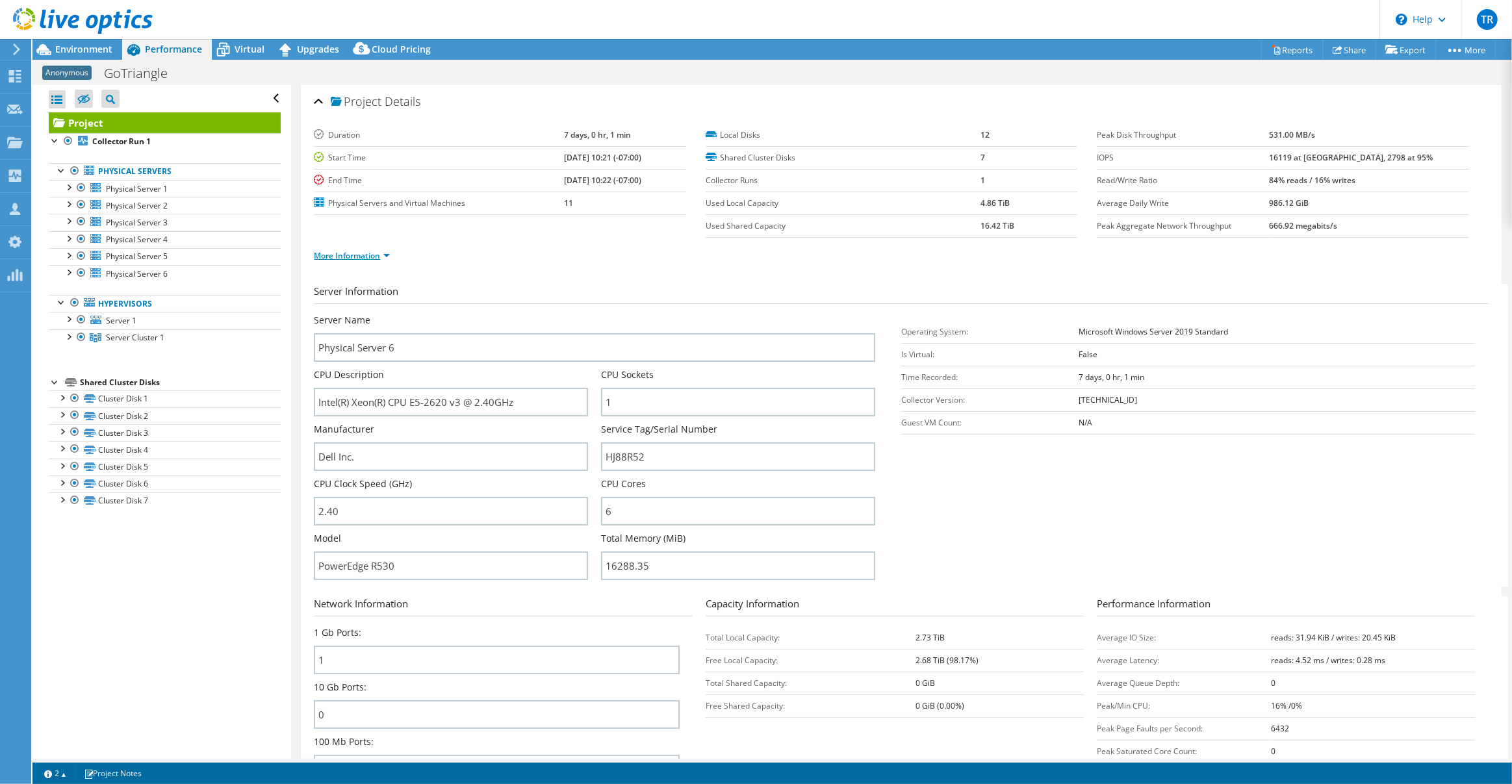
click at [388, 255] on link "More Information" at bounding box center [351, 255] width 76 height 11
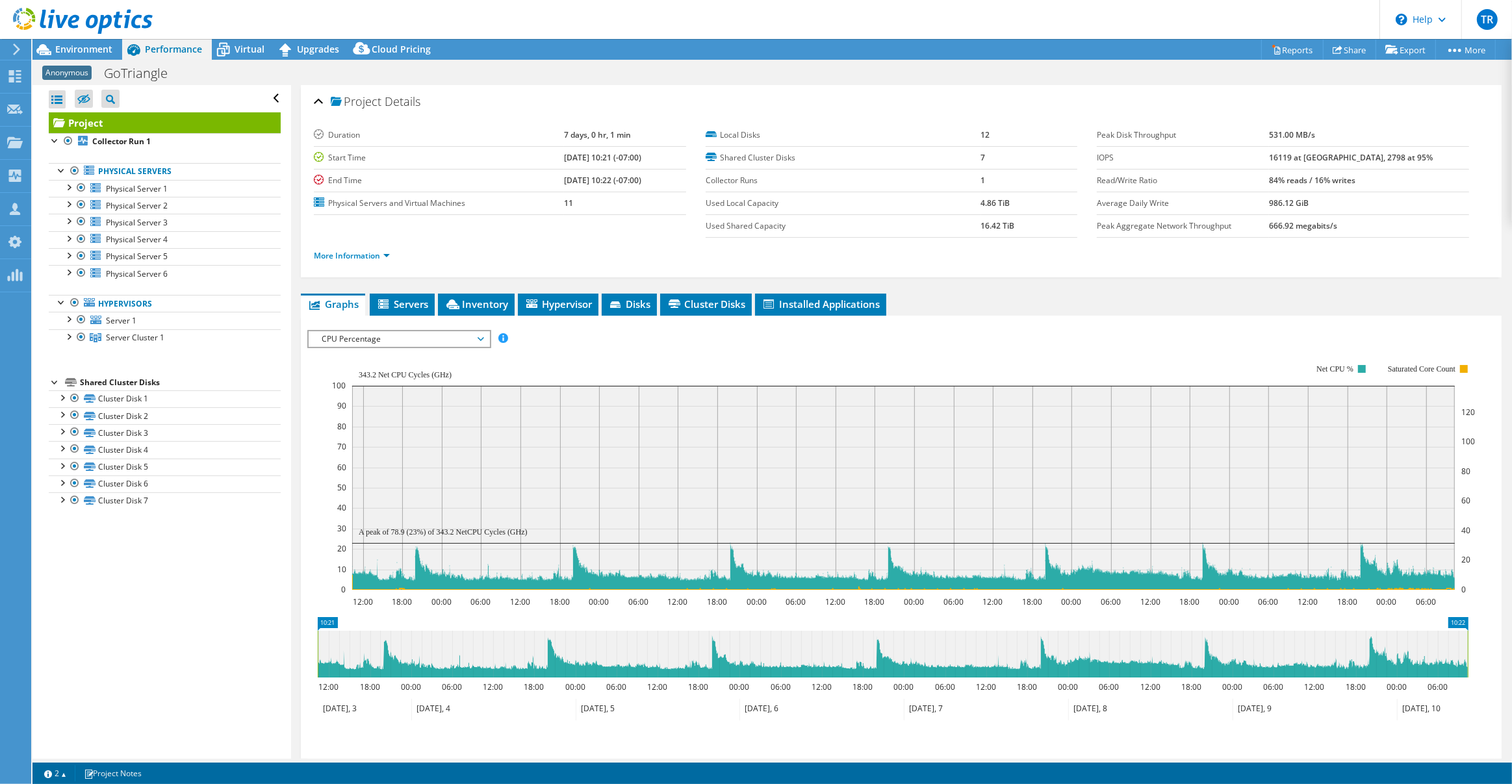
click at [477, 337] on span "CPU Percentage" at bounding box center [398, 339] width 167 height 16
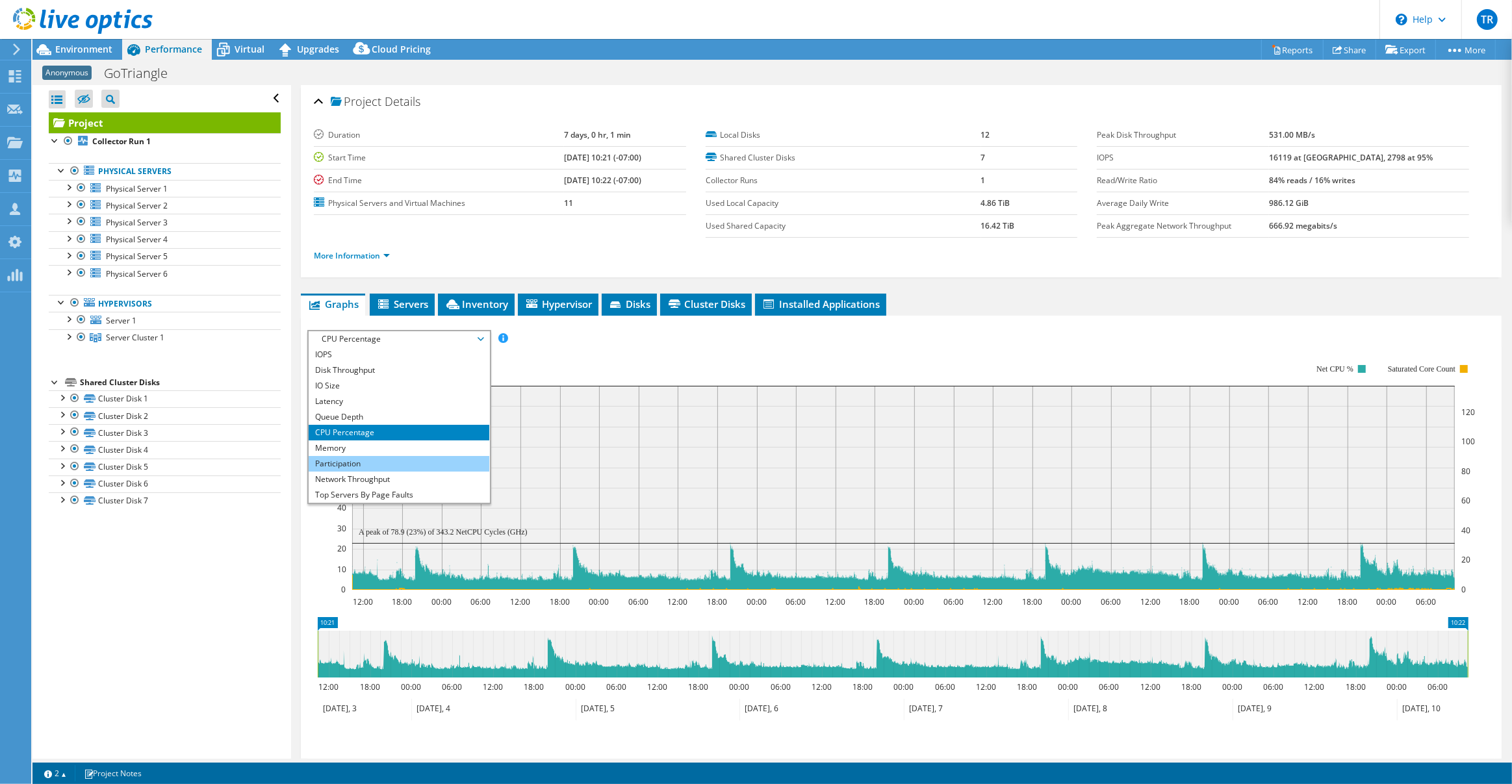
scroll to position [46, 0]
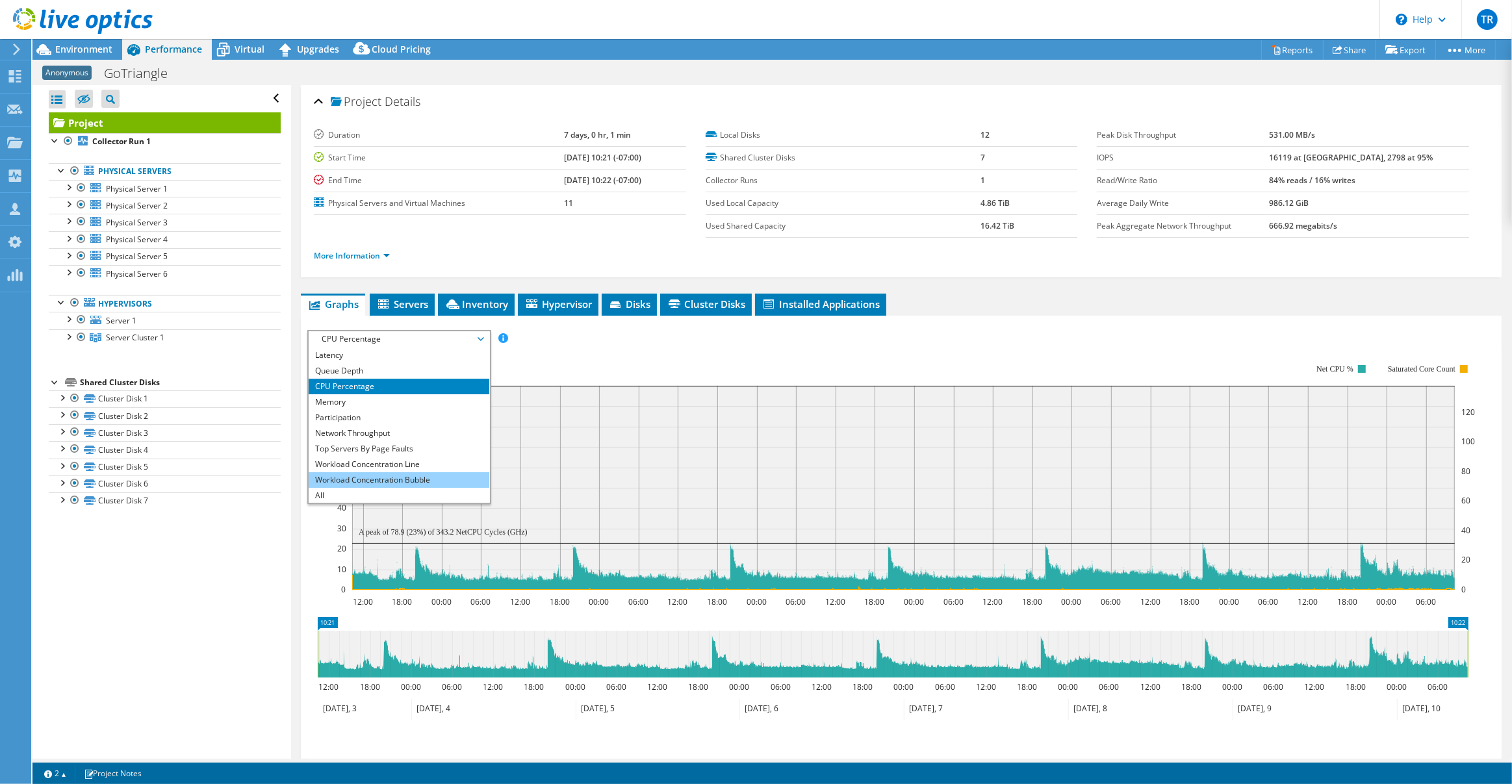
click at [442, 474] on li "Workload Concentration Bubble" at bounding box center [398, 480] width 180 height 16
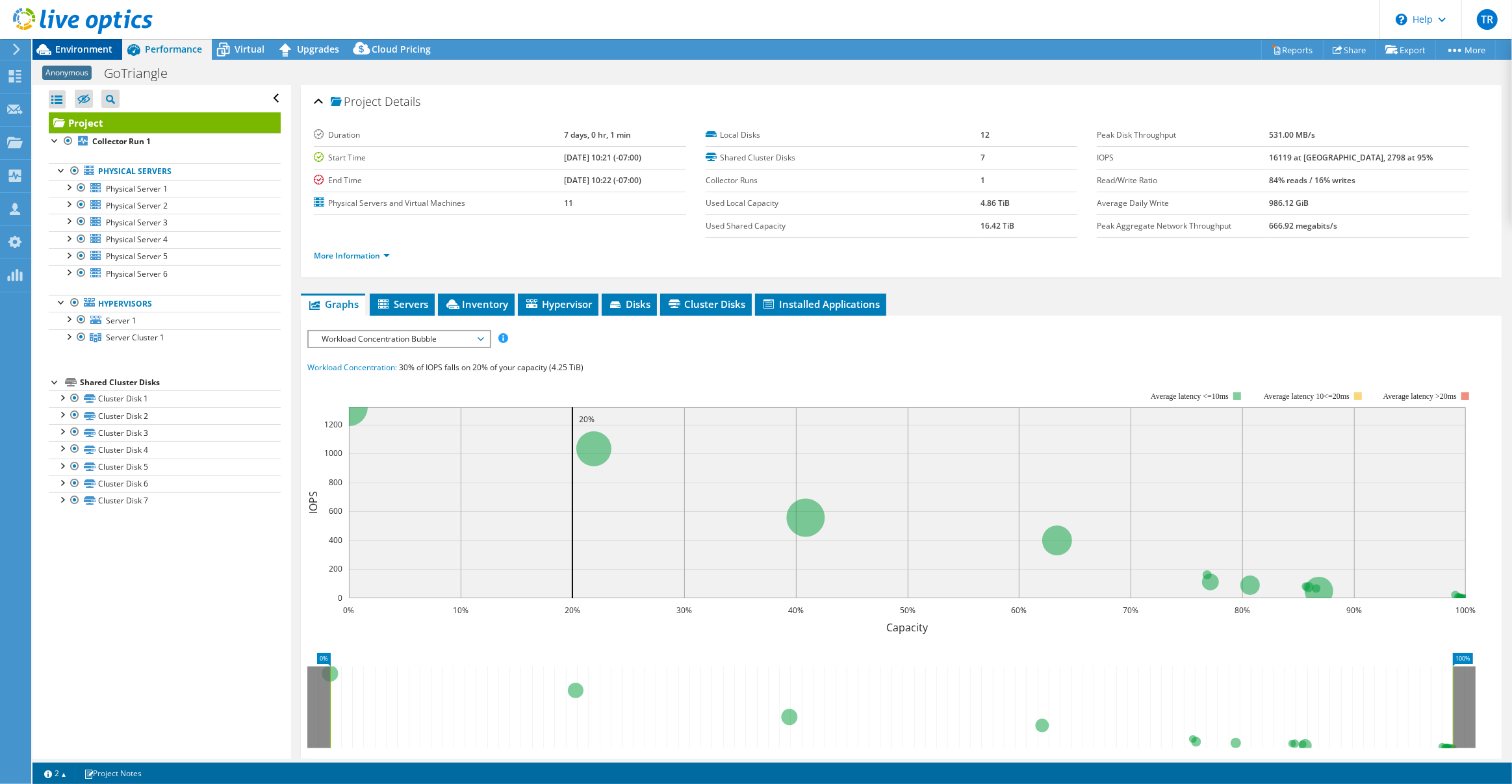
click at [97, 50] on span "Environment" at bounding box center [83, 49] width 57 height 12
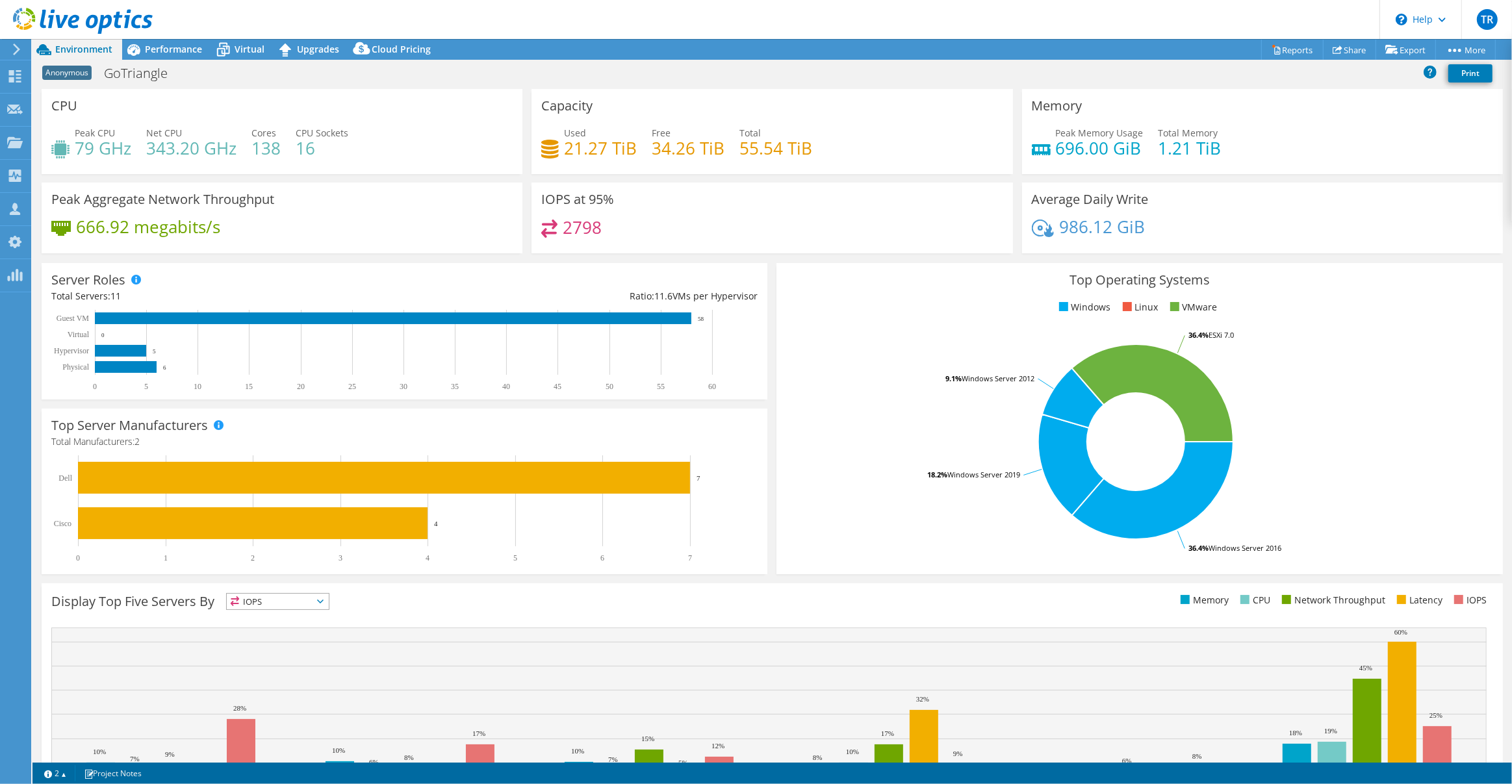
click at [300, 20] on header "TR OEM Team Member Tom Roeder troeder@scalecomputing.com Scale My Profile Log O…" at bounding box center [756, 19] width 1512 height 39
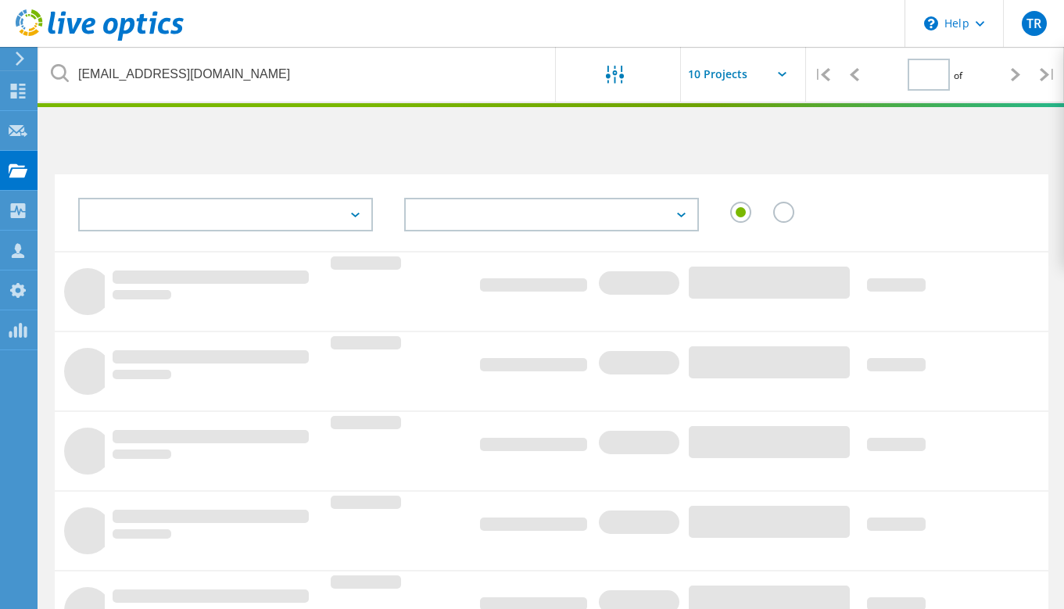
type input "1"
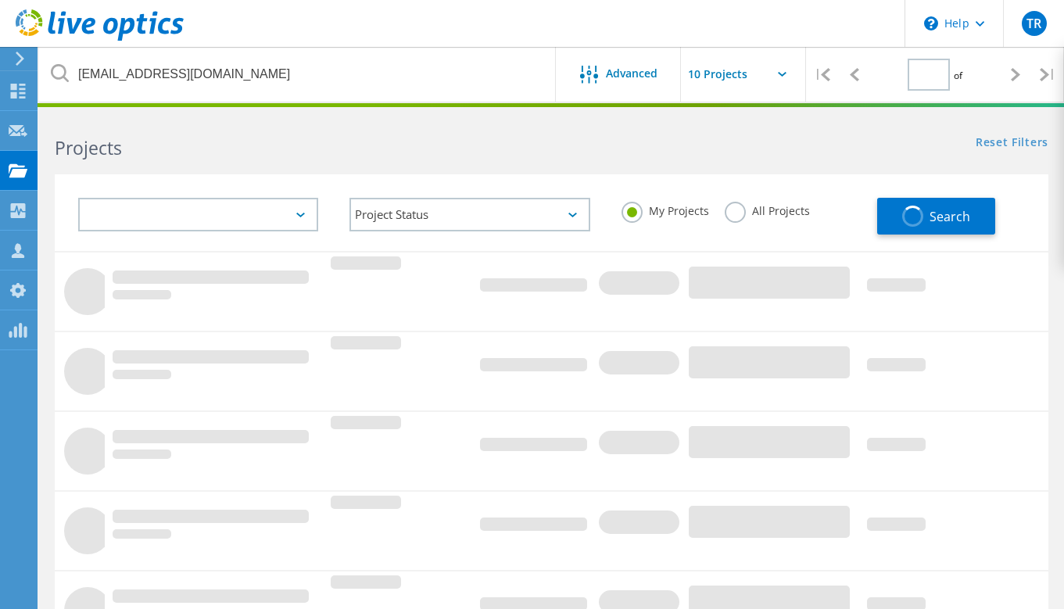
type input "1"
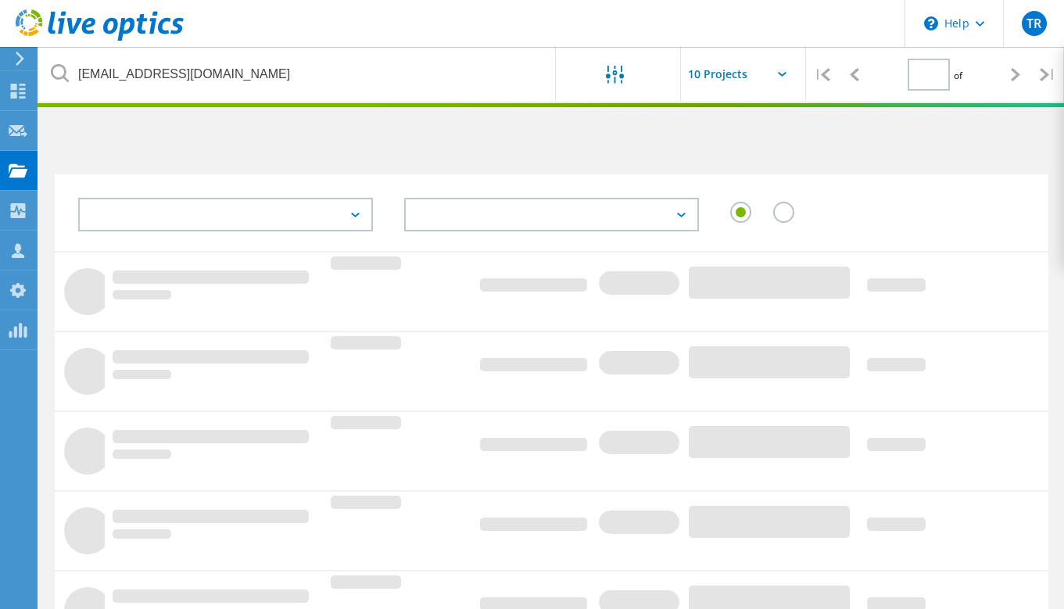
type input "1"
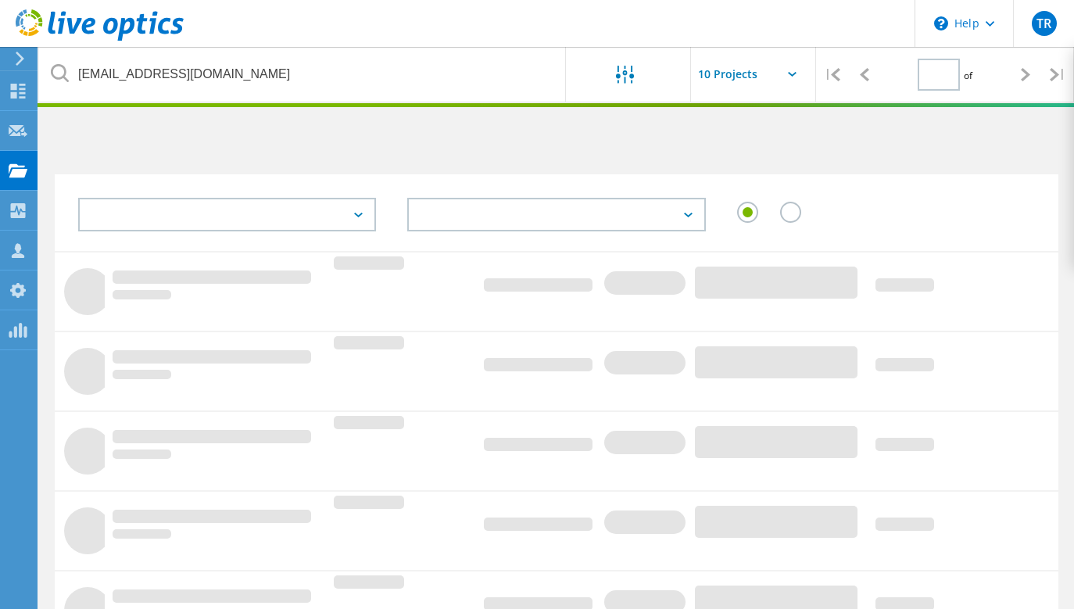
type input "1"
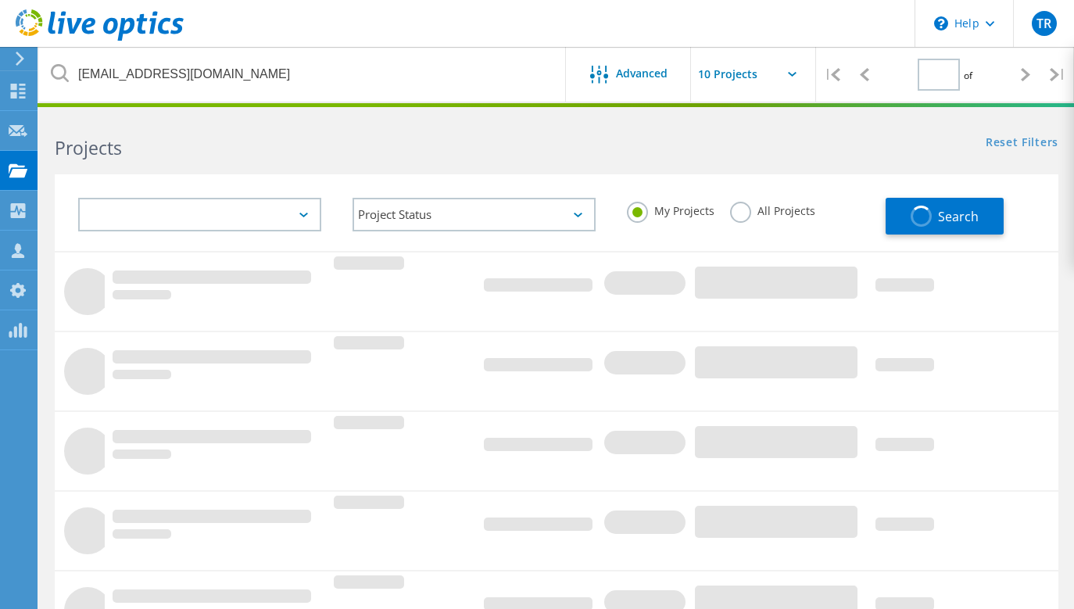
type input "1"
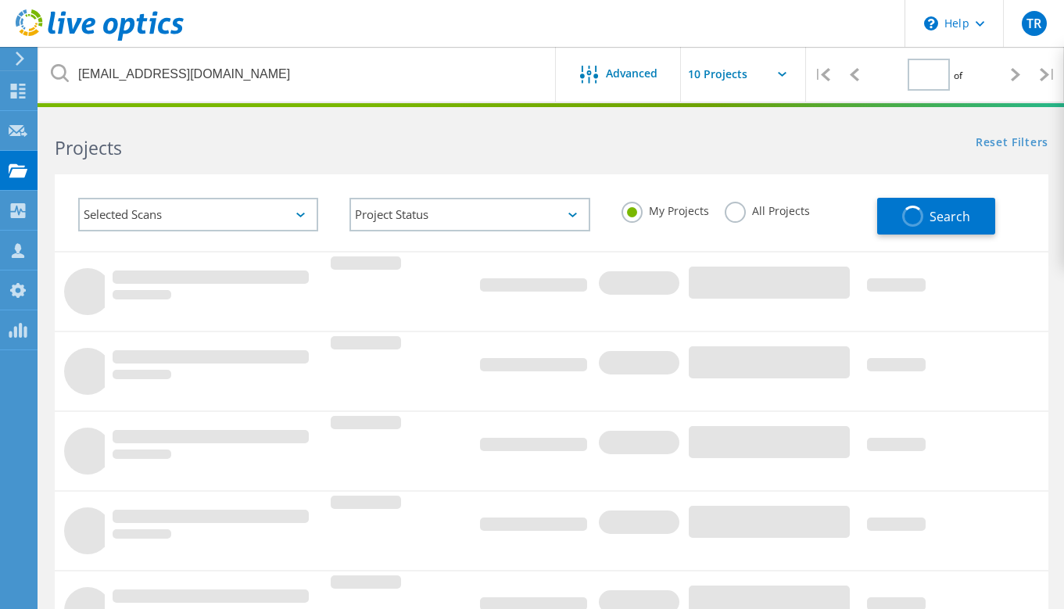
type input "1"
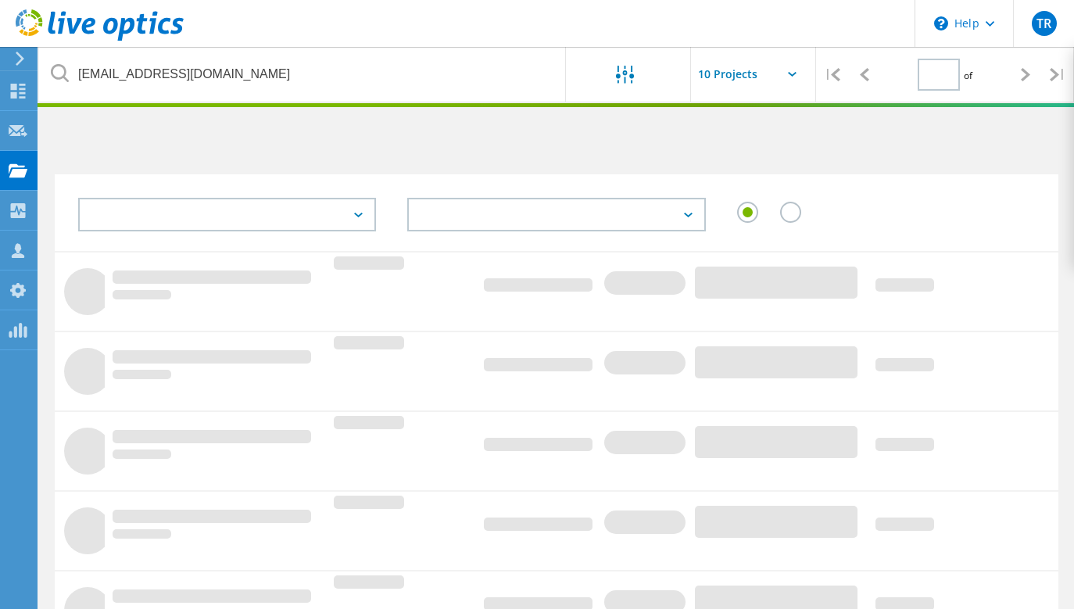
type input "1"
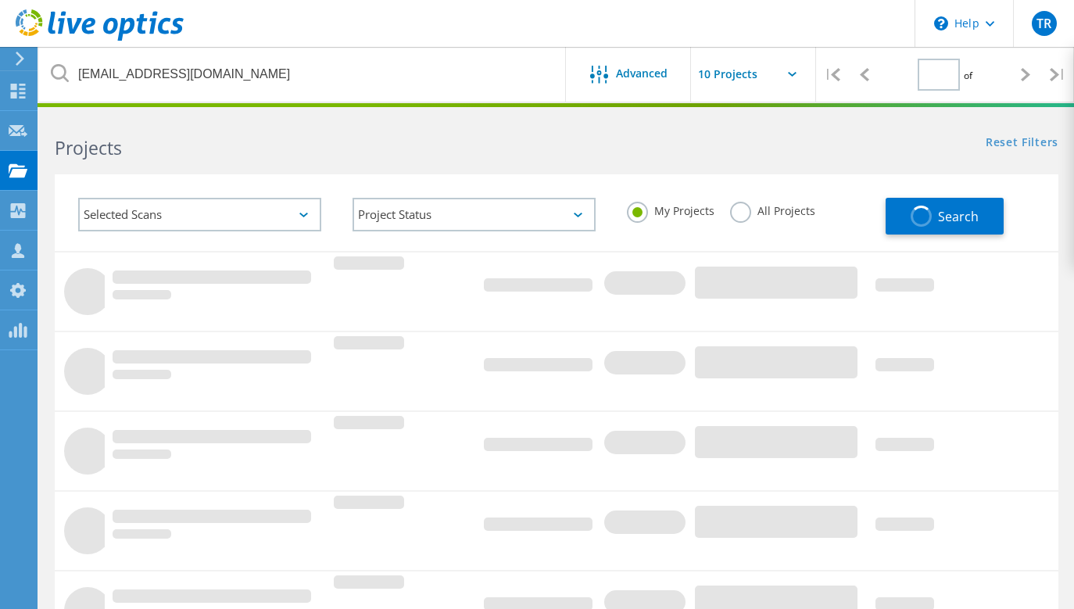
type input "1"
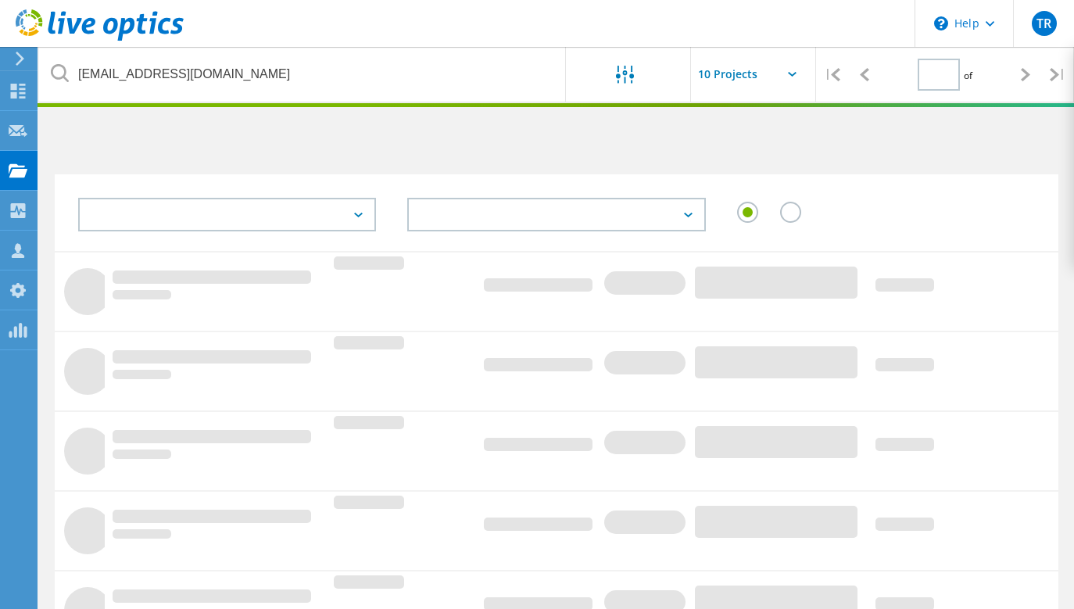
type input "1"
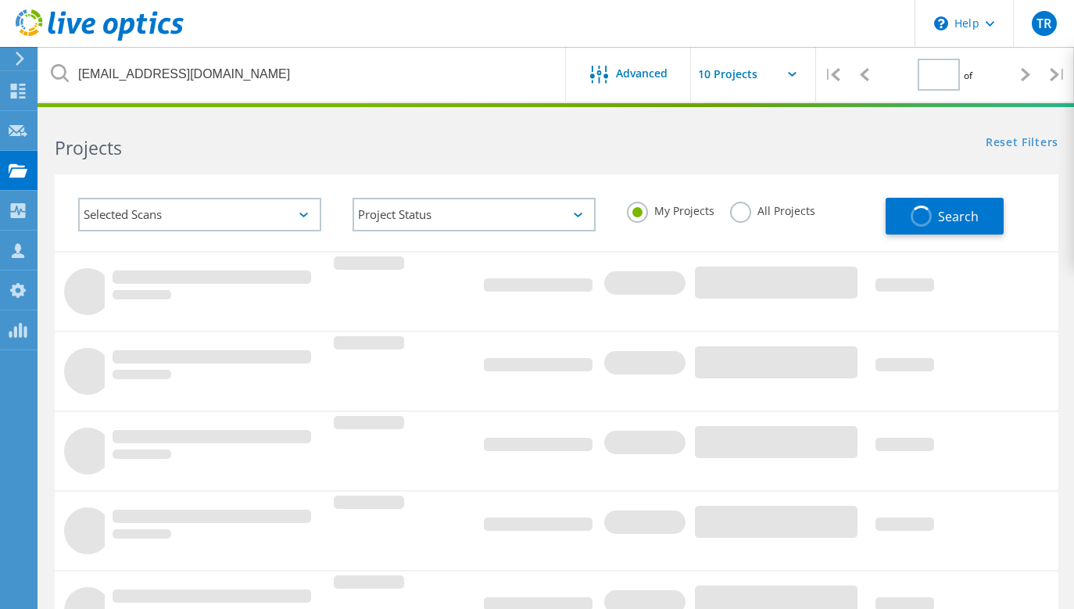
type input "1"
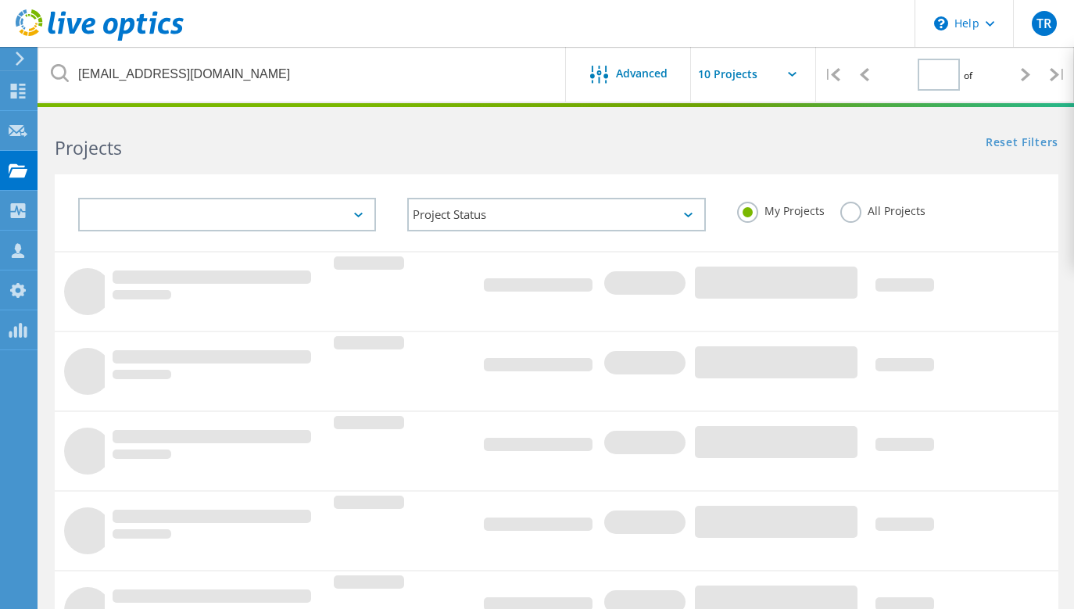
type input "1"
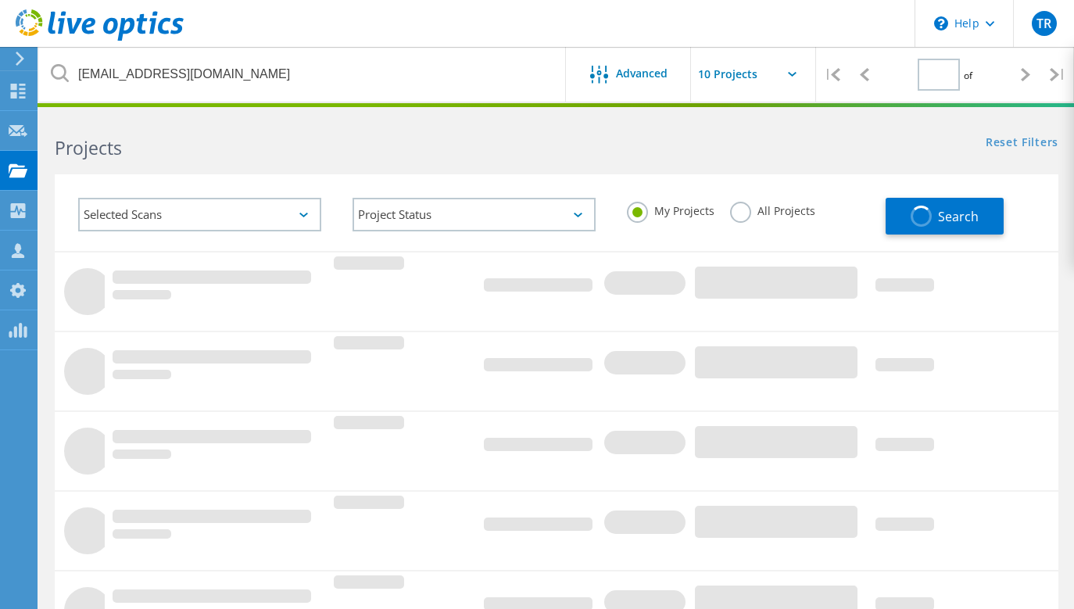
type input "1"
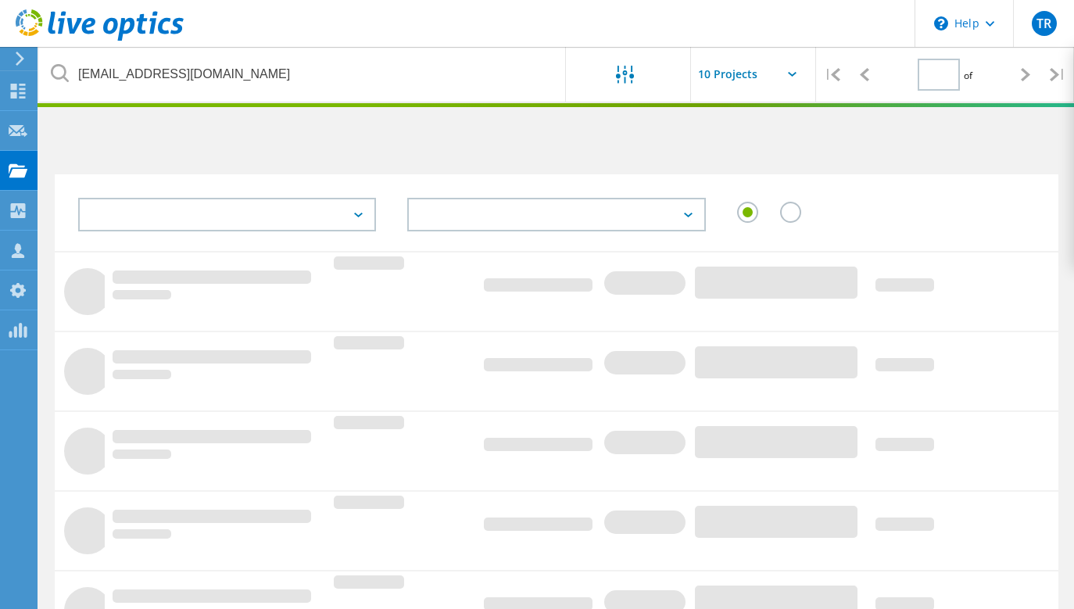
type input "1"
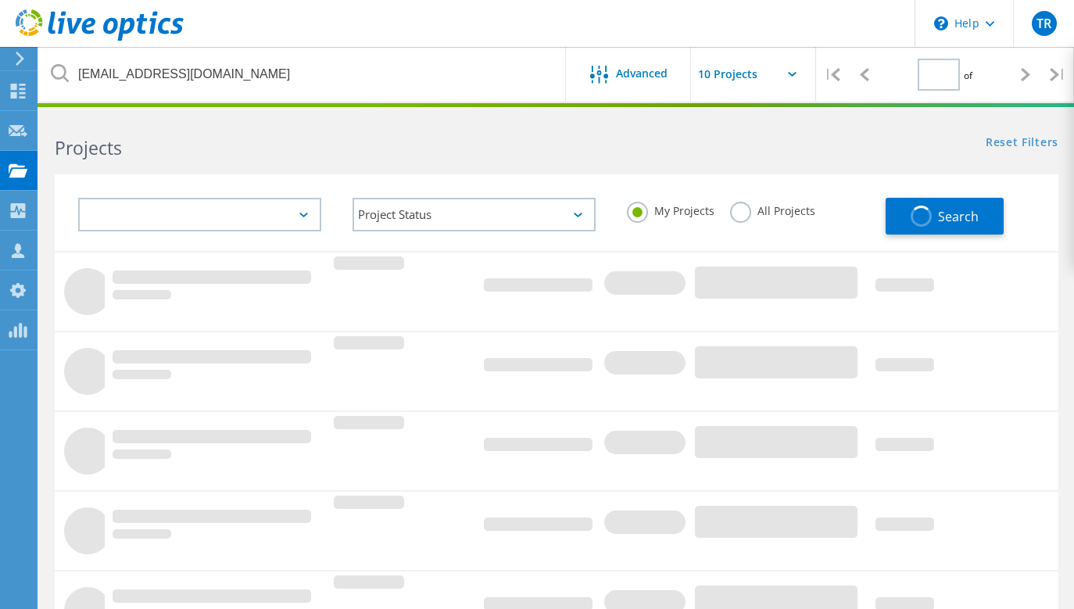
type input "1"
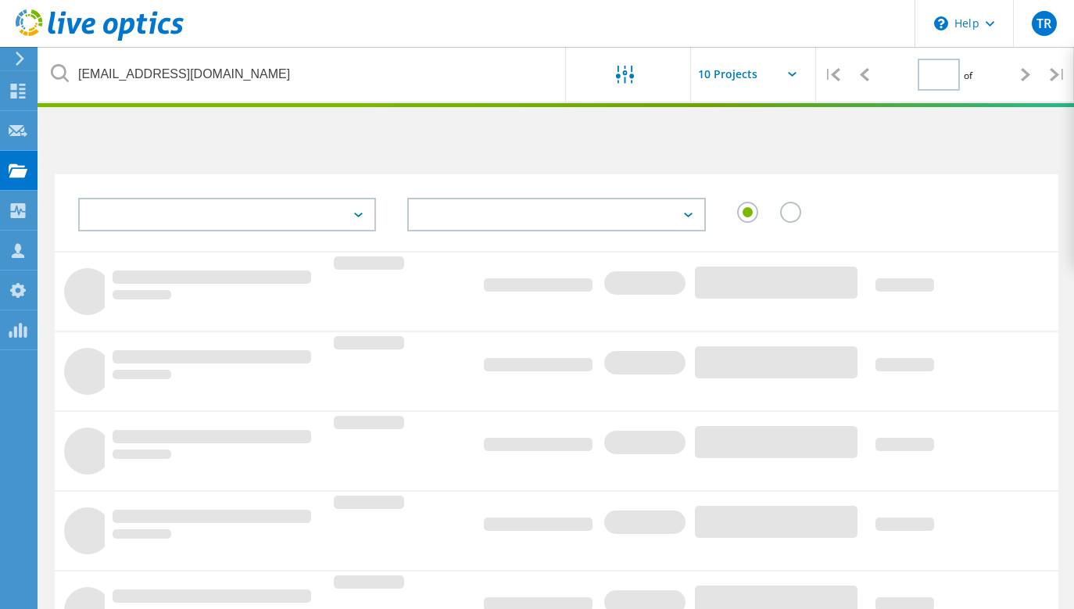
type input "1"
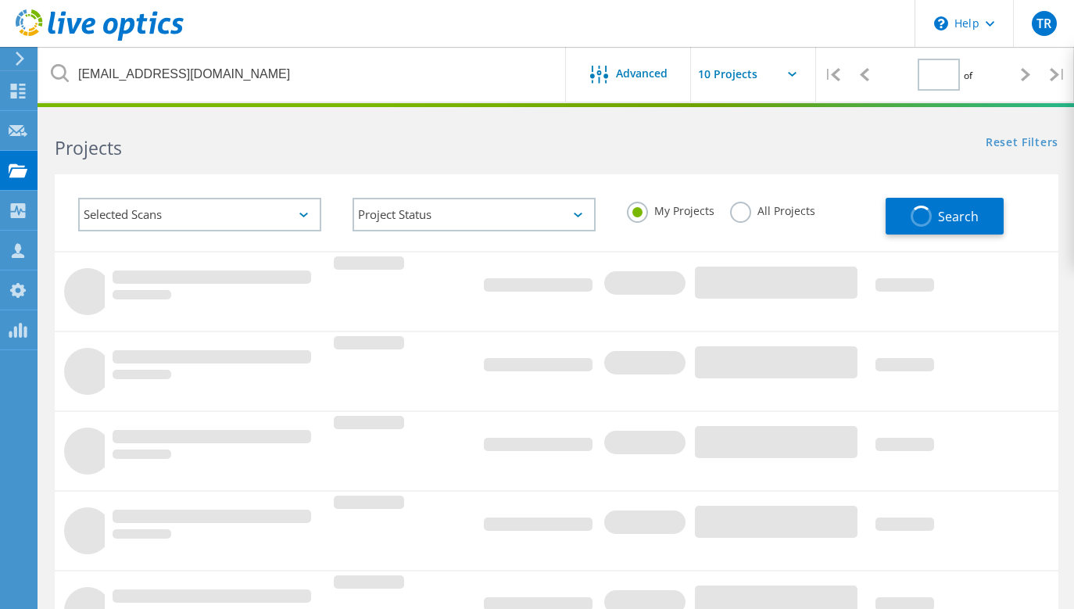
type input "1"
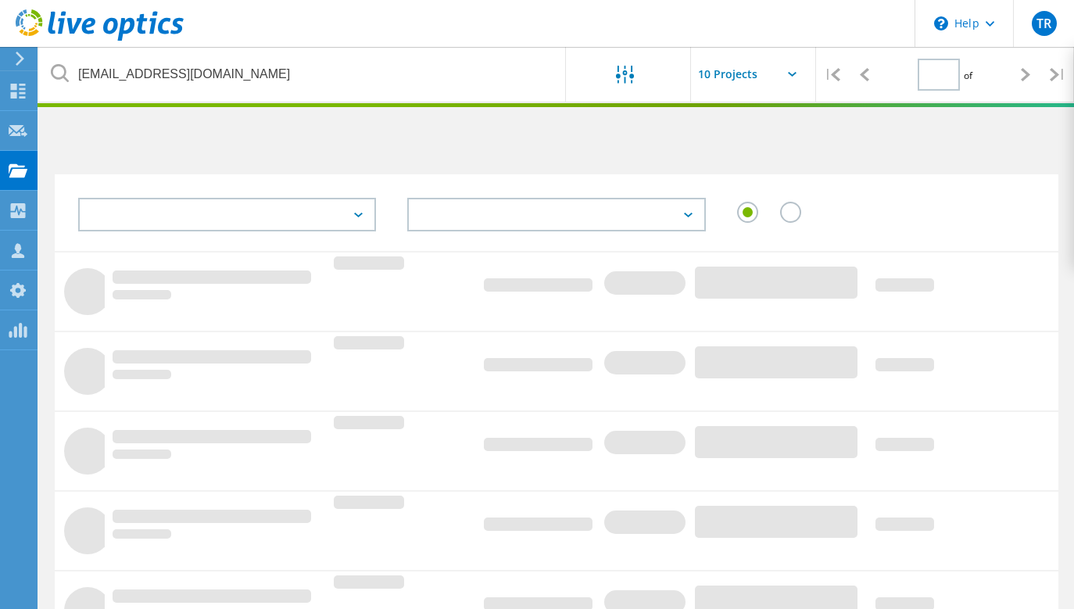
type input "1"
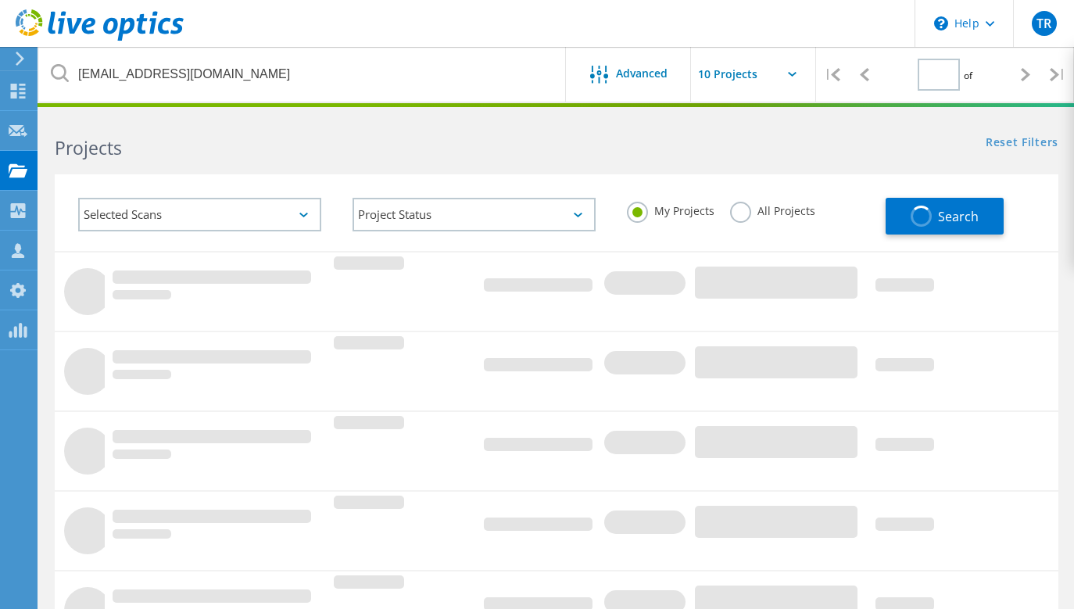
type input "1"
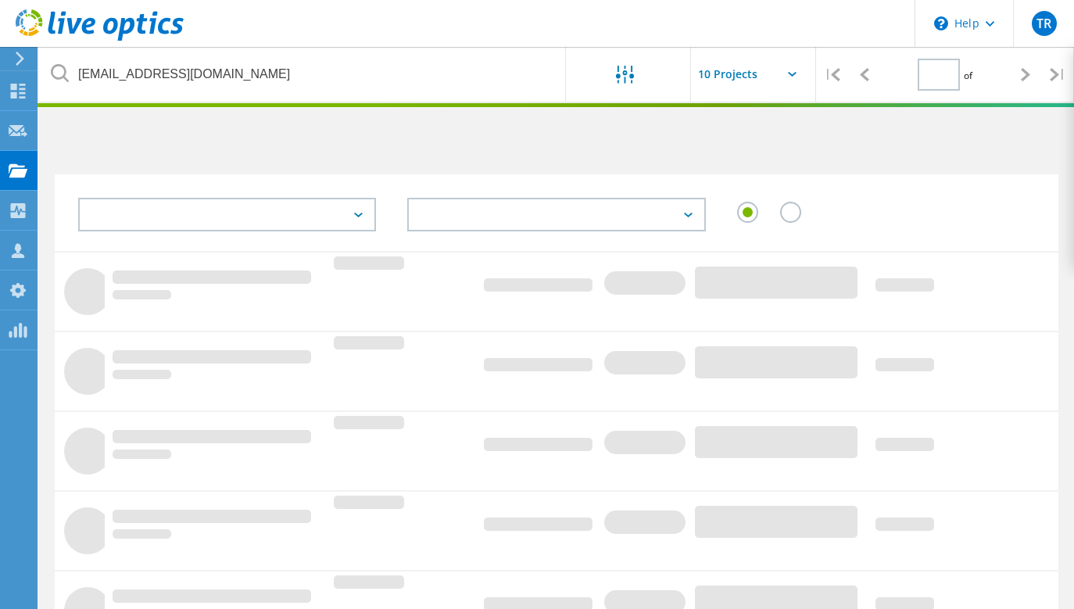
type input "1"
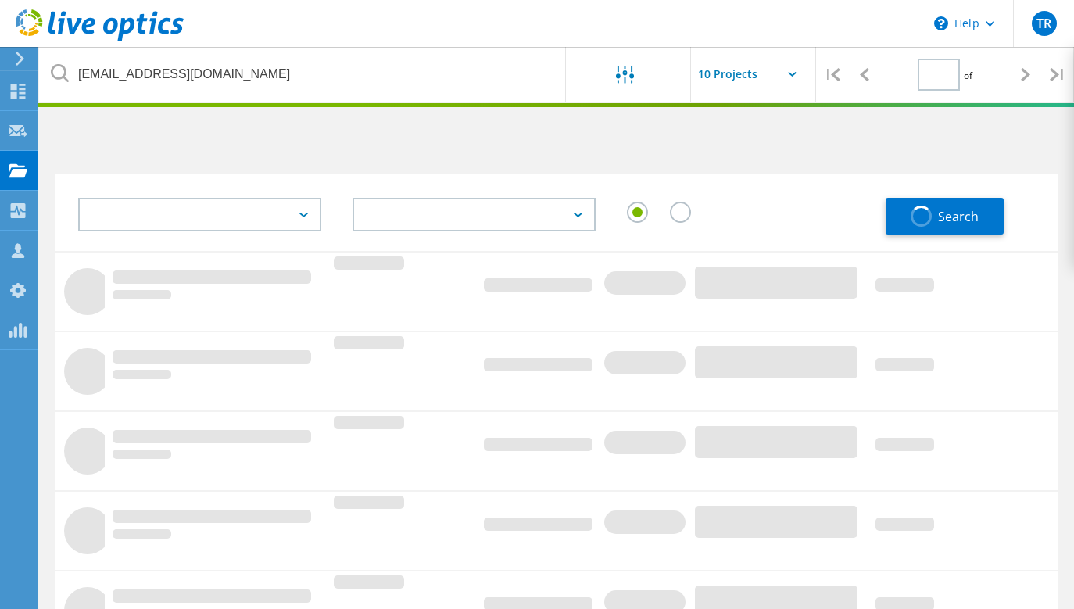
type input "1"
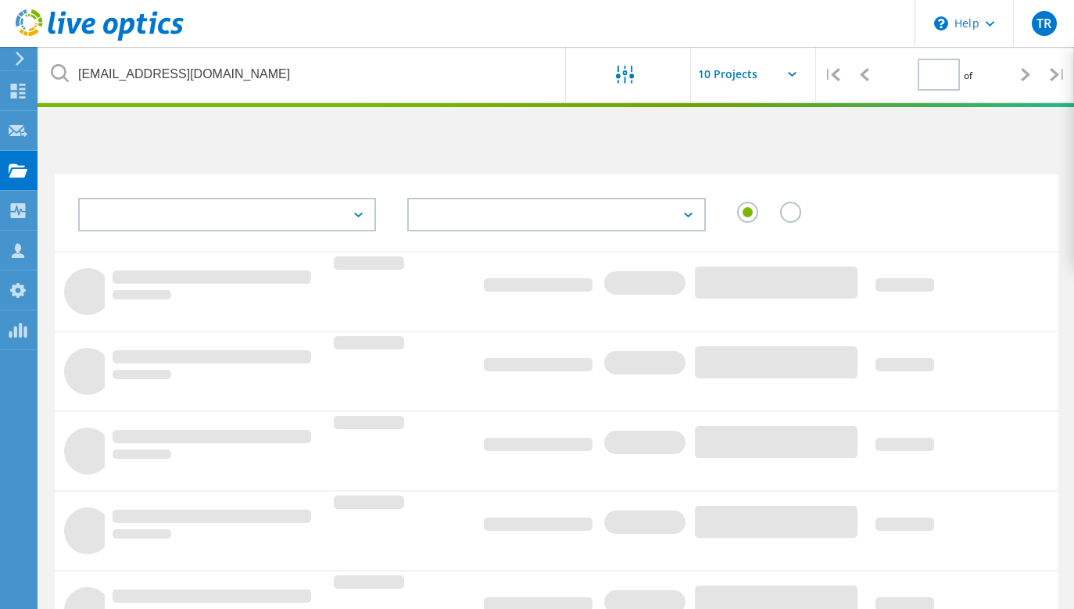
type input "1"
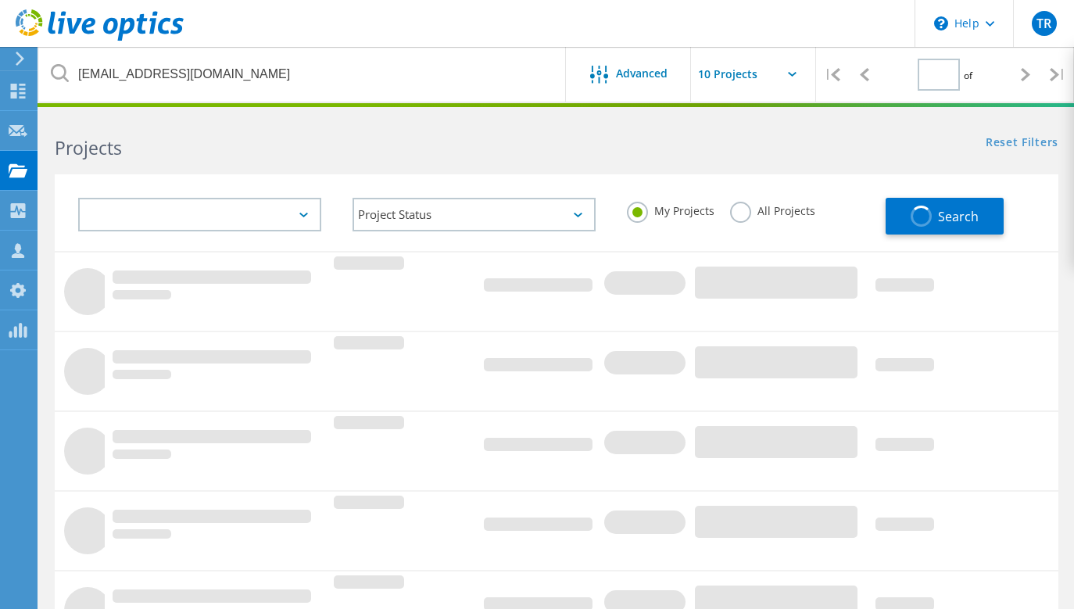
type input "1"
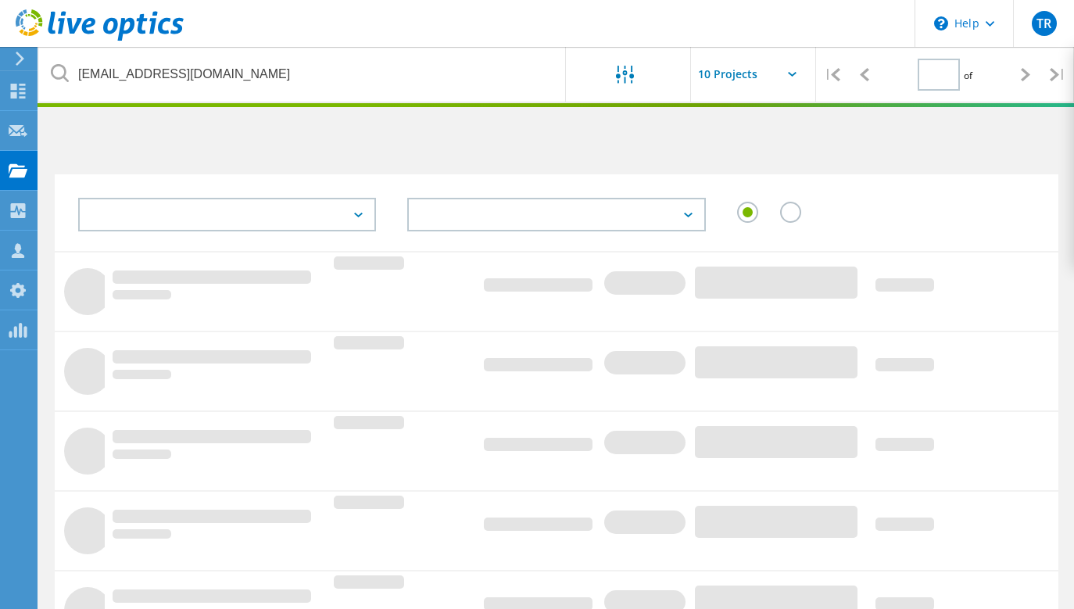
type input "1"
